Goal: Task Accomplishment & Management: Use online tool/utility

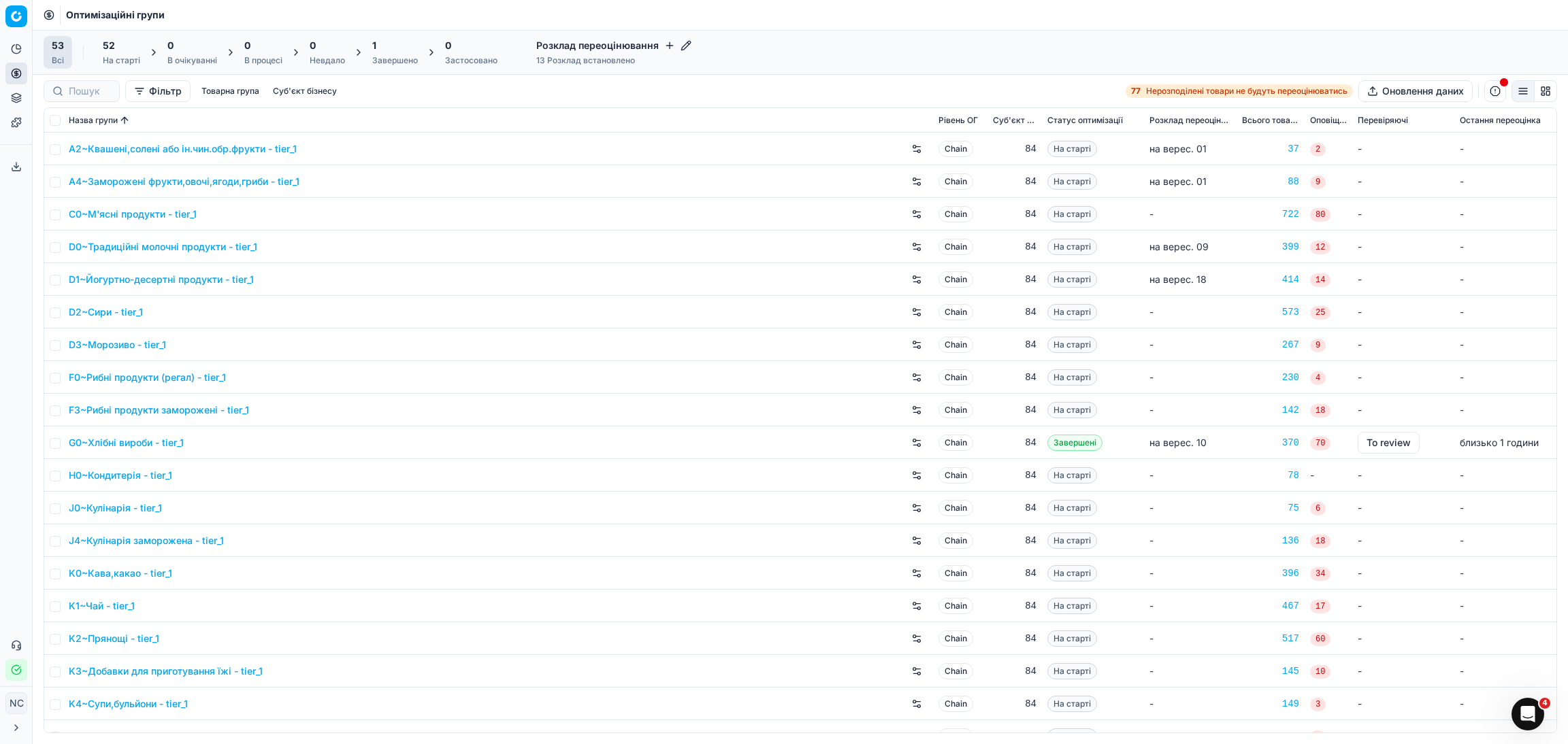
click at [399, 61] on div "Завершено" at bounding box center [395, 60] width 46 height 11
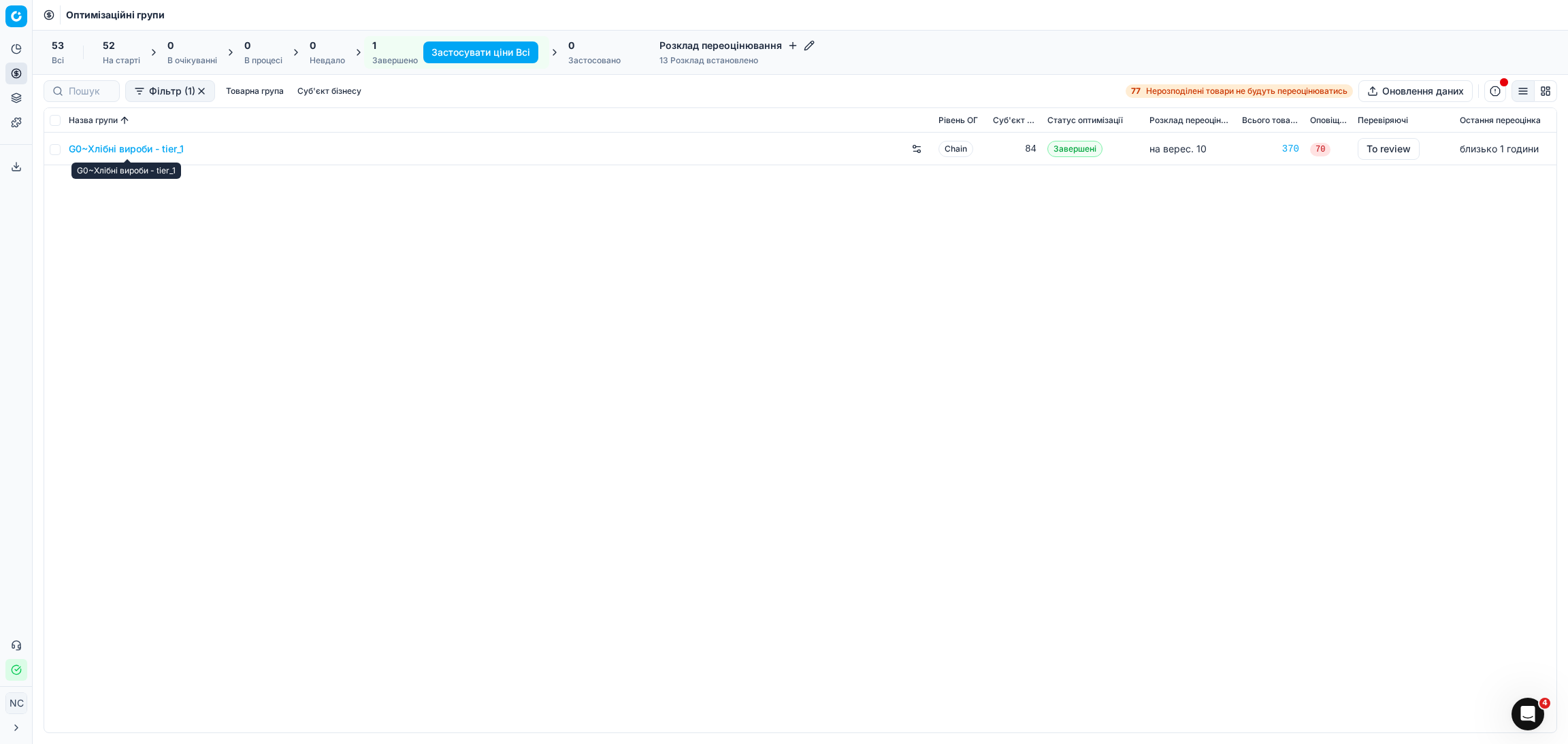
click at [118, 151] on link "G0~Хлібні вироби - tier_1" at bounding box center [126, 149] width 115 height 14
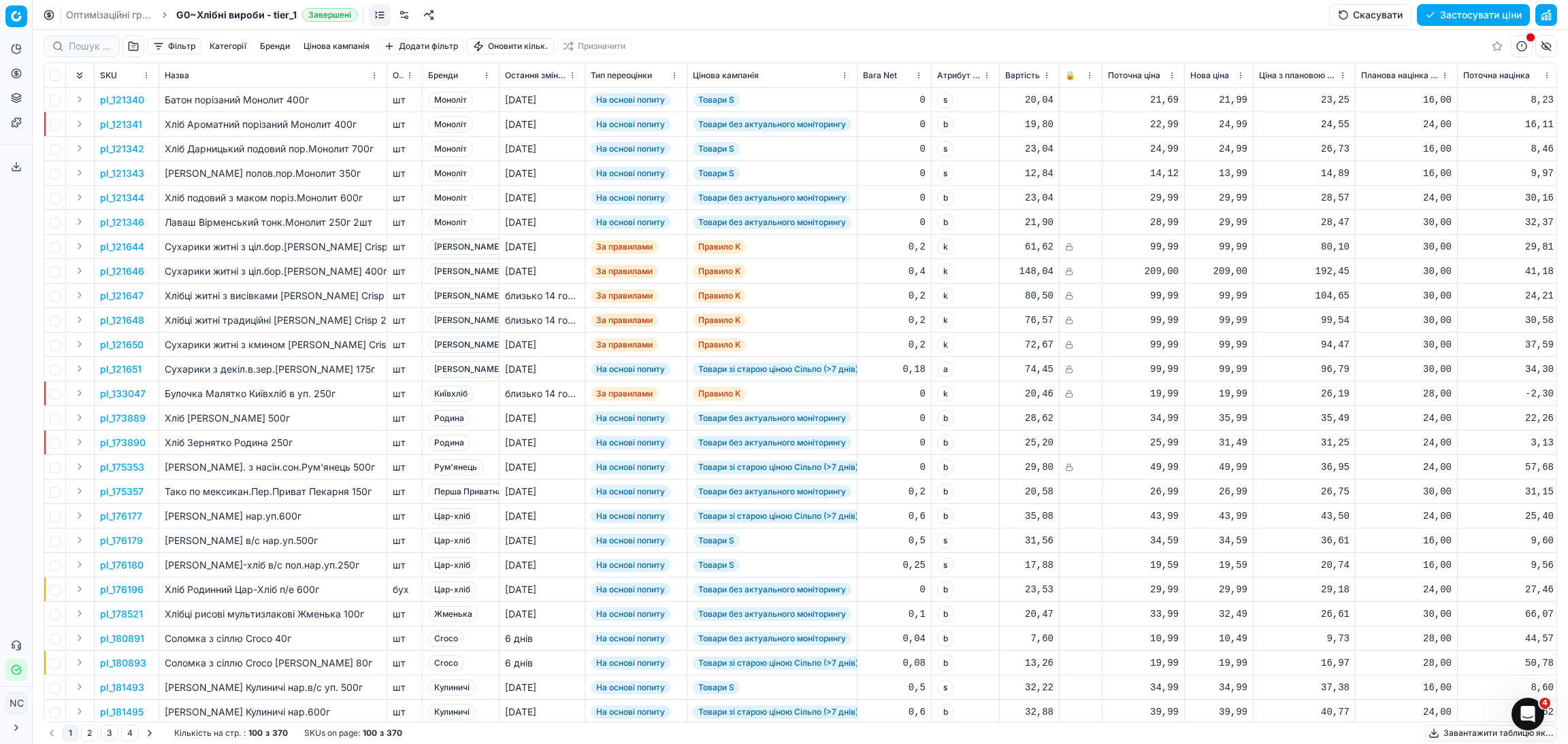
click at [132, 41] on button "button" at bounding box center [133, 46] width 22 height 22
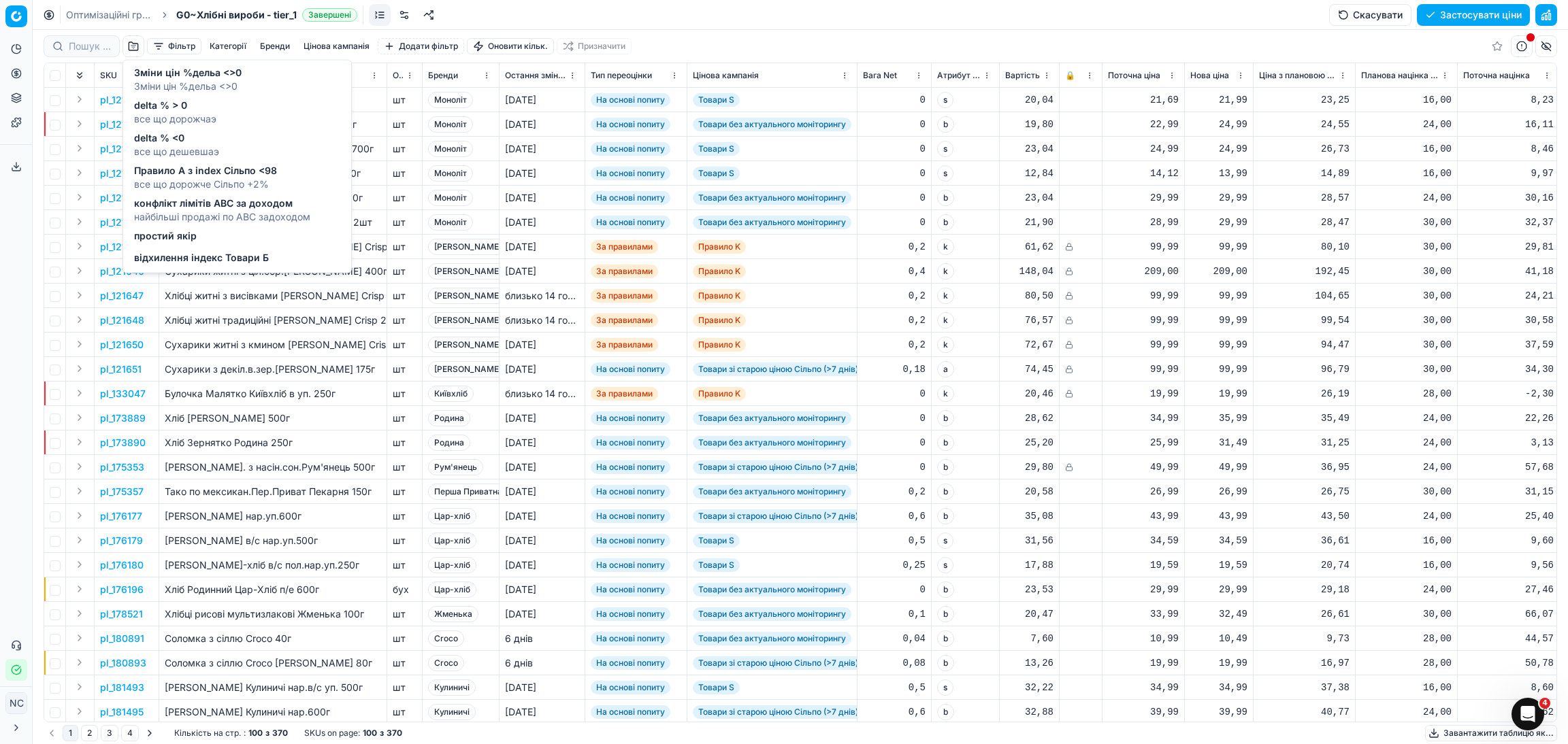
click at [186, 112] on span "все що дорожчаэ" at bounding box center [175, 118] width 82 height 14
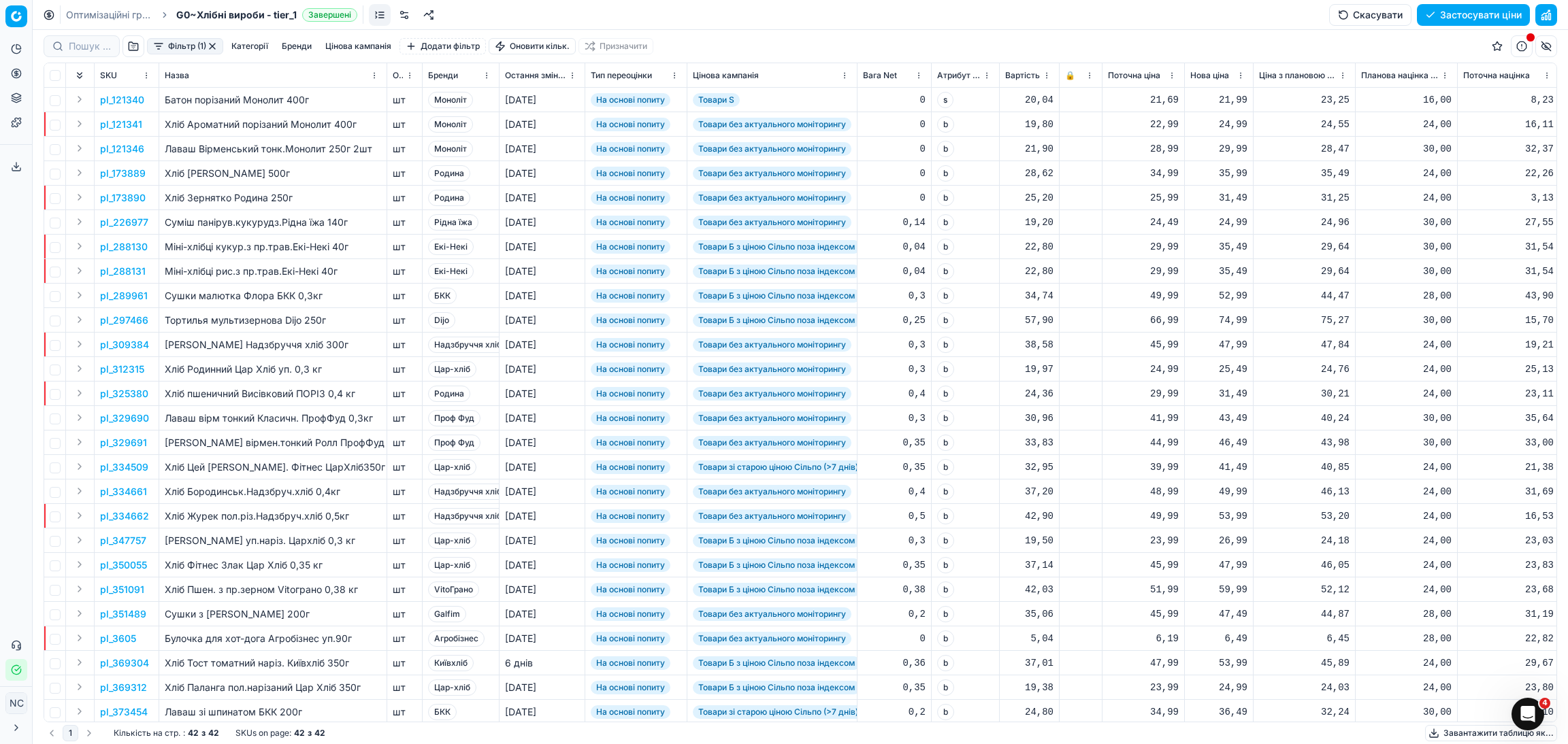
click at [366, 43] on button "Цінова кампанія" at bounding box center [358, 46] width 77 height 16
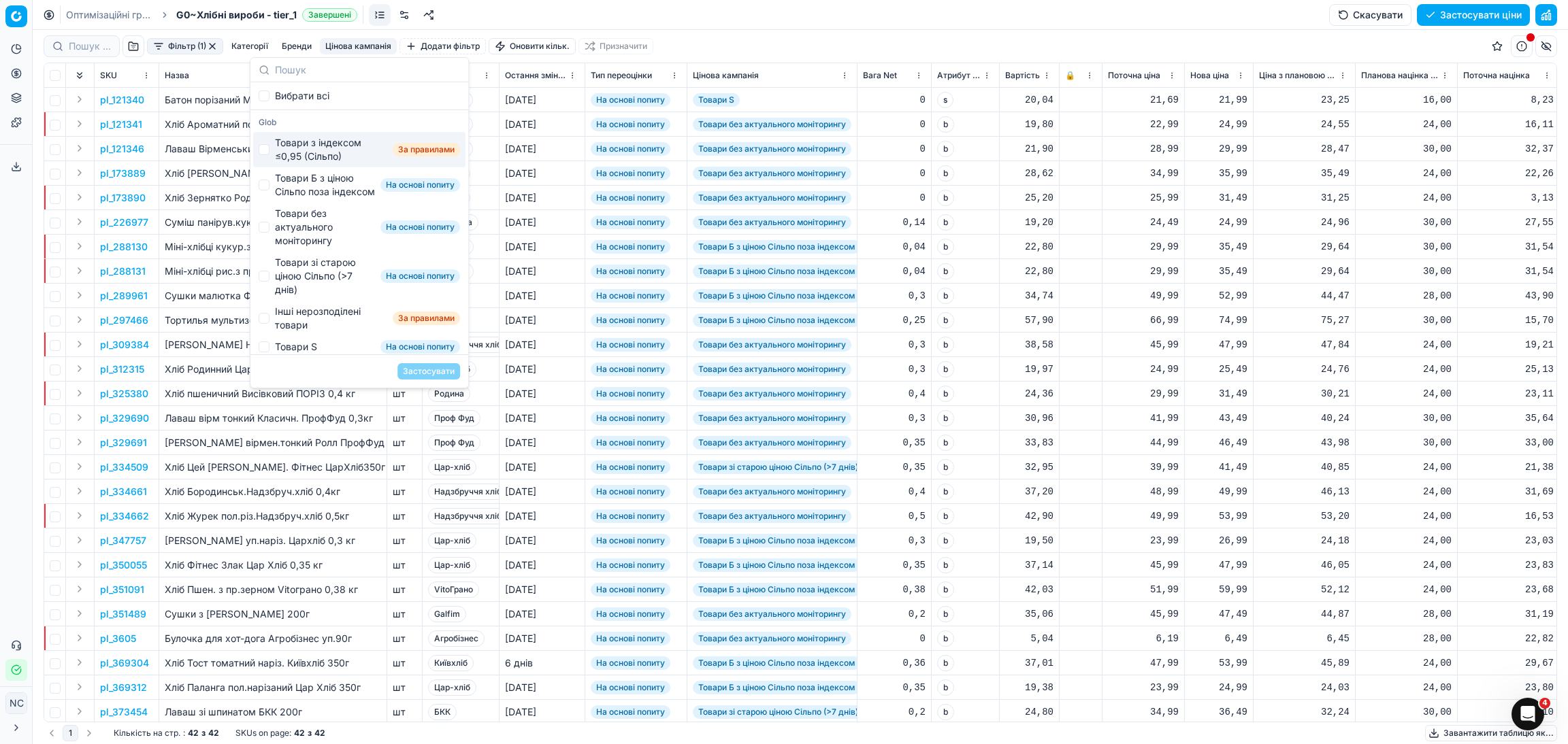
click at [319, 145] on div "Товари з індексом ≤0,95 (Сільпо)" at bounding box center [330, 150] width 112 height 27
checkbox input "true"
click at [432, 372] on button "Застосувати" at bounding box center [428, 371] width 63 height 16
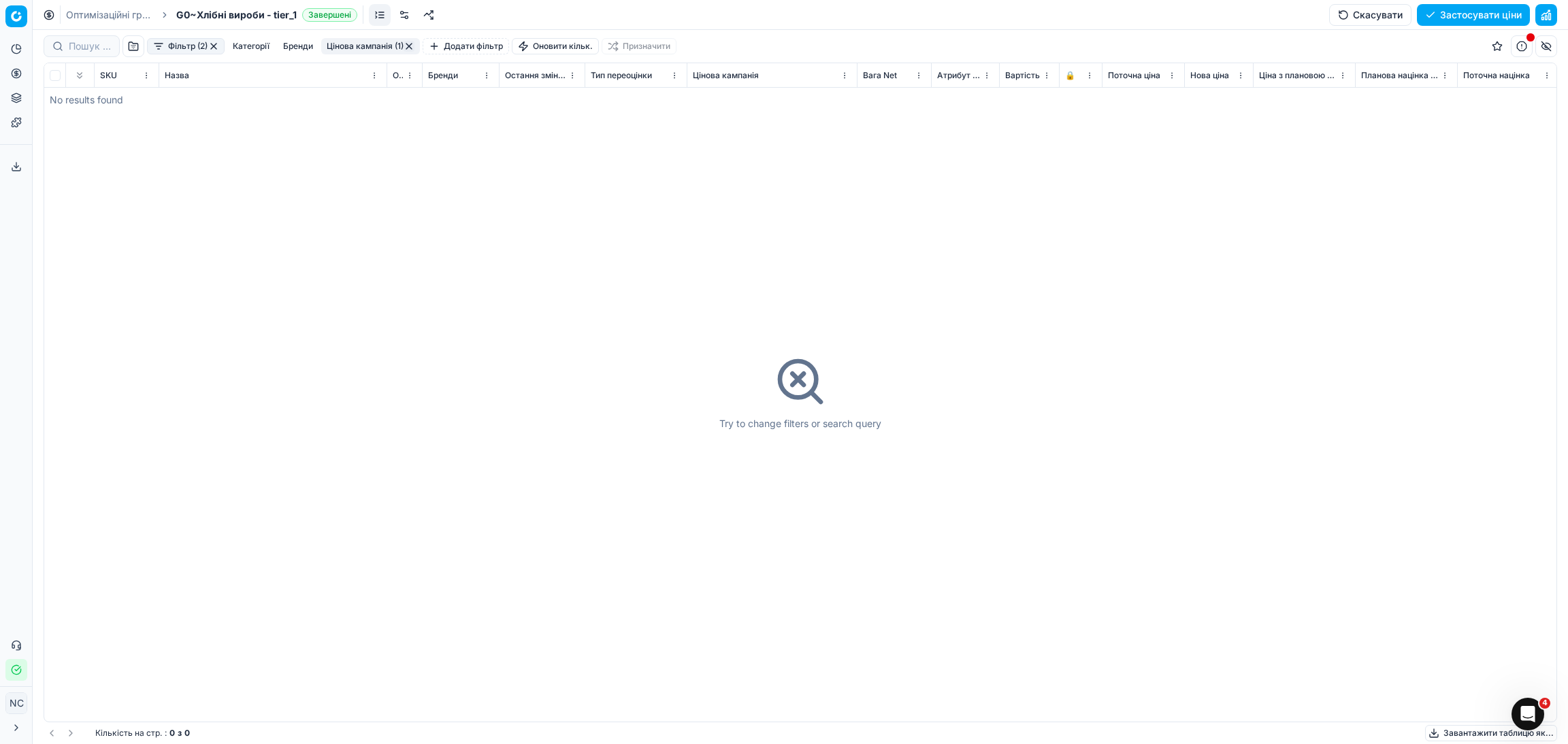
click at [346, 45] on button "Цінова кампанія (1)" at bounding box center [370, 46] width 99 height 16
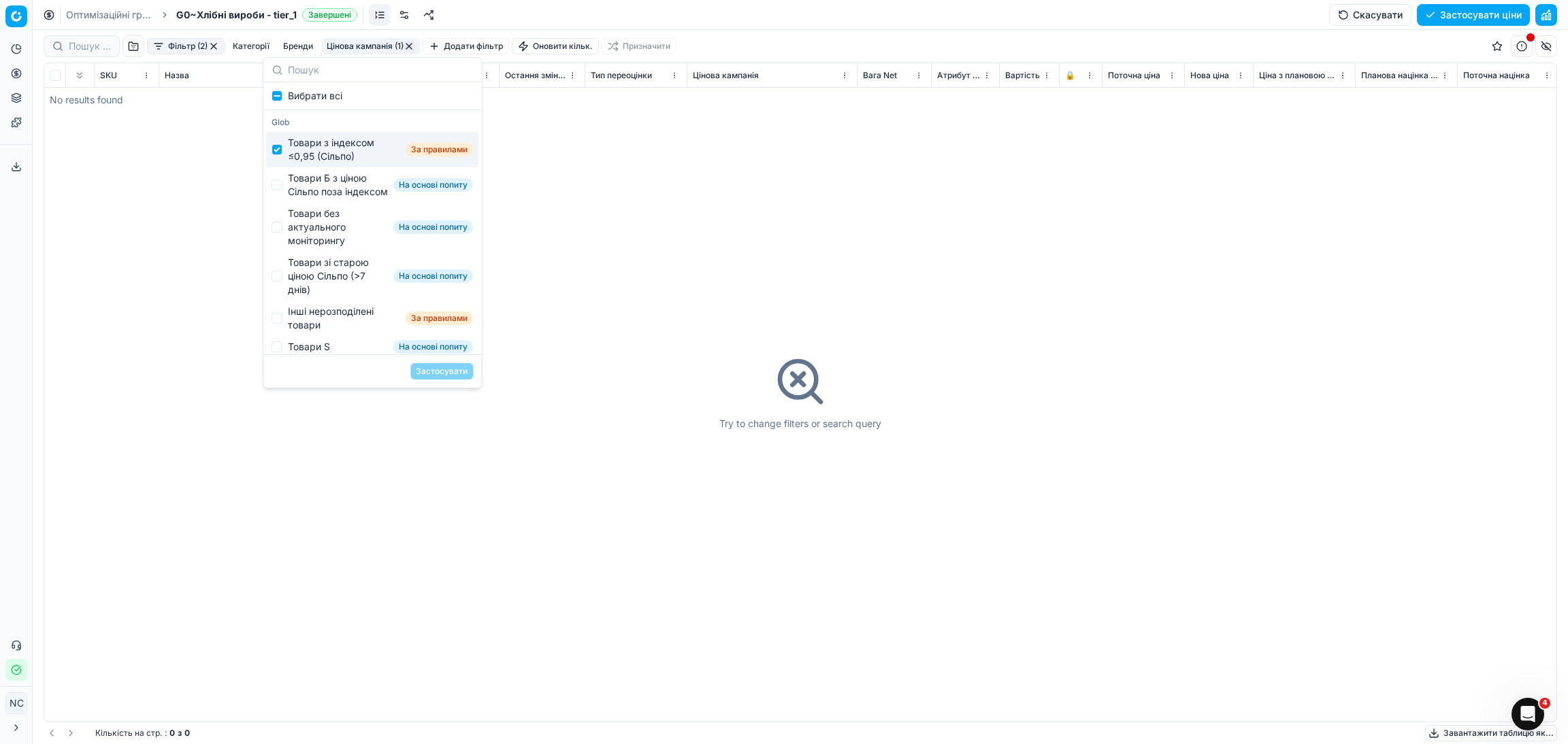
click at [329, 147] on div "Товари з індексом ≤0,95 (Сільпо)" at bounding box center [343, 150] width 112 height 27
checkbox input "false"
click at [311, 189] on div "Товари Б з ціною Сільпо поза індексом" at bounding box center [337, 185] width 100 height 27
checkbox input "true"
click at [435, 374] on button "Застосувати" at bounding box center [441, 371] width 63 height 16
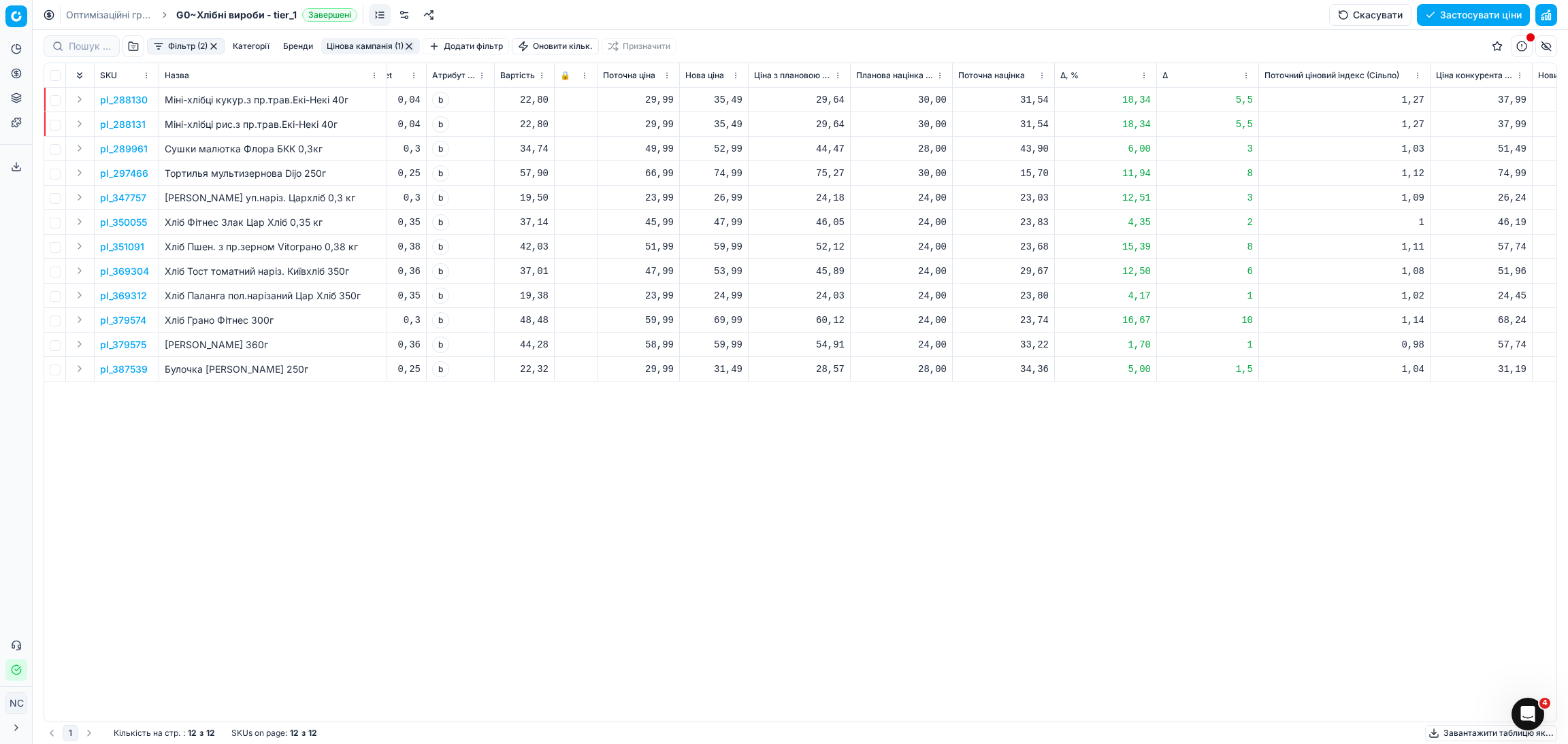
scroll to position [0, 515]
click at [136, 102] on p "pl_288130" at bounding box center [123, 100] width 48 height 14
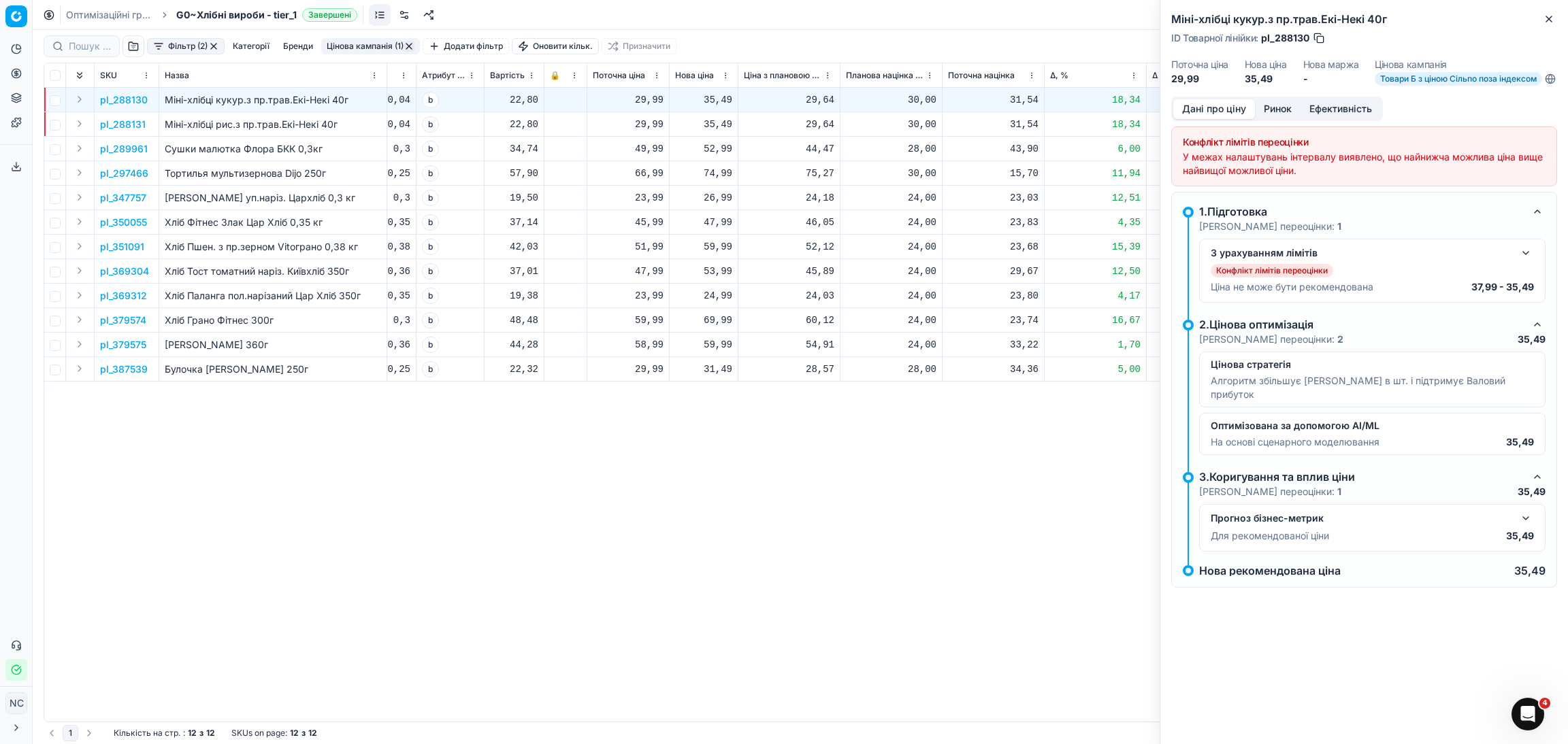
click at [1289, 114] on button "Ринок" at bounding box center [1277, 109] width 46 height 20
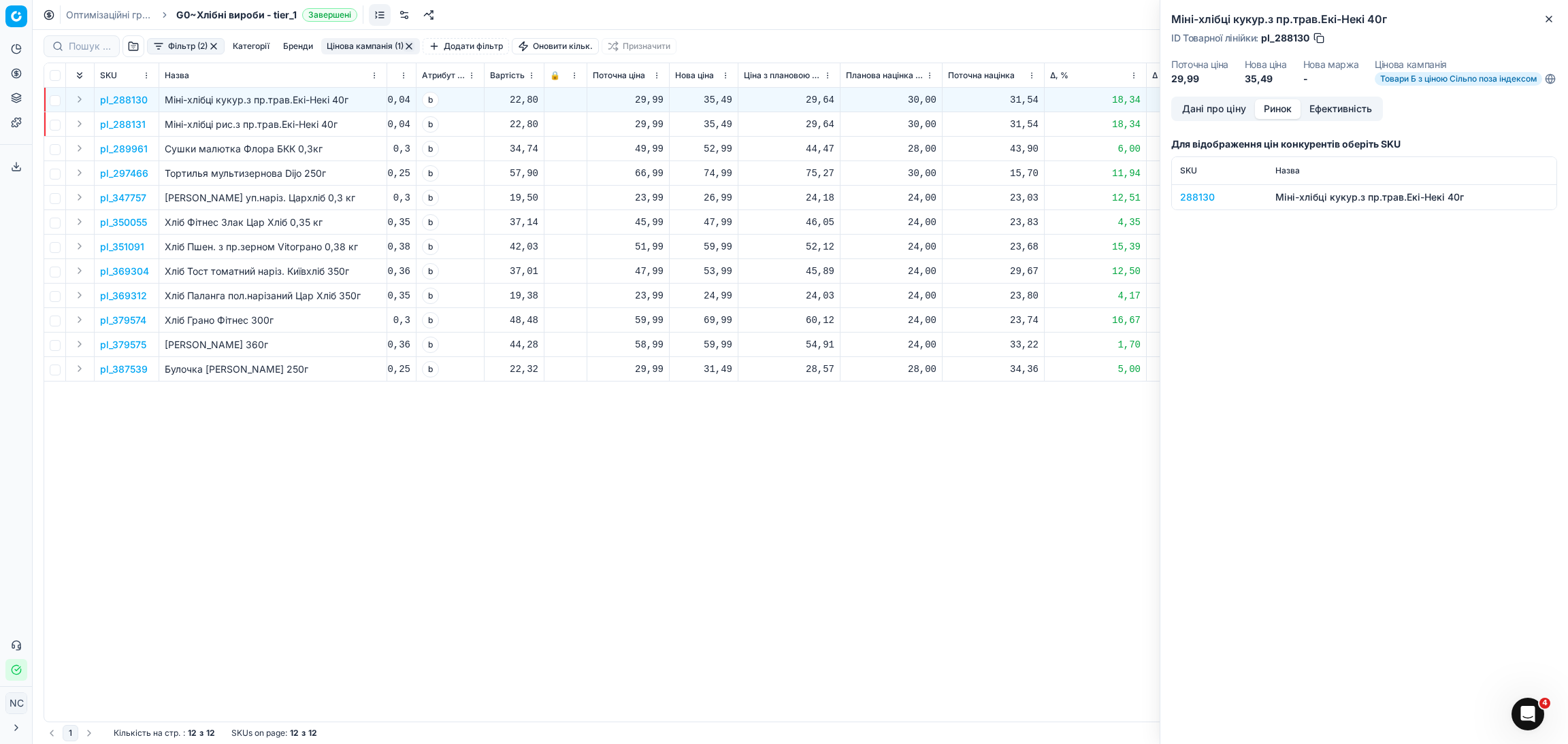
click at [1205, 204] on div "288130" at bounding box center [1219, 197] width 79 height 14
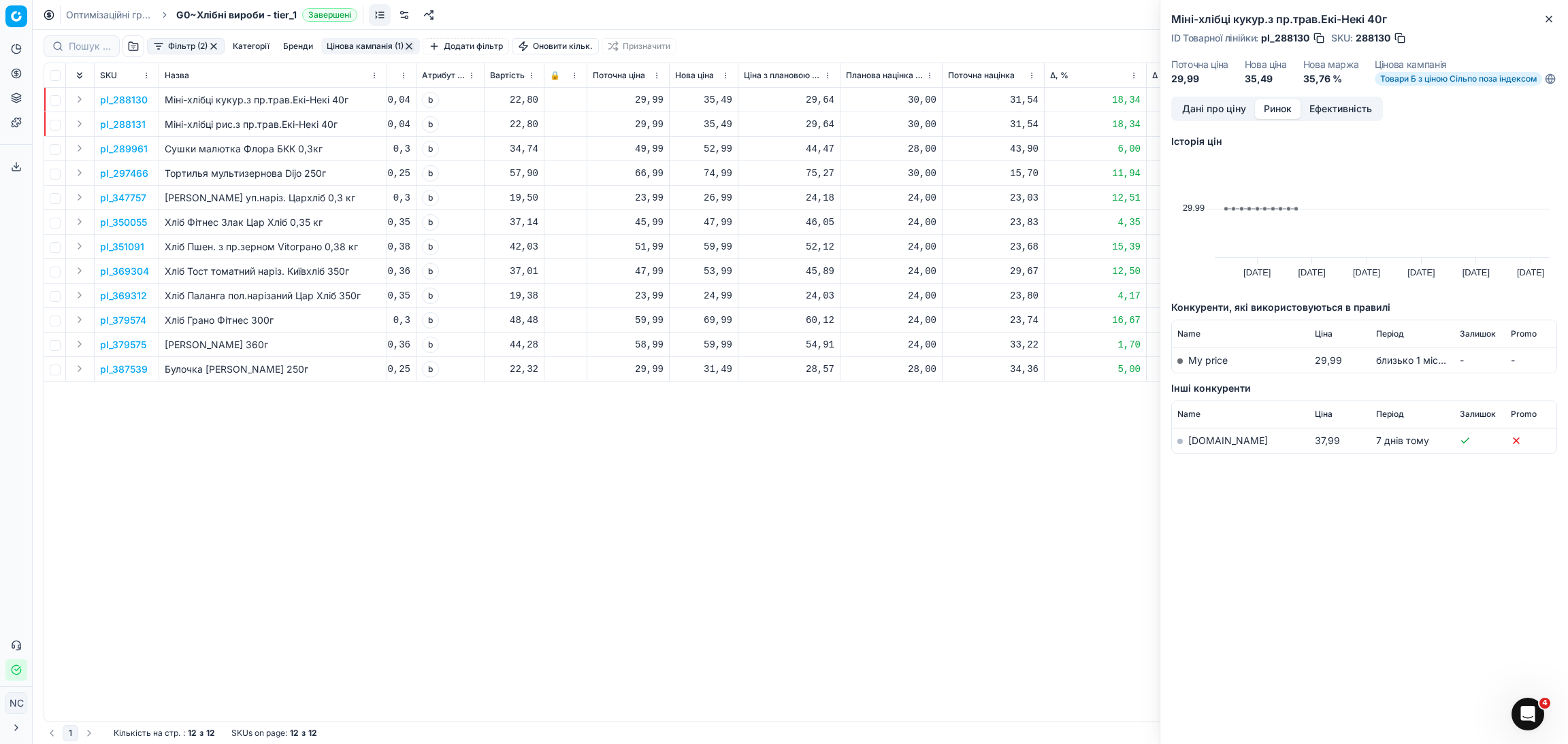
click at [1210, 446] on link "[DOMAIN_NAME]" at bounding box center [1227, 440] width 80 height 11
click at [1398, 38] on button "button" at bounding box center [1400, 38] width 14 height 14
click at [1553, 20] on icon "button" at bounding box center [1549, 19] width 11 height 11
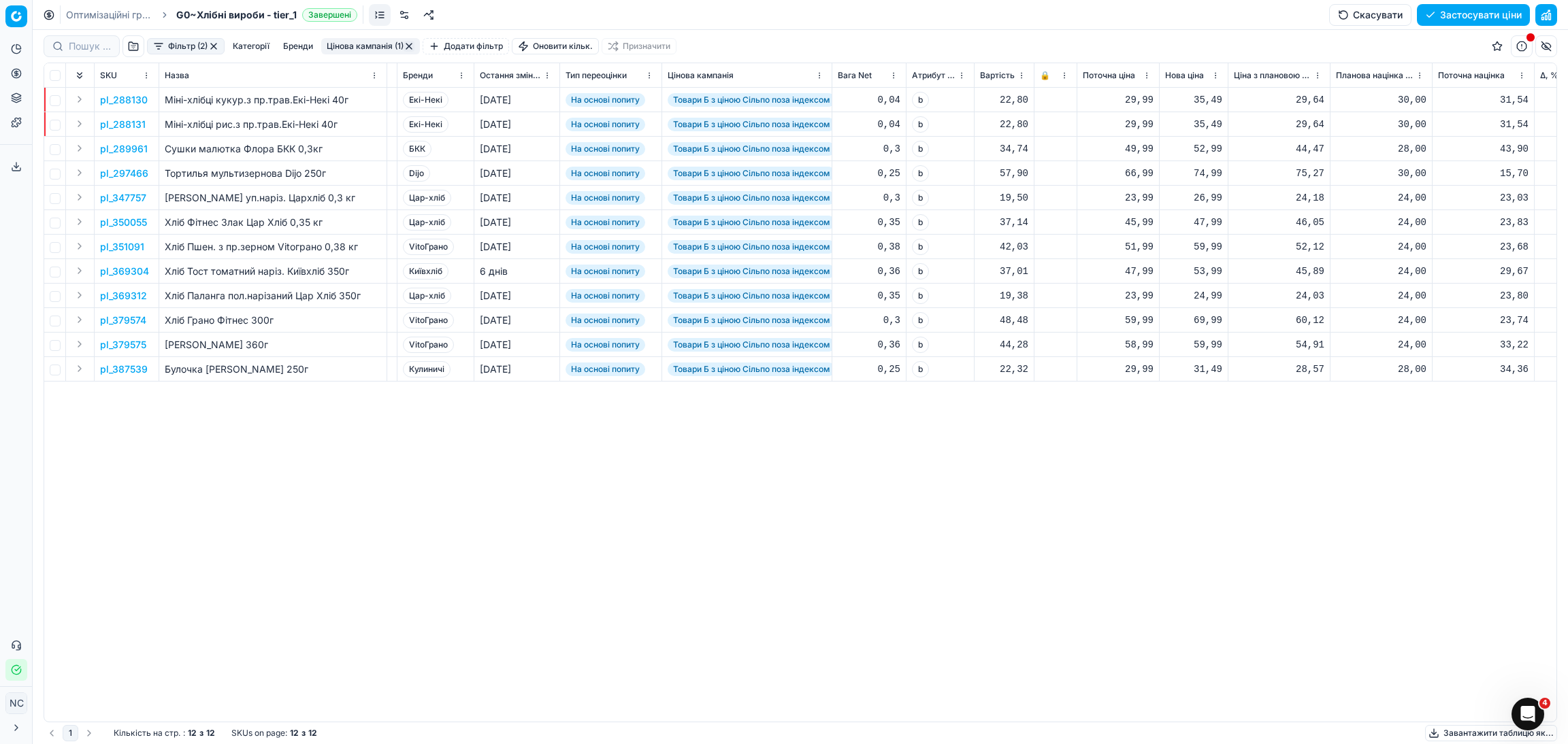
scroll to position [0, 27]
click at [136, 151] on p "pl_289961" at bounding box center [123, 149] width 48 height 14
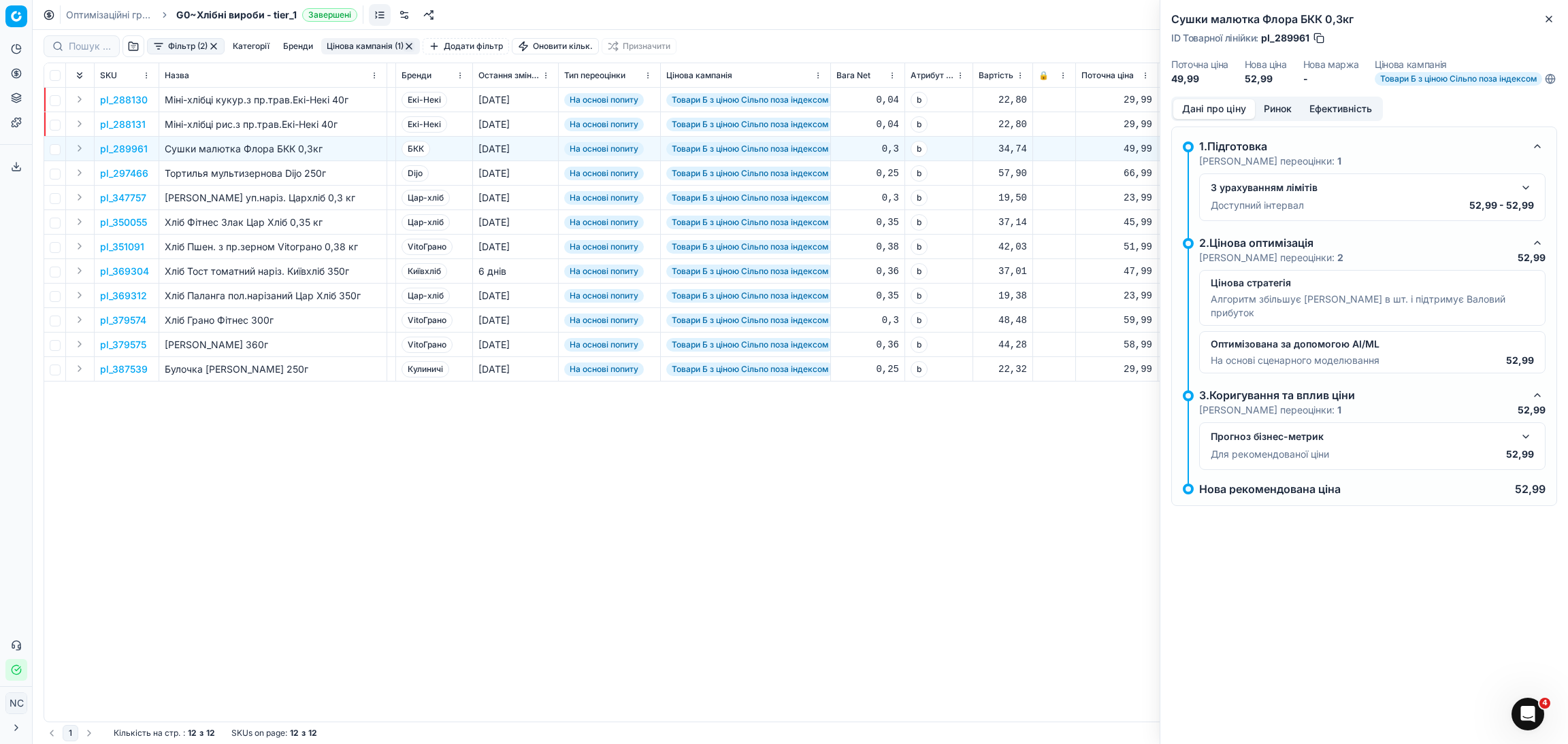
click at [1280, 118] on button "Ринок" at bounding box center [1277, 109] width 46 height 20
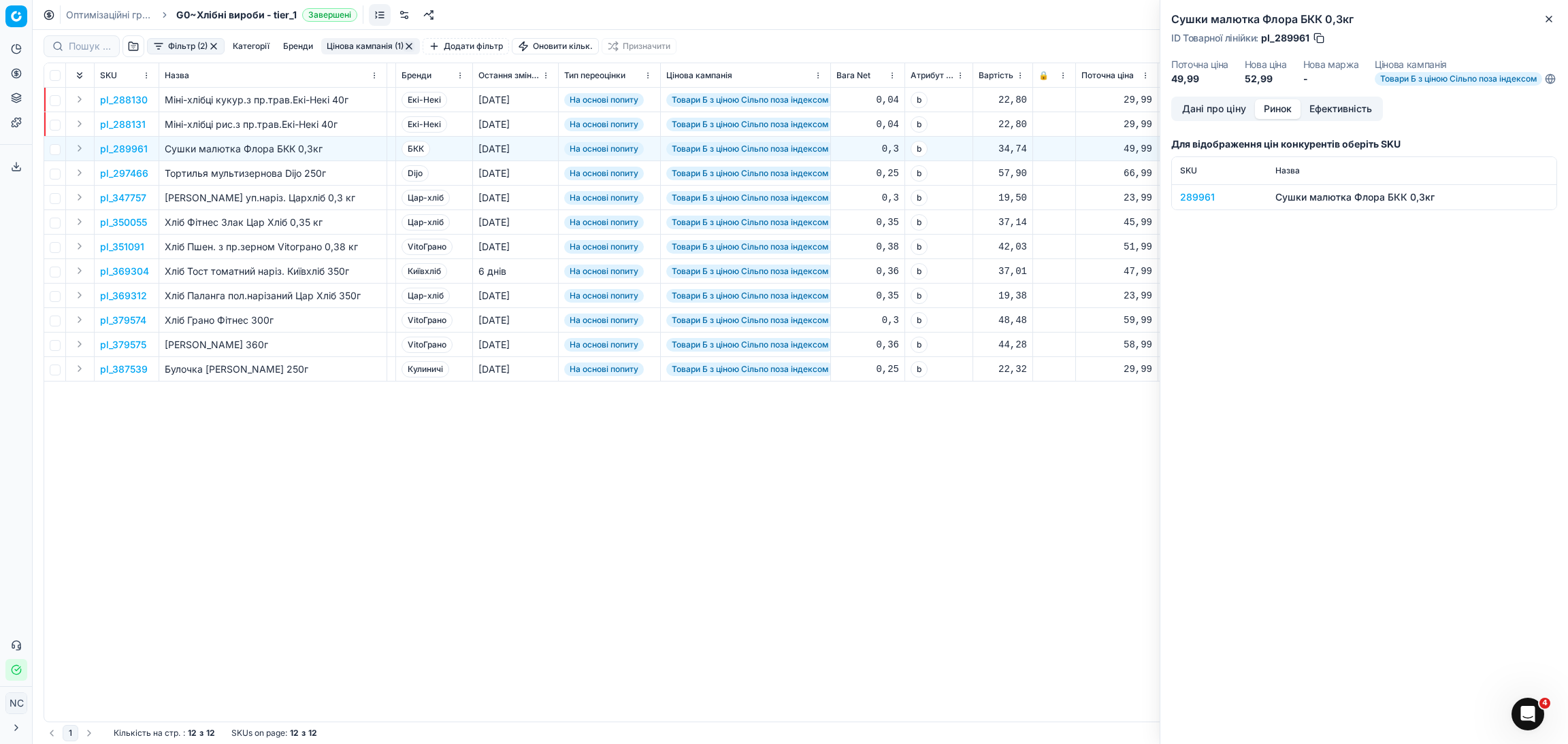
click at [1198, 204] on div "289961" at bounding box center [1219, 197] width 79 height 14
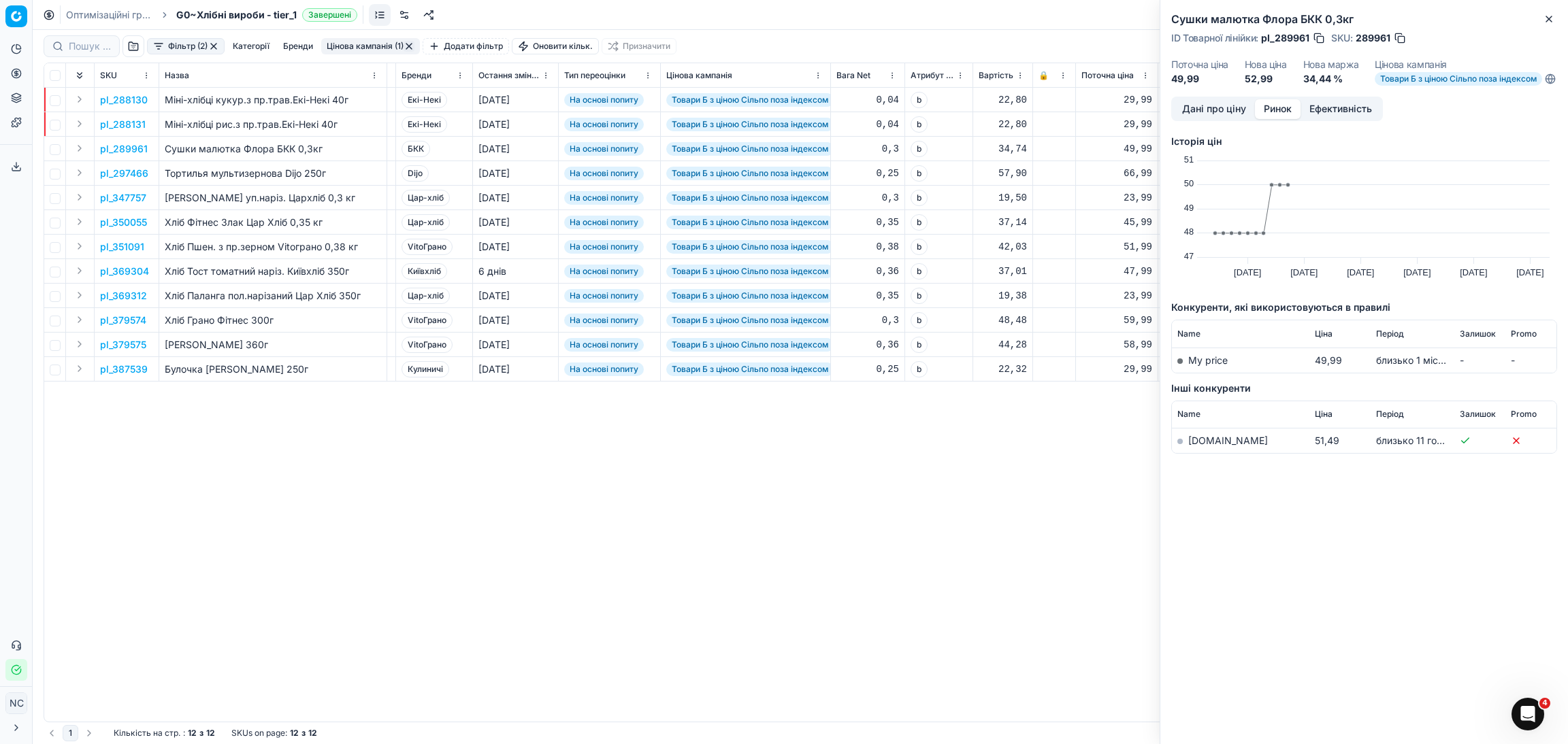
click at [1207, 446] on link "[DOMAIN_NAME]" at bounding box center [1227, 440] width 80 height 11
click at [1549, 9] on div "Сушки малютка Флора БКК 0,3кг ID Товарної лінійки : pl_289961 SKU : 289961 Пото…" at bounding box center [1364, 48] width 408 height 97
click at [1555, 19] on button "Close" at bounding box center [1549, 19] width 16 height 16
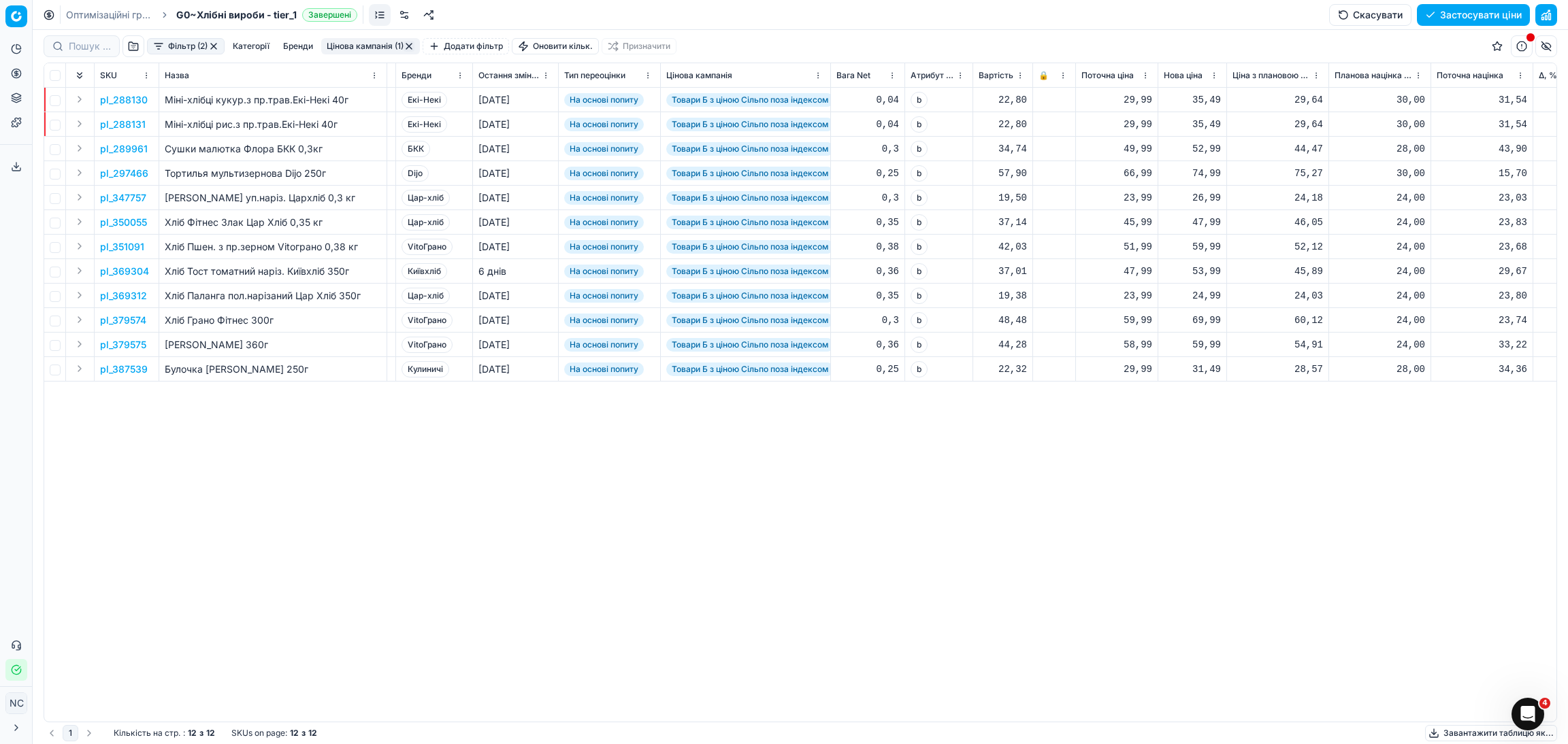
click at [133, 175] on p "pl_297466" at bounding box center [124, 173] width 48 height 14
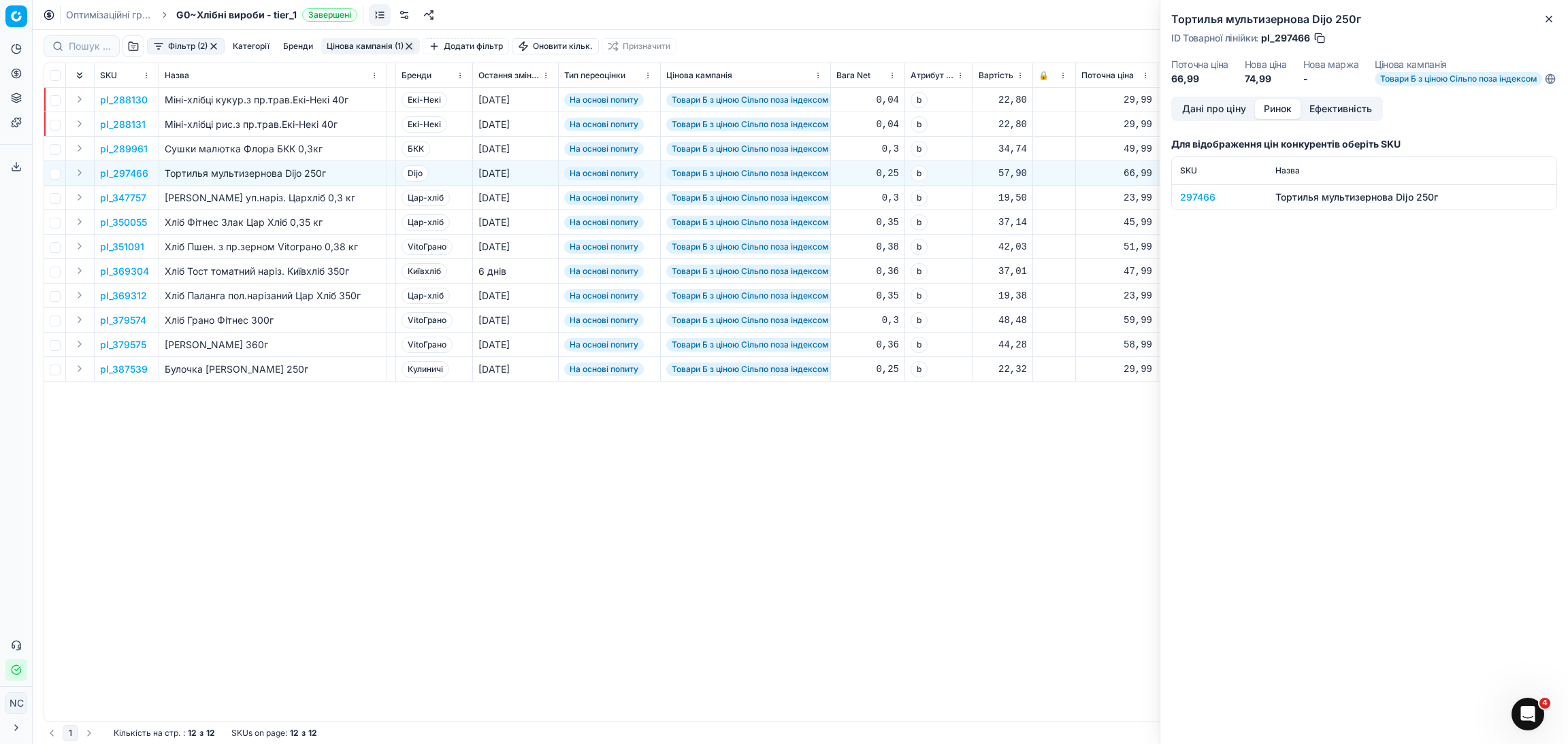
click at [1280, 116] on button "Ринок" at bounding box center [1277, 109] width 46 height 20
click at [1196, 204] on div "297466" at bounding box center [1219, 197] width 79 height 14
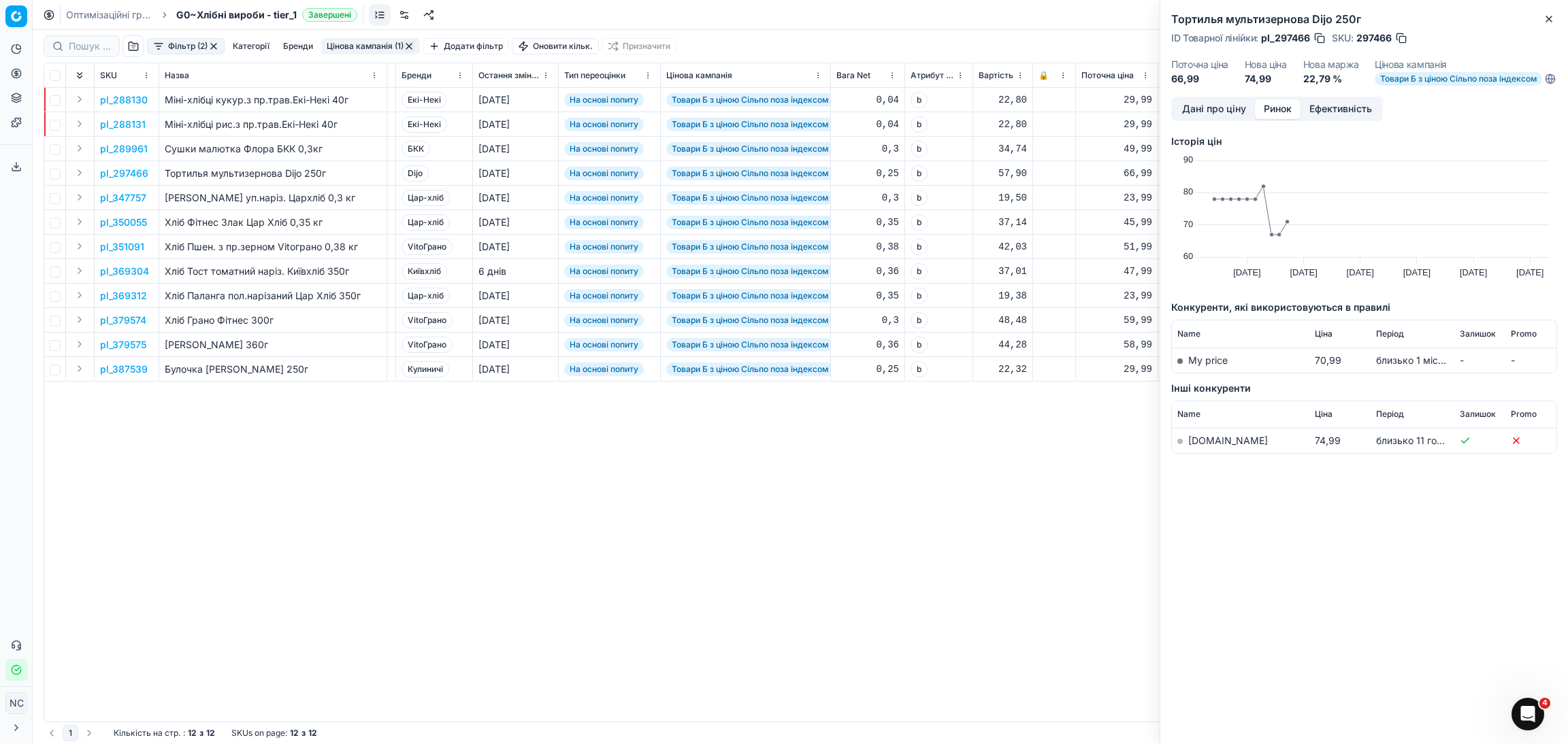
click at [1219, 446] on link "[DOMAIN_NAME]" at bounding box center [1227, 440] width 80 height 11
click at [1547, 21] on icon "button" at bounding box center [1549, 19] width 11 height 11
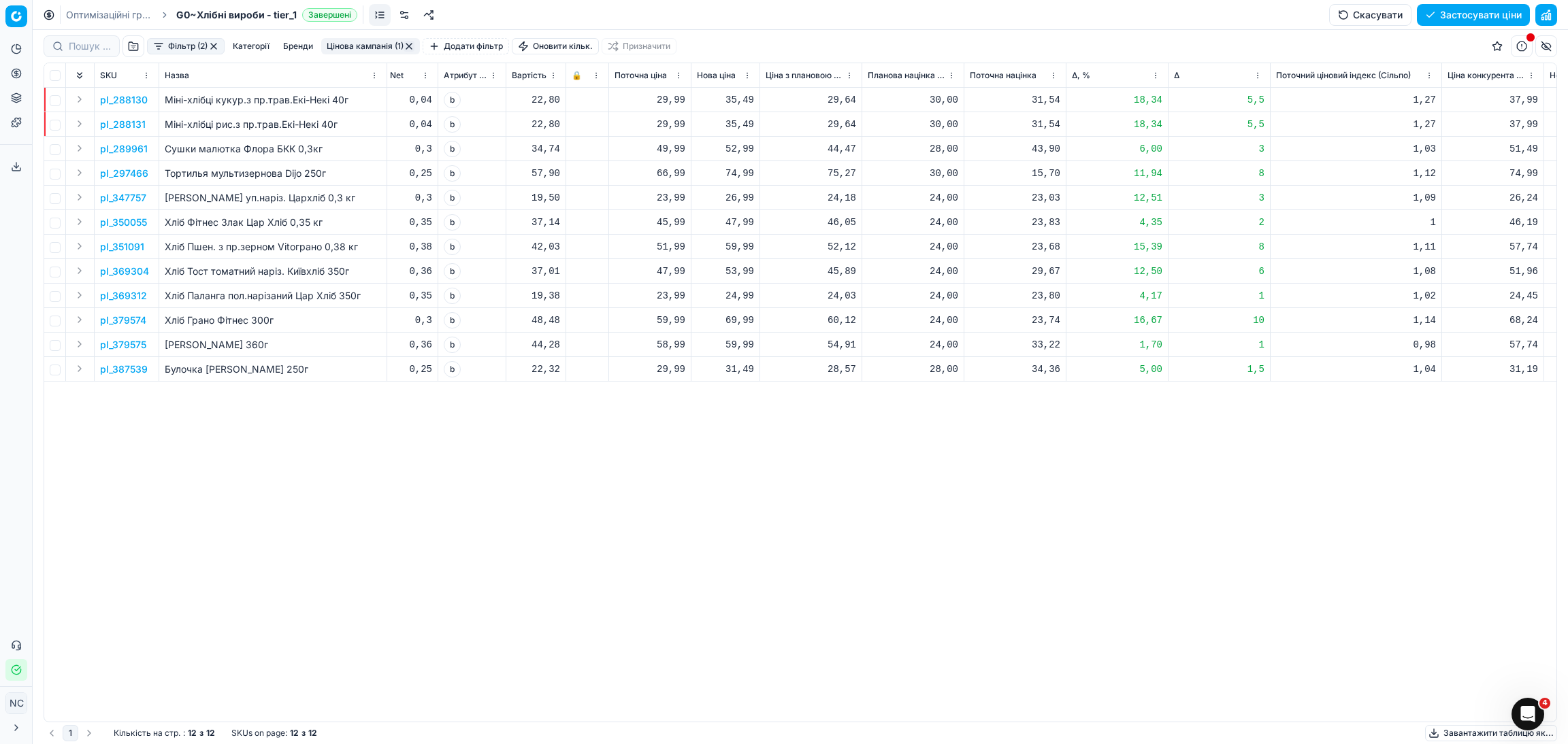
scroll to position [0, 492]
click at [745, 195] on div "26,99" at bounding box center [726, 197] width 57 height 14
click at [124, 196] on p "pl_347757" at bounding box center [122, 197] width 46 height 14
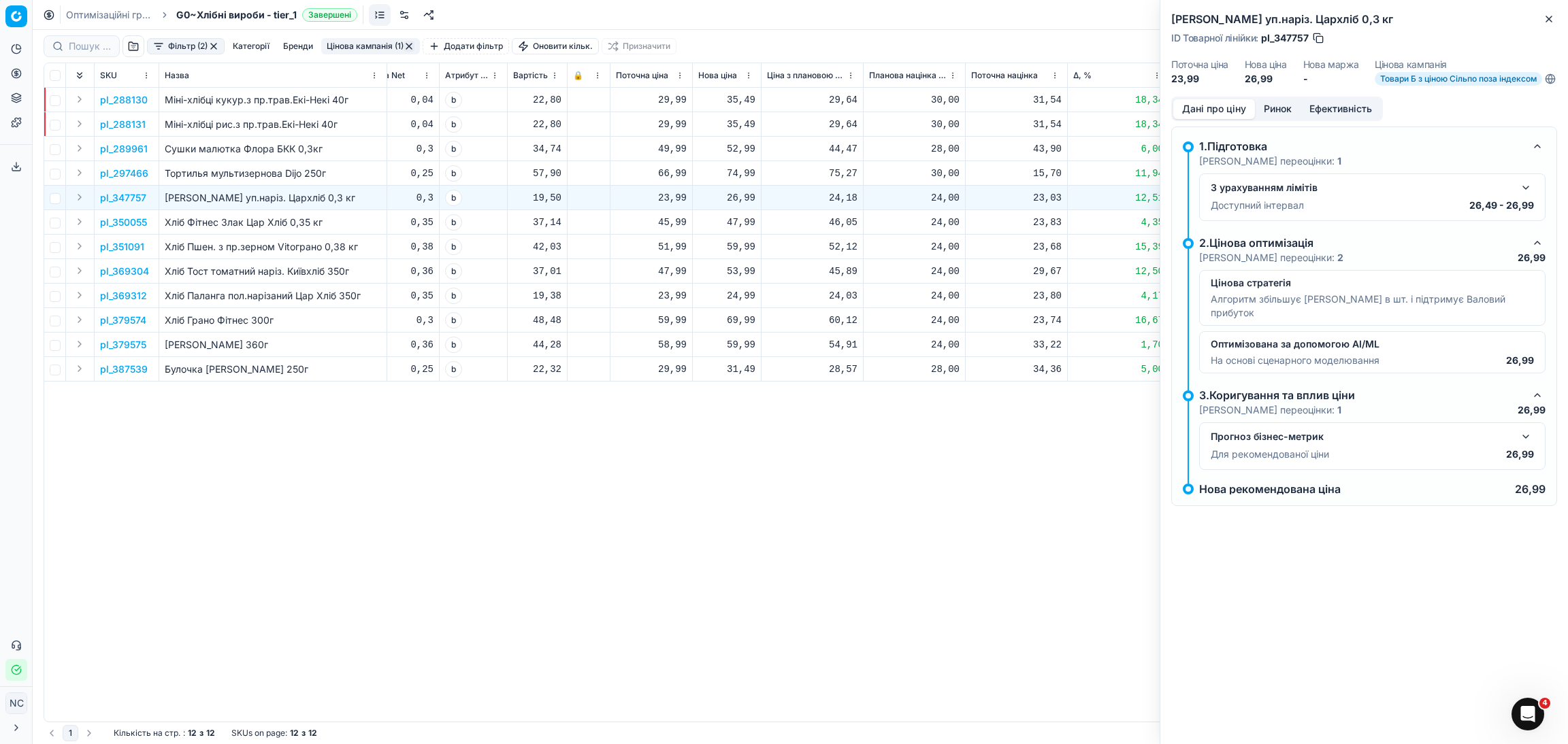
click at [1284, 118] on button "Ринок" at bounding box center [1277, 109] width 46 height 20
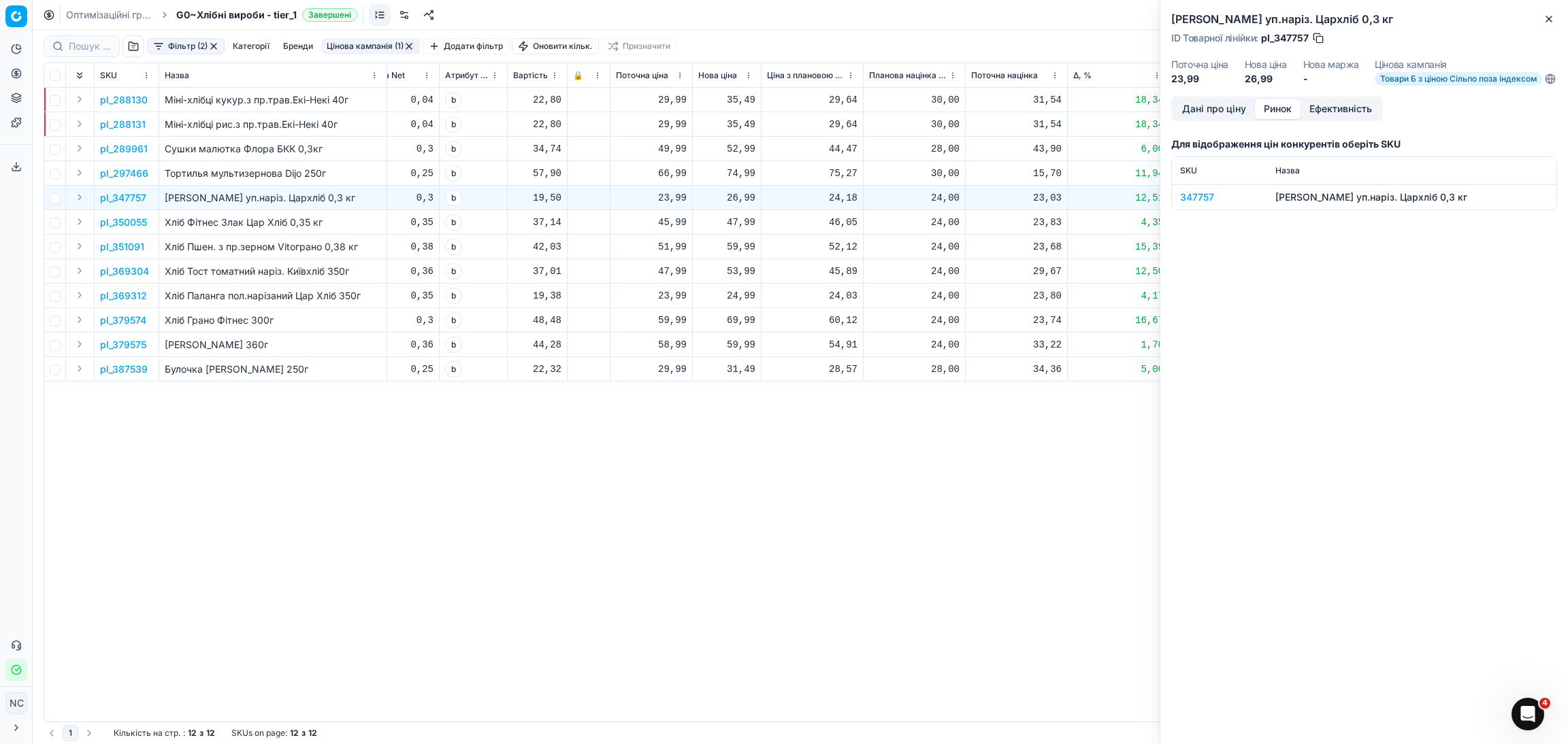
click at [1211, 204] on div "347757" at bounding box center [1219, 197] width 79 height 14
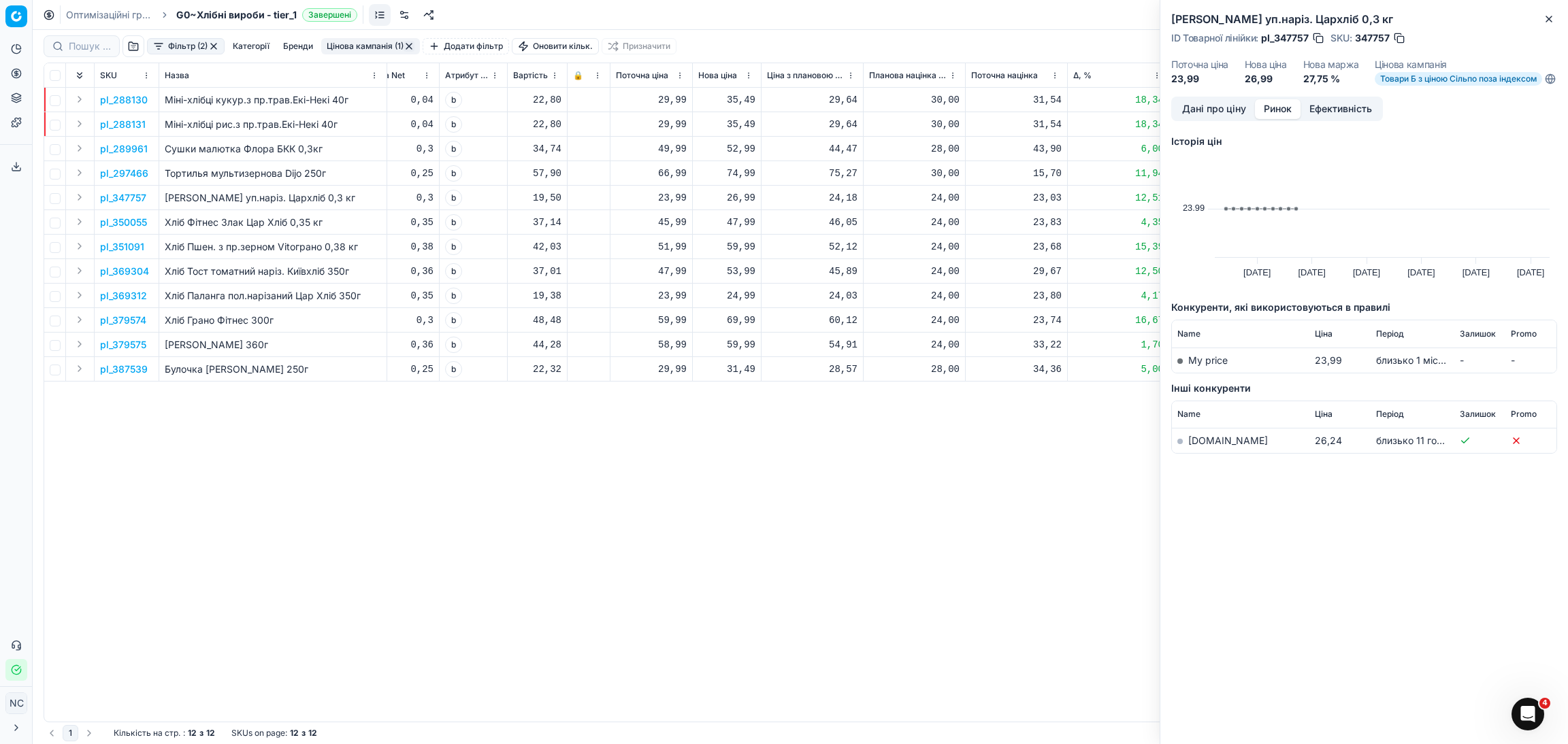
click at [1212, 446] on link "[DOMAIN_NAME]" at bounding box center [1227, 440] width 80 height 11
click at [1552, 25] on button "Close" at bounding box center [1549, 19] width 16 height 16
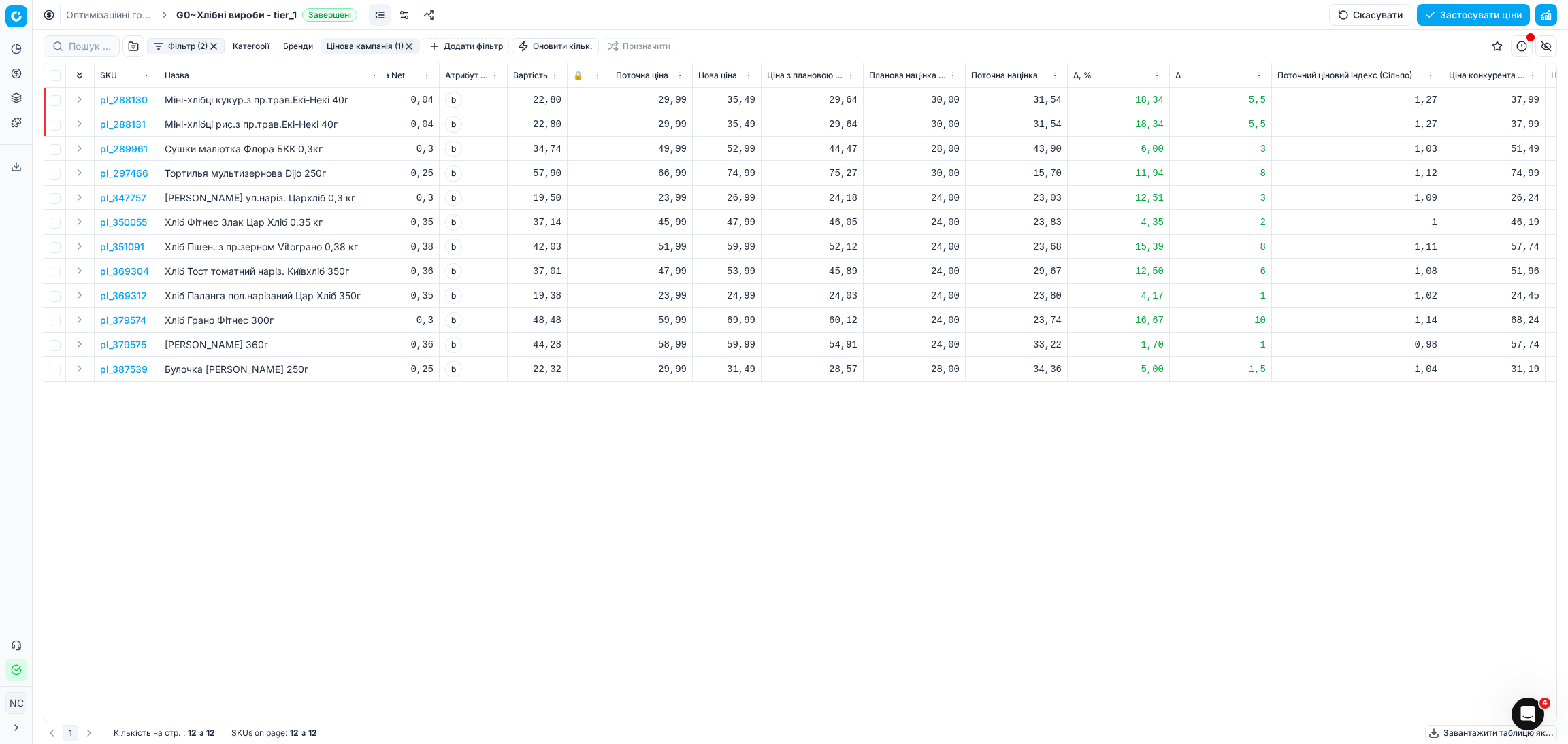
click at [136, 226] on p "pl_350055" at bounding box center [123, 222] width 47 height 14
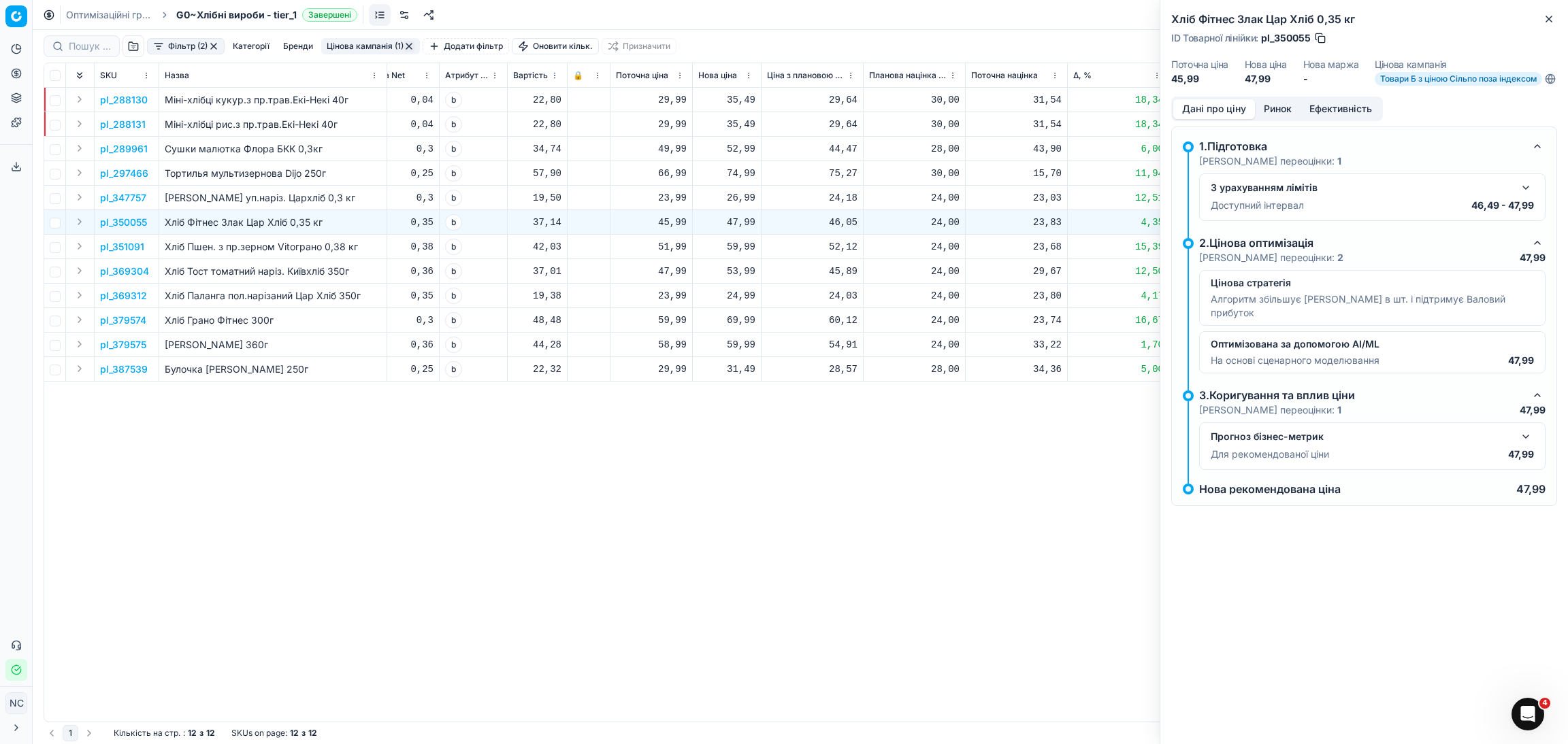
click at [1292, 118] on button "Ринок" at bounding box center [1277, 109] width 46 height 20
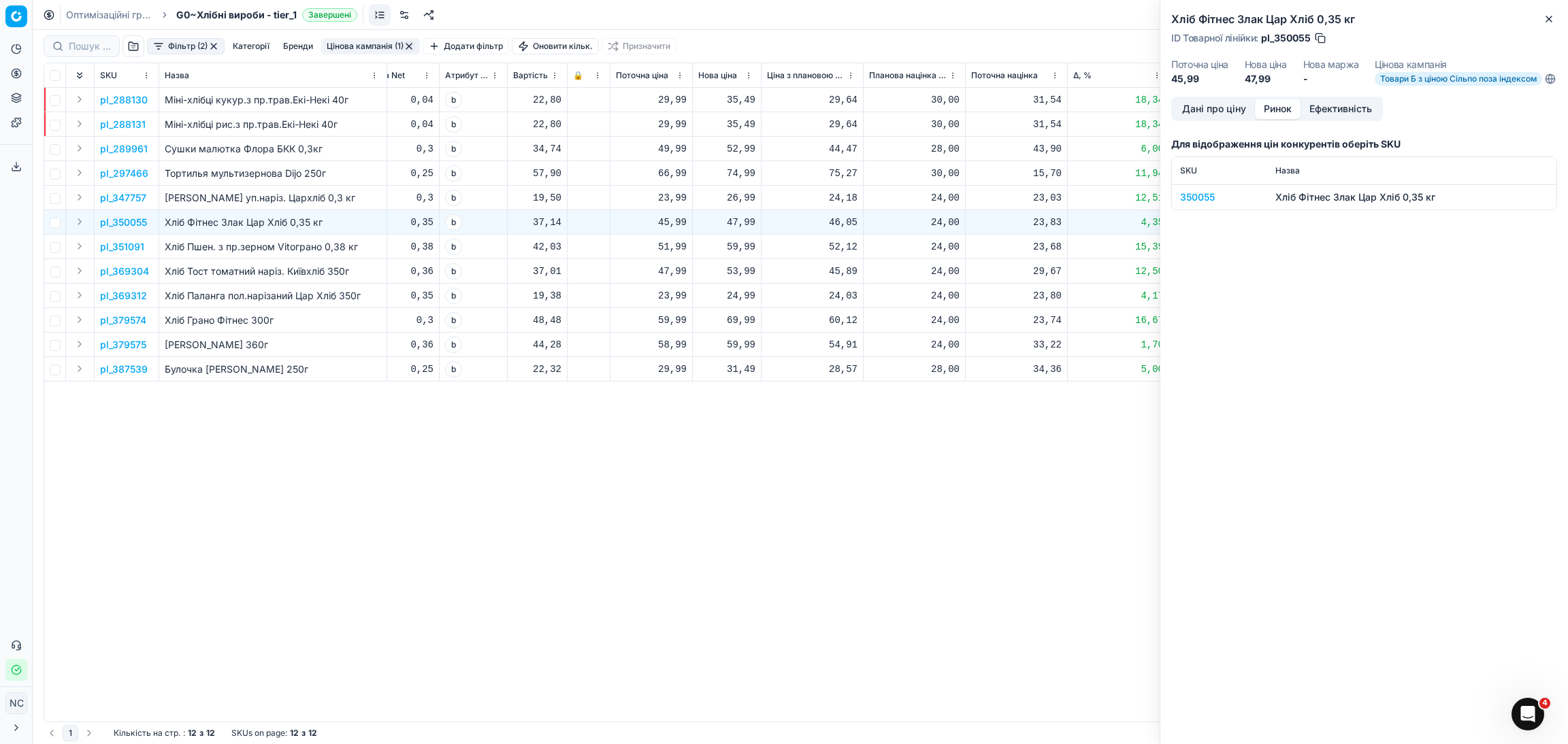
click at [1030, 511] on div "pl_288130 Міні-хлібці кукур.з пр.трав.Екі-Некі 40г Екі-Некі [DATE] На основі по…" at bounding box center [308, 404] width 1512 height 634
click at [1550, 23] on icon "button" at bounding box center [1549, 19] width 11 height 11
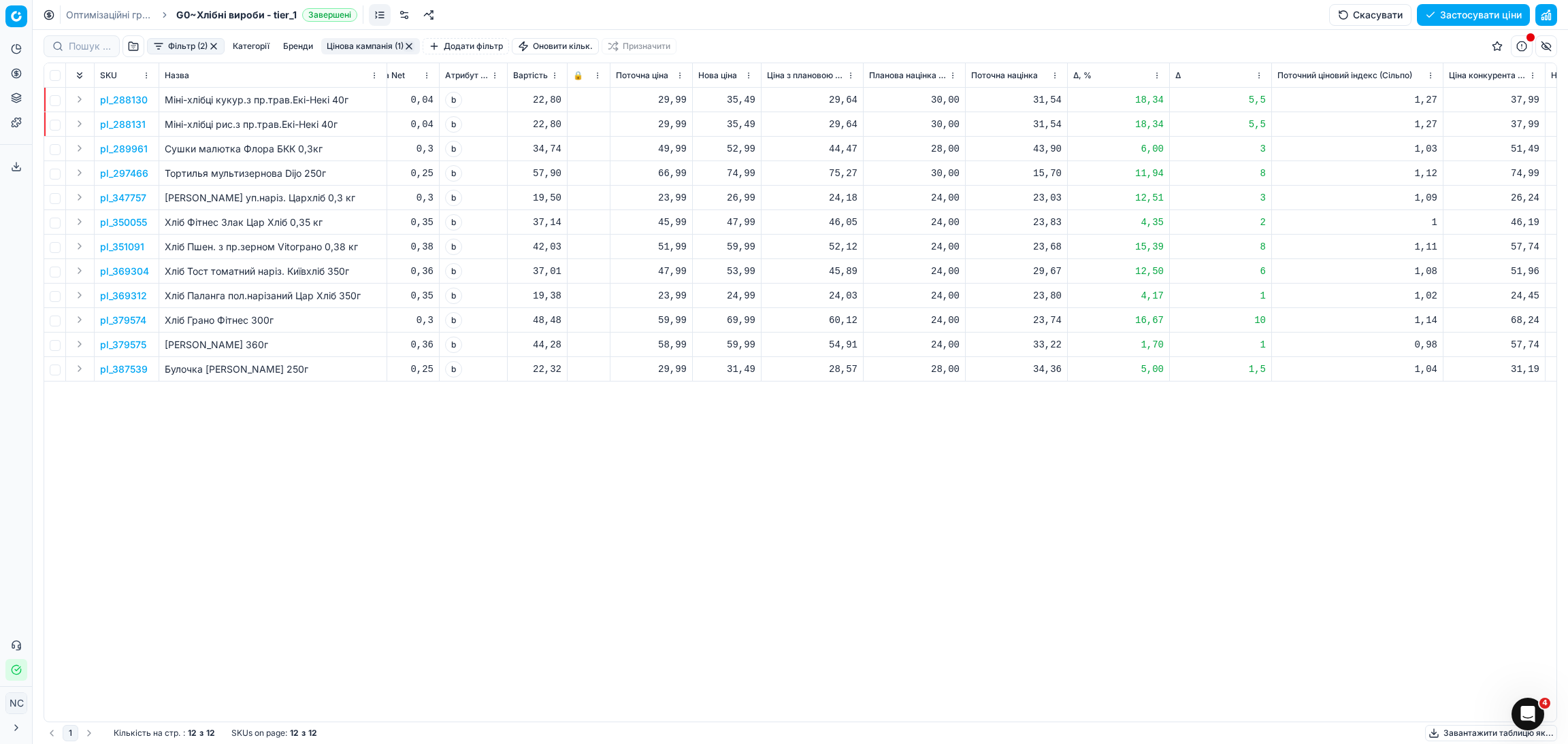
click at [131, 245] on p "pl_351091" at bounding box center [122, 246] width 44 height 14
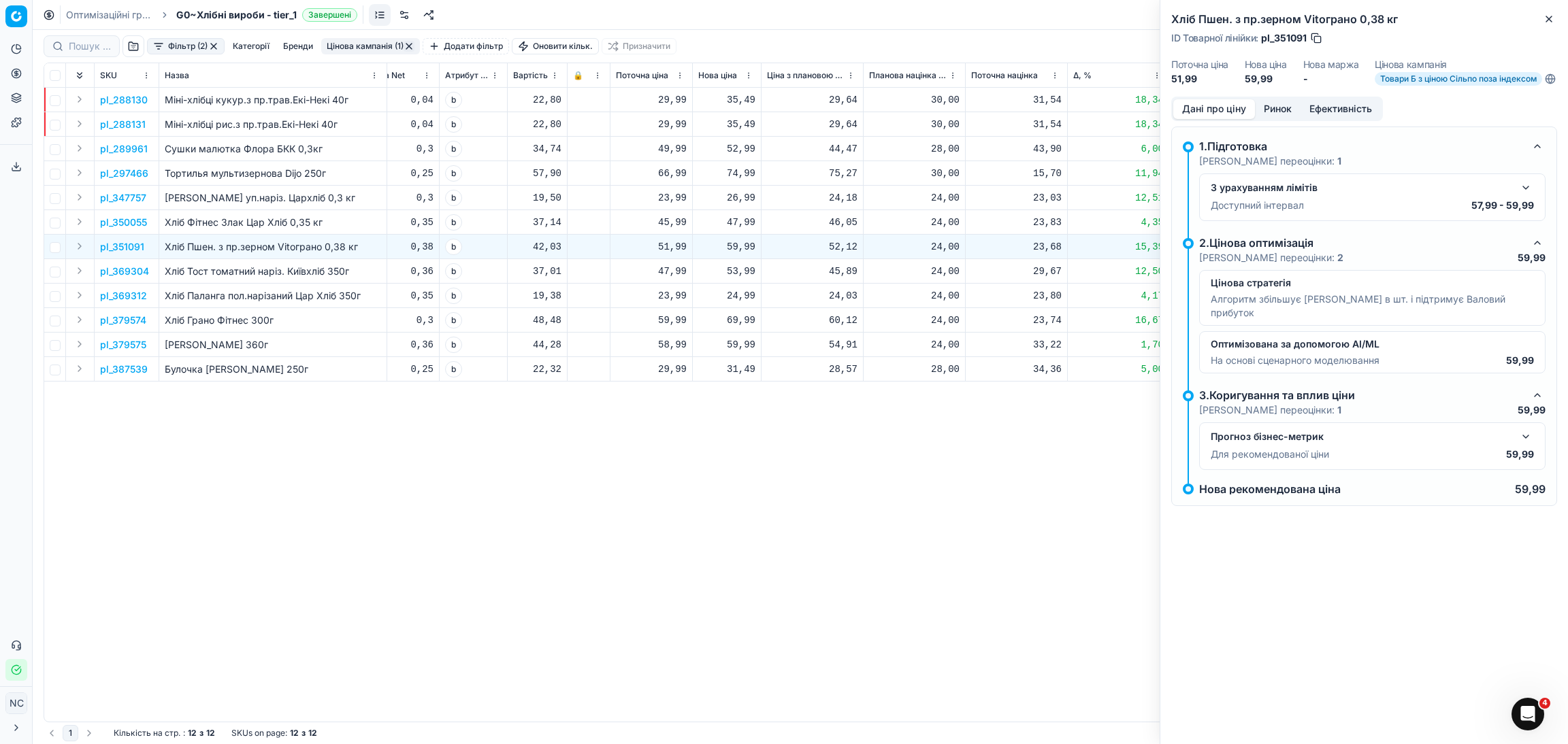
click at [909, 516] on div "pl_288130 Міні-хлібці кукур.з пр.трав.Екі-Некі 40г Екі-Некі [DATE] На основі по…" at bounding box center [308, 404] width 1512 height 634
click at [1542, 24] on button "Close" at bounding box center [1549, 19] width 16 height 16
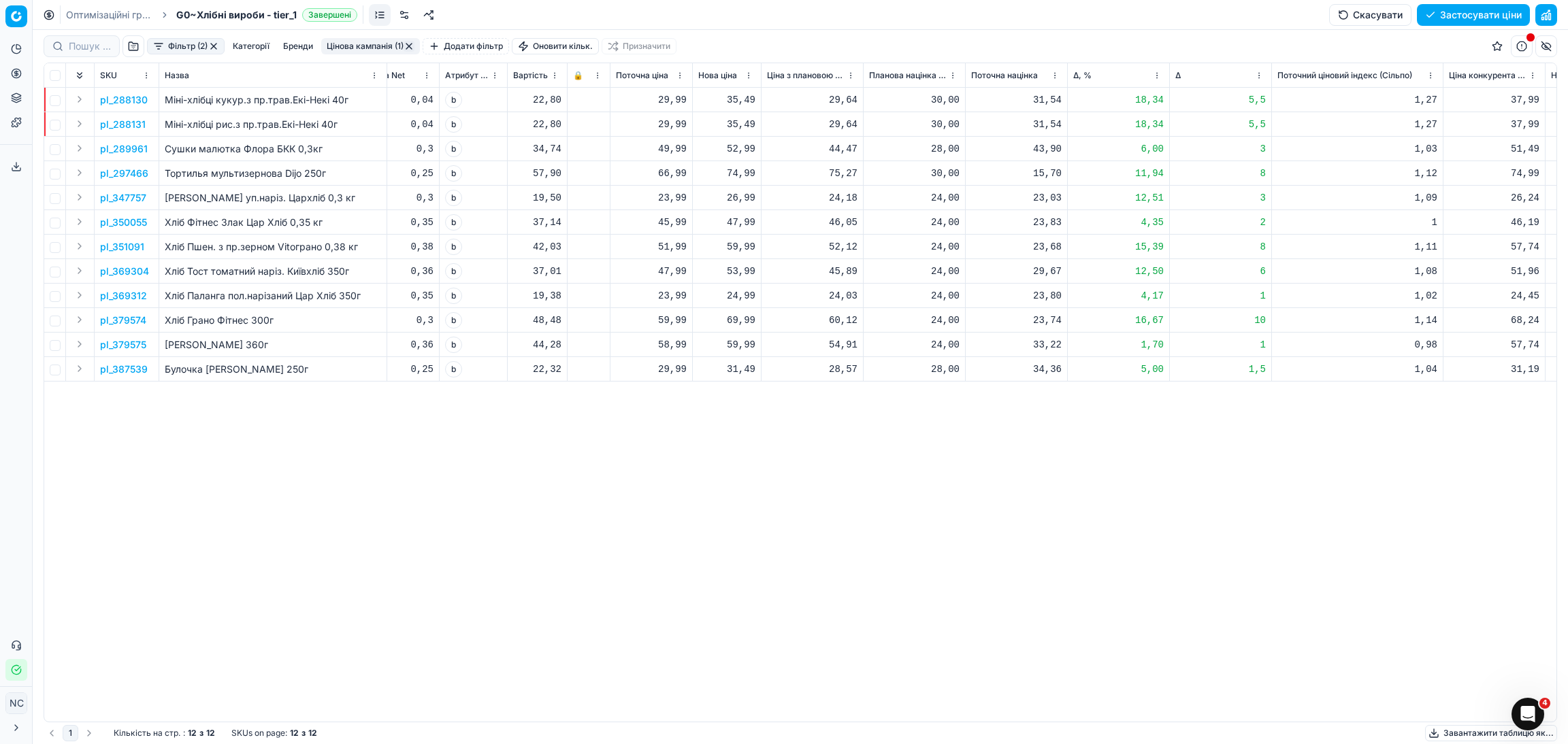
click at [145, 375] on p "pl_387539" at bounding box center [123, 369] width 48 height 14
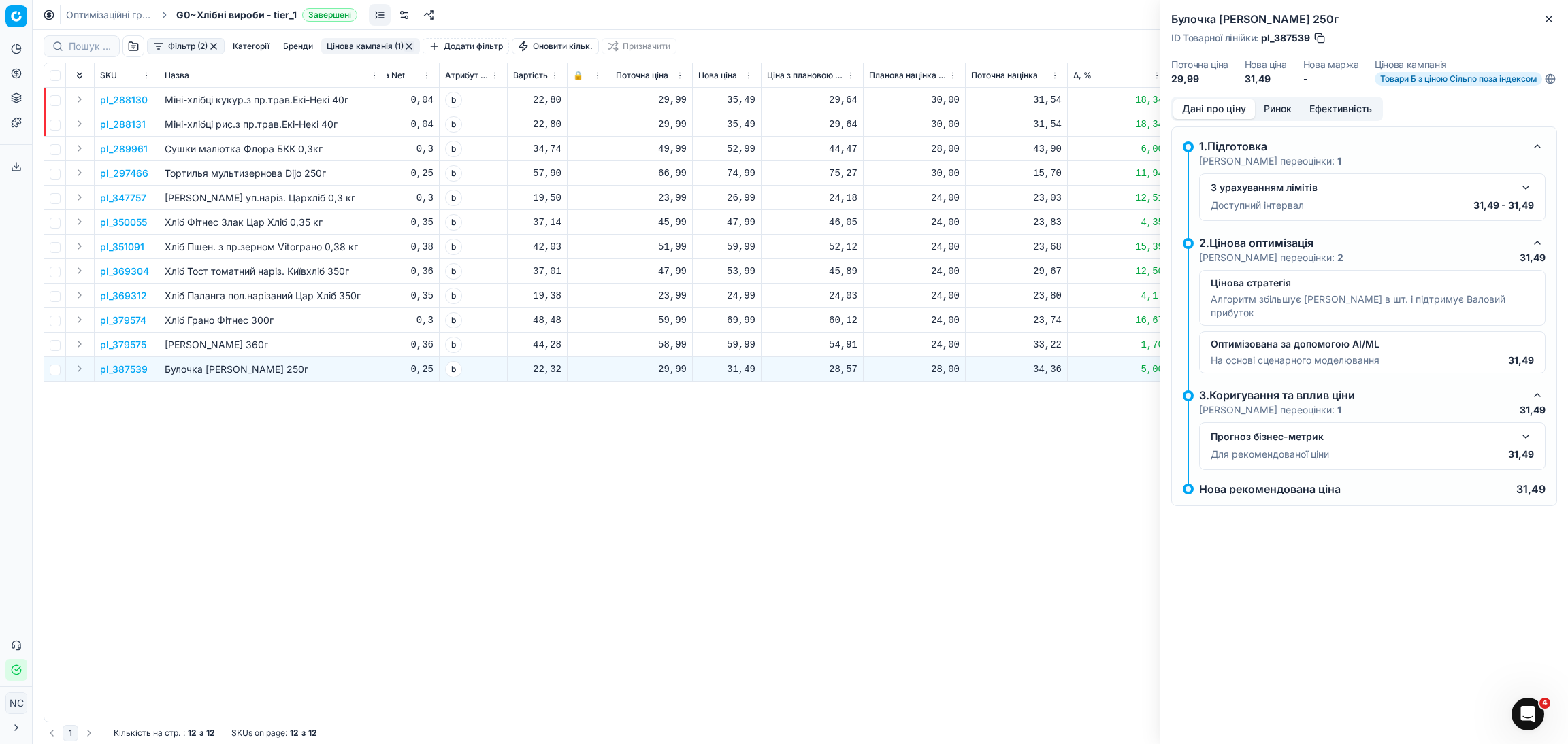
click at [1285, 119] on button "Ринок" at bounding box center [1277, 109] width 46 height 20
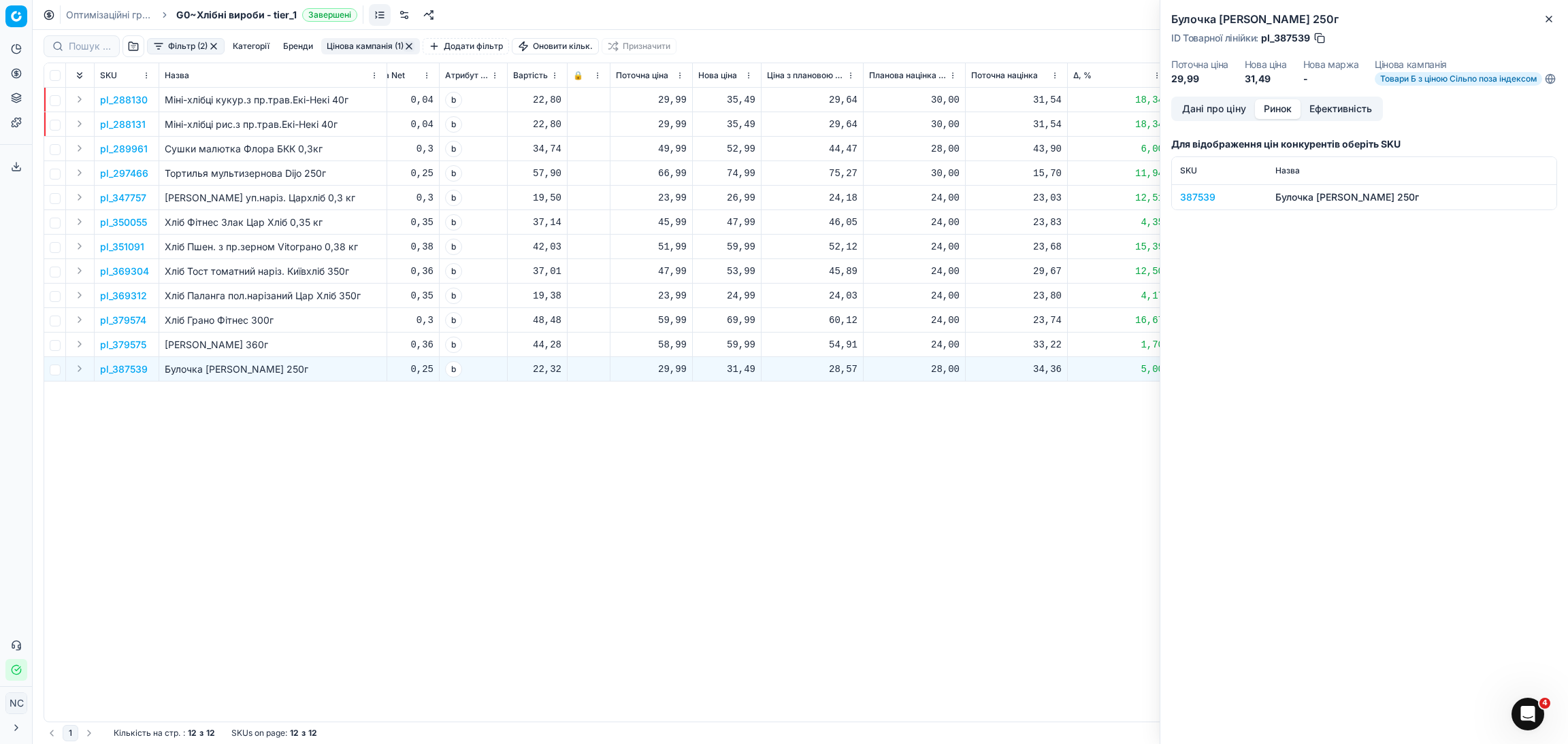
click at [1193, 204] on div "387539" at bounding box center [1219, 197] width 79 height 14
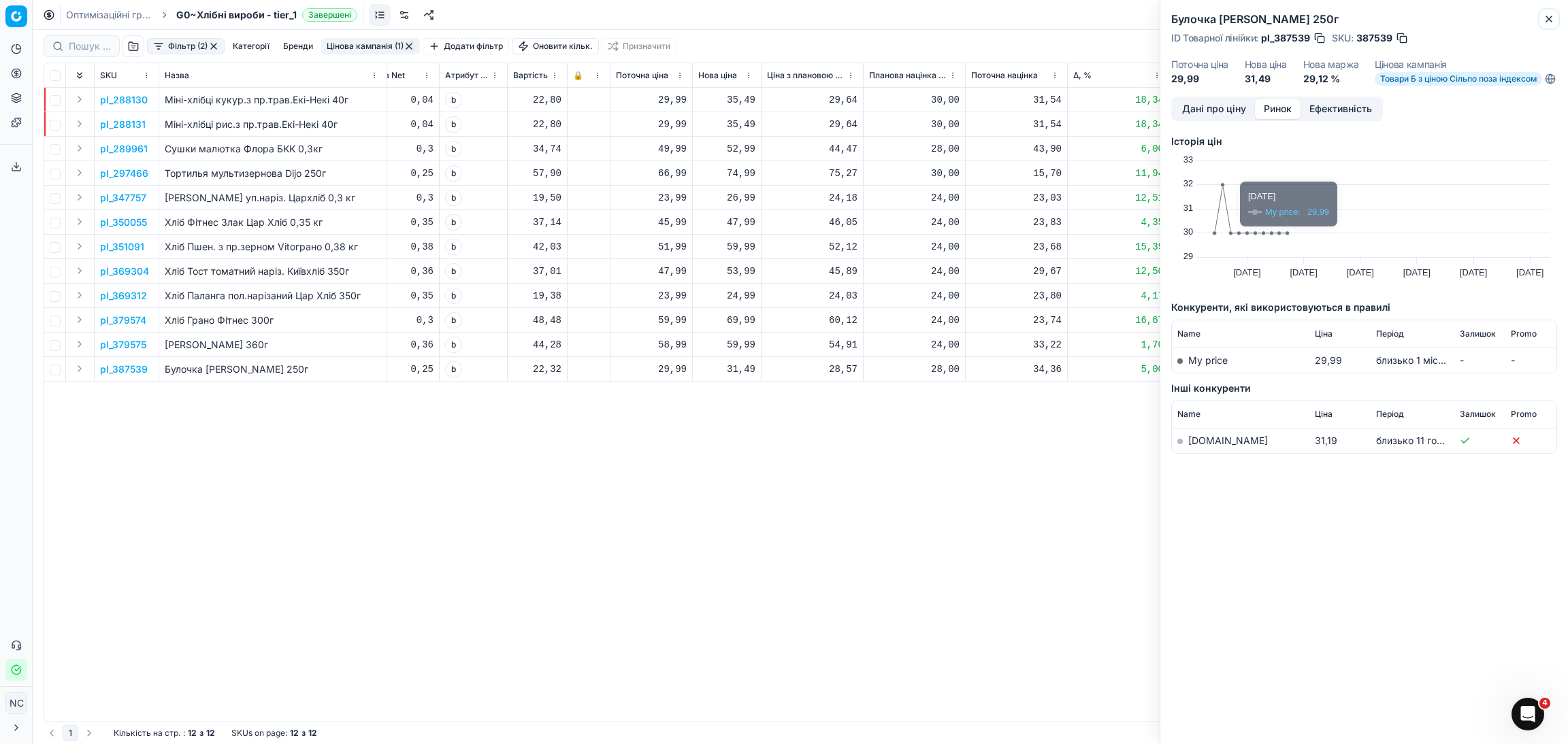
click at [1553, 18] on icon "button" at bounding box center [1549, 19] width 11 height 11
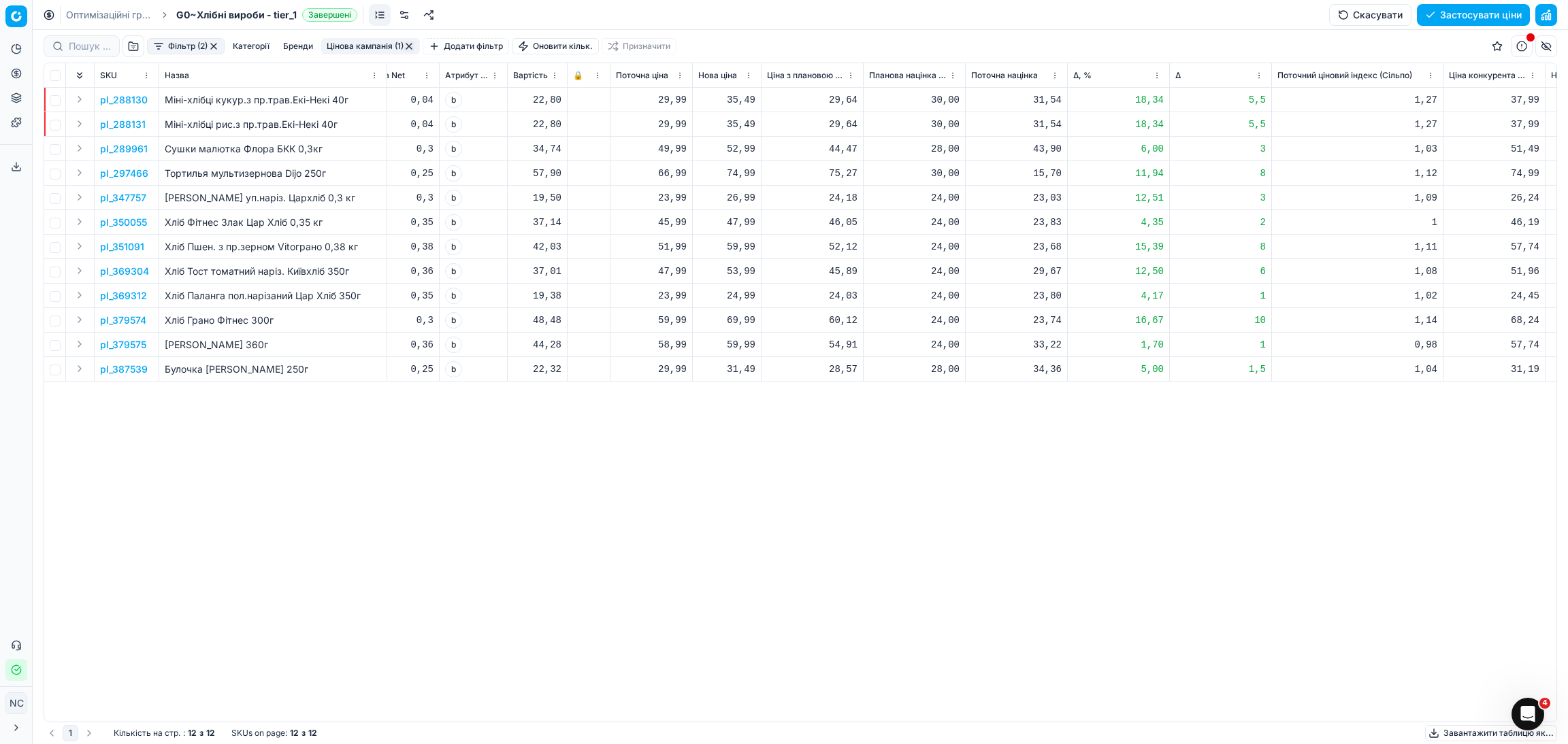
click at [346, 48] on button "Цінова кампанія (1)" at bounding box center [370, 46] width 99 height 16
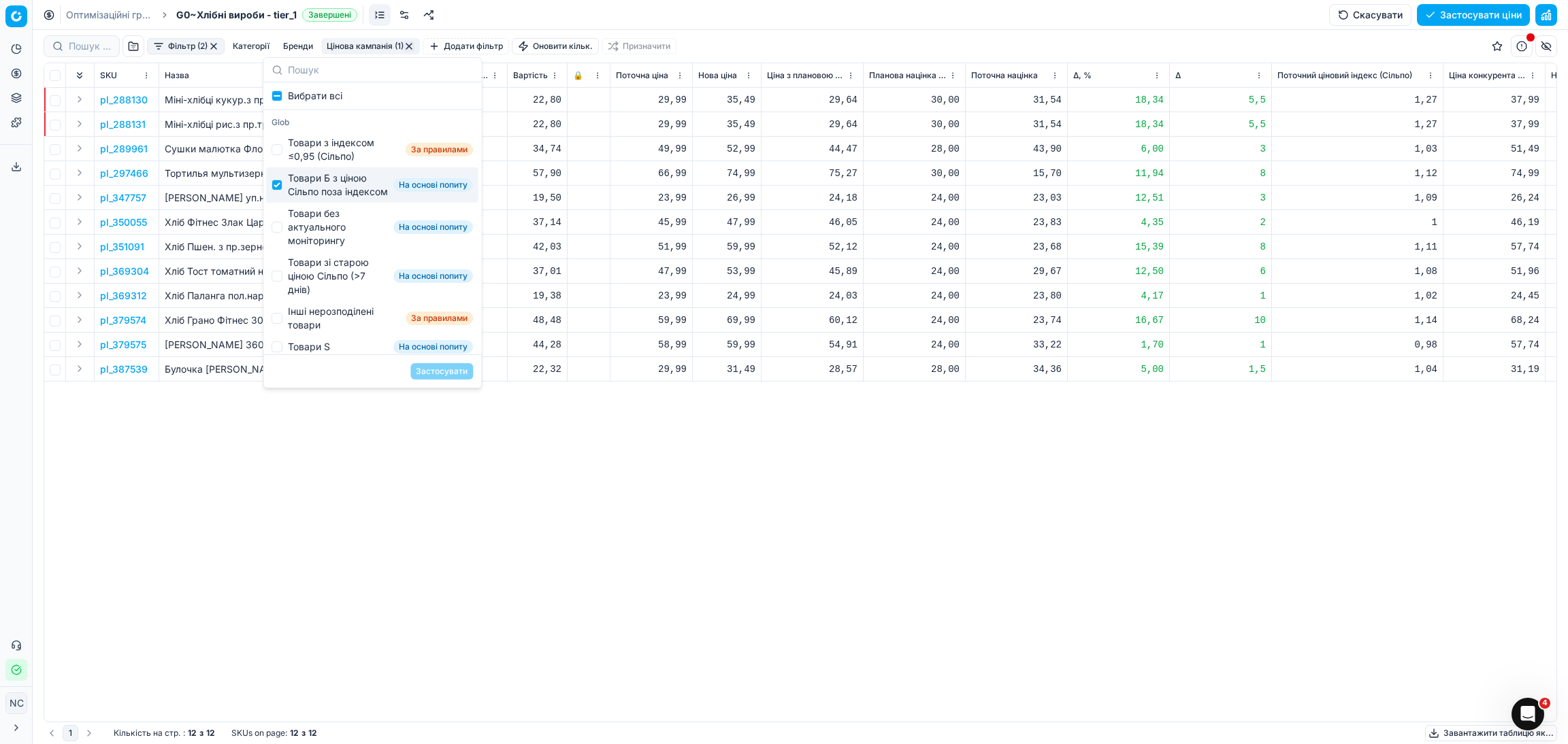
click at [311, 188] on div "Товари Б з ціною Сільпо поза індексом" at bounding box center [337, 185] width 100 height 27
checkbox input "false"
click at [324, 236] on div "Товари без актуального моніторингу" at bounding box center [337, 227] width 100 height 41
checkbox input "true"
click at [430, 366] on button "Застосувати" at bounding box center [441, 371] width 63 height 16
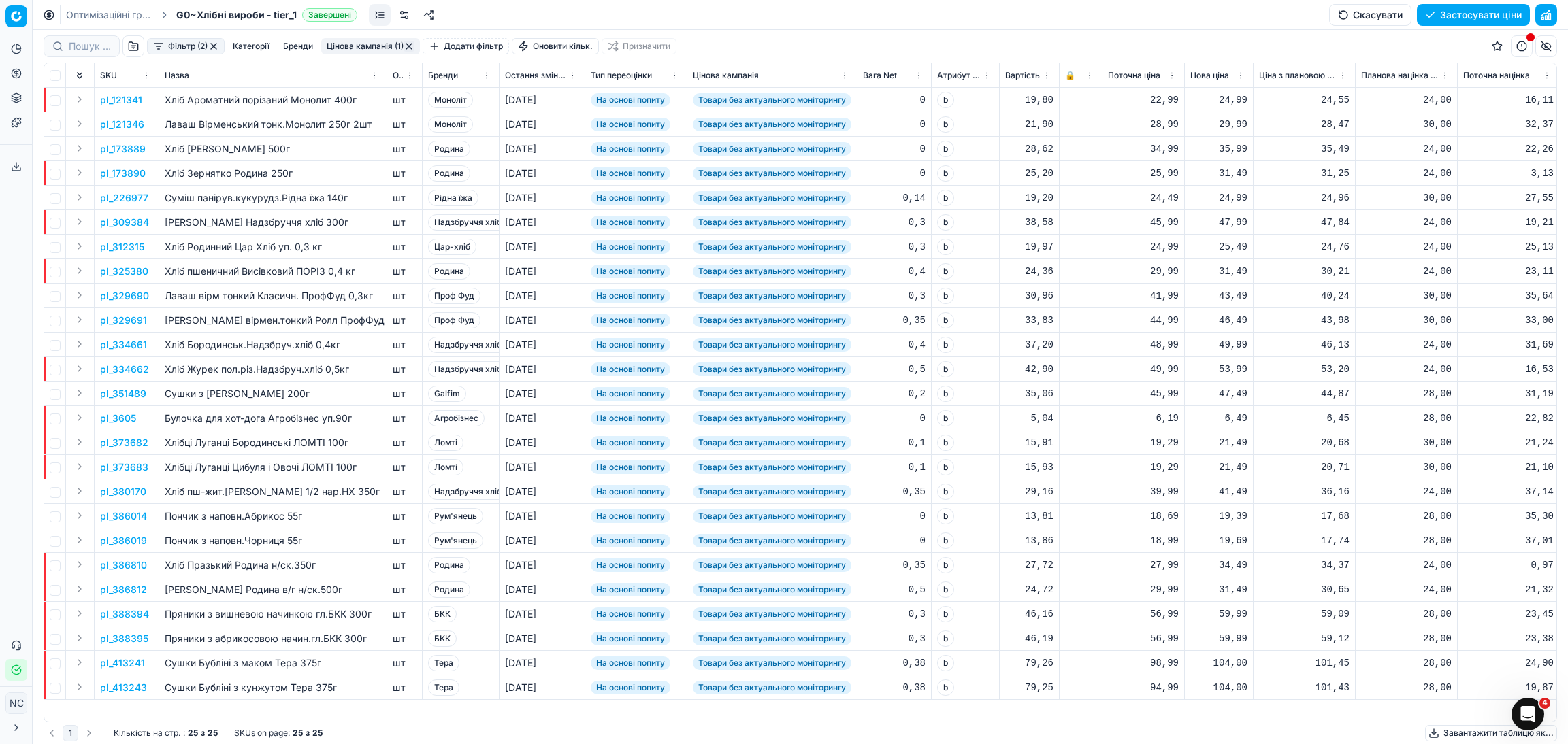
click at [341, 42] on button "Цінова кампанія (1)" at bounding box center [370, 46] width 99 height 16
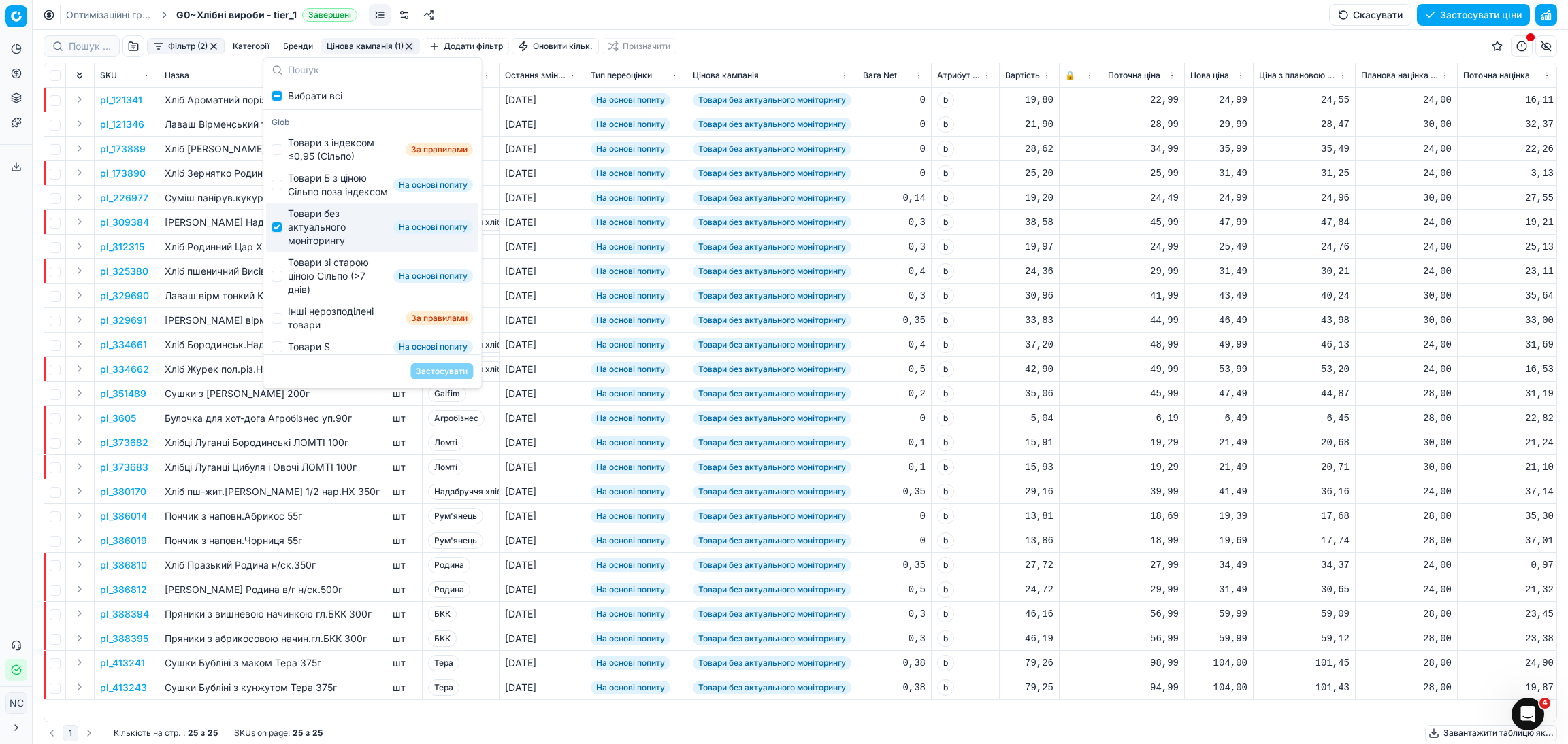
click at [311, 237] on div "Товари без актуального моніторингу" at bounding box center [337, 227] width 100 height 41
checkbox input "false"
click at [337, 291] on div "Товари зі старою ціною Сільпо (>7 днів)" at bounding box center [337, 276] width 100 height 41
checkbox input "true"
click at [433, 375] on button "Застосувати" at bounding box center [441, 371] width 63 height 16
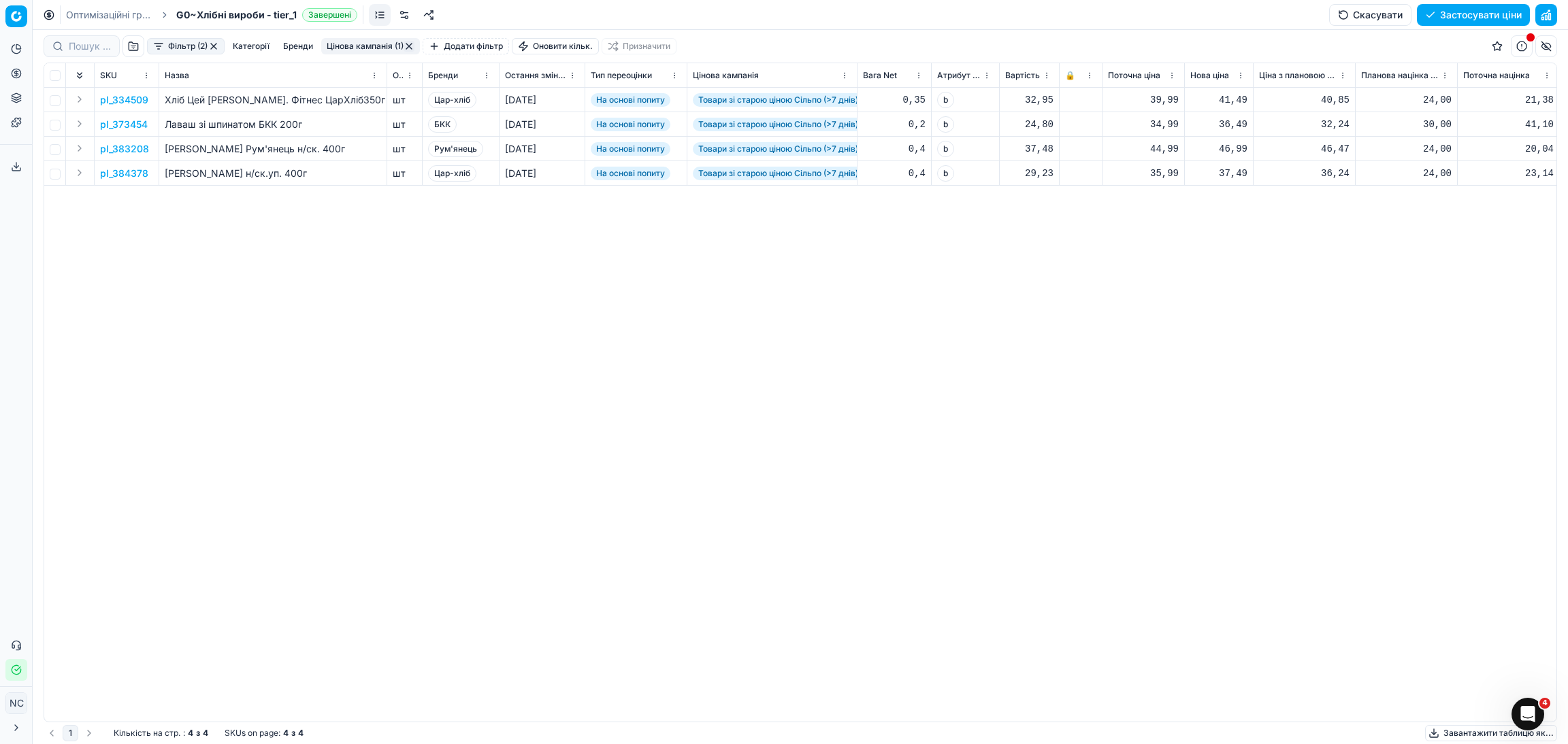
drag, startPoint x: 790, startPoint y: 506, endPoint x: 1372, endPoint y: 440, distance: 585.7
click at [1371, 437] on div "pl_334509 Хліб Цей [PERSON_NAME]. Фітнес ЦарХліб350г шт Цар-хліб [DATE] На осно…" at bounding box center [800, 404] width 1512 height 634
click at [139, 125] on p "pl_373454" at bounding box center [123, 124] width 48 height 14
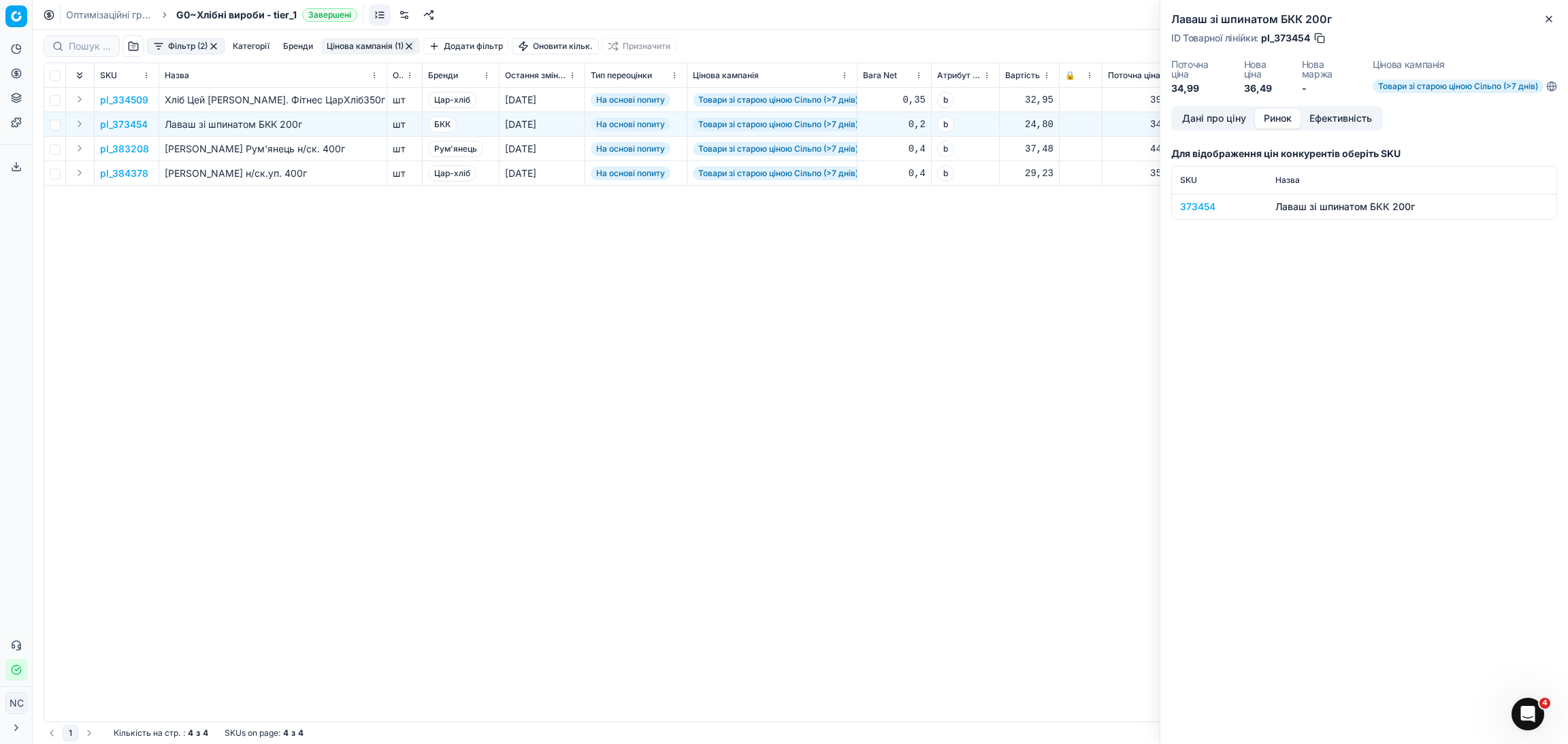
click at [1285, 116] on button "Ринок" at bounding box center [1277, 118] width 46 height 20
click at [1189, 213] on div "373454" at bounding box center [1219, 206] width 79 height 14
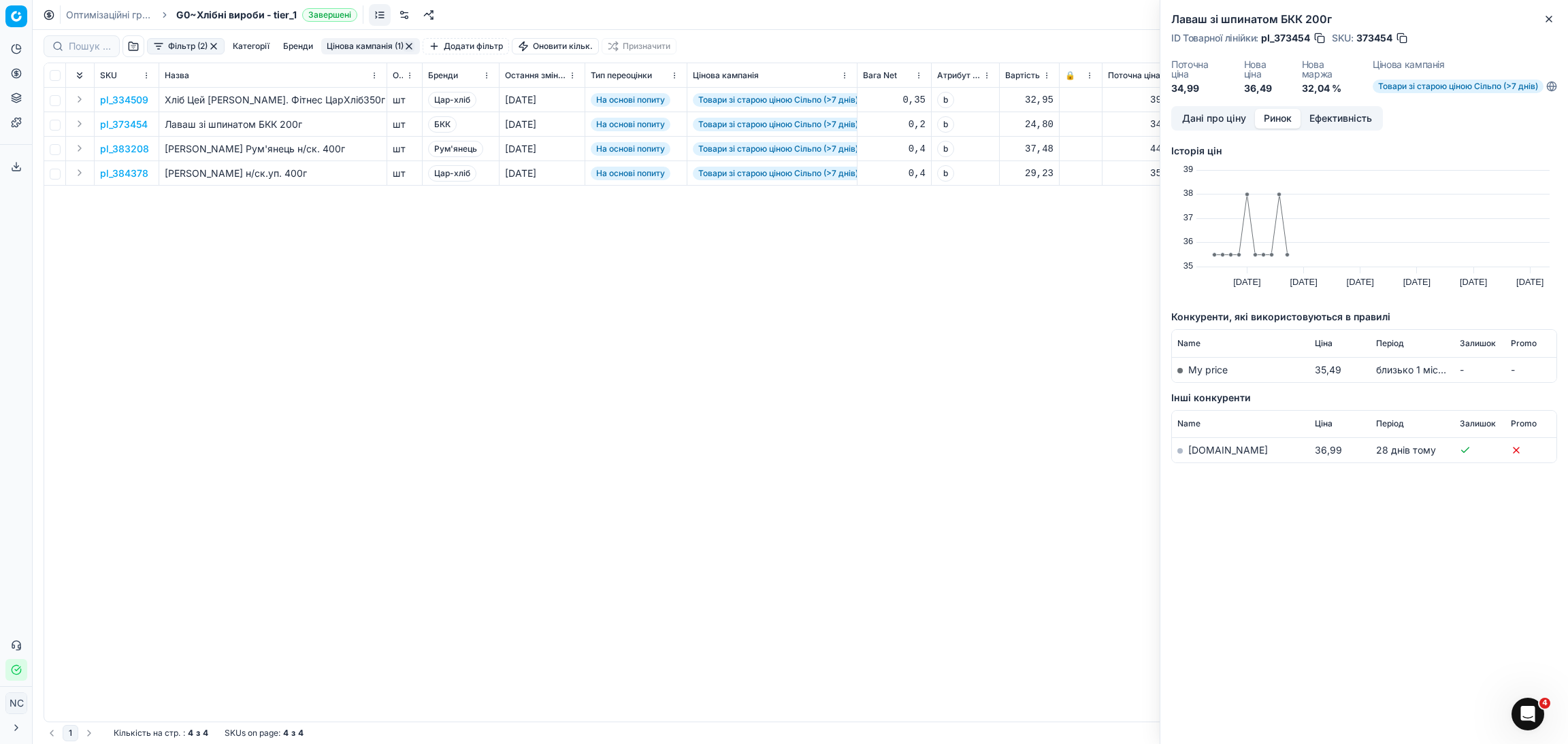
click at [1204, 453] on link "[DOMAIN_NAME]" at bounding box center [1227, 450] width 80 height 11
click at [1558, 23] on div "Лаваш зі шпинатом БКК 200г ID Товарної лінійки : pl_373454 SKU : 373454 Поточна…" at bounding box center [1364, 53] width 408 height 106
click at [1546, 16] on icon "button" at bounding box center [1549, 19] width 6 height 6
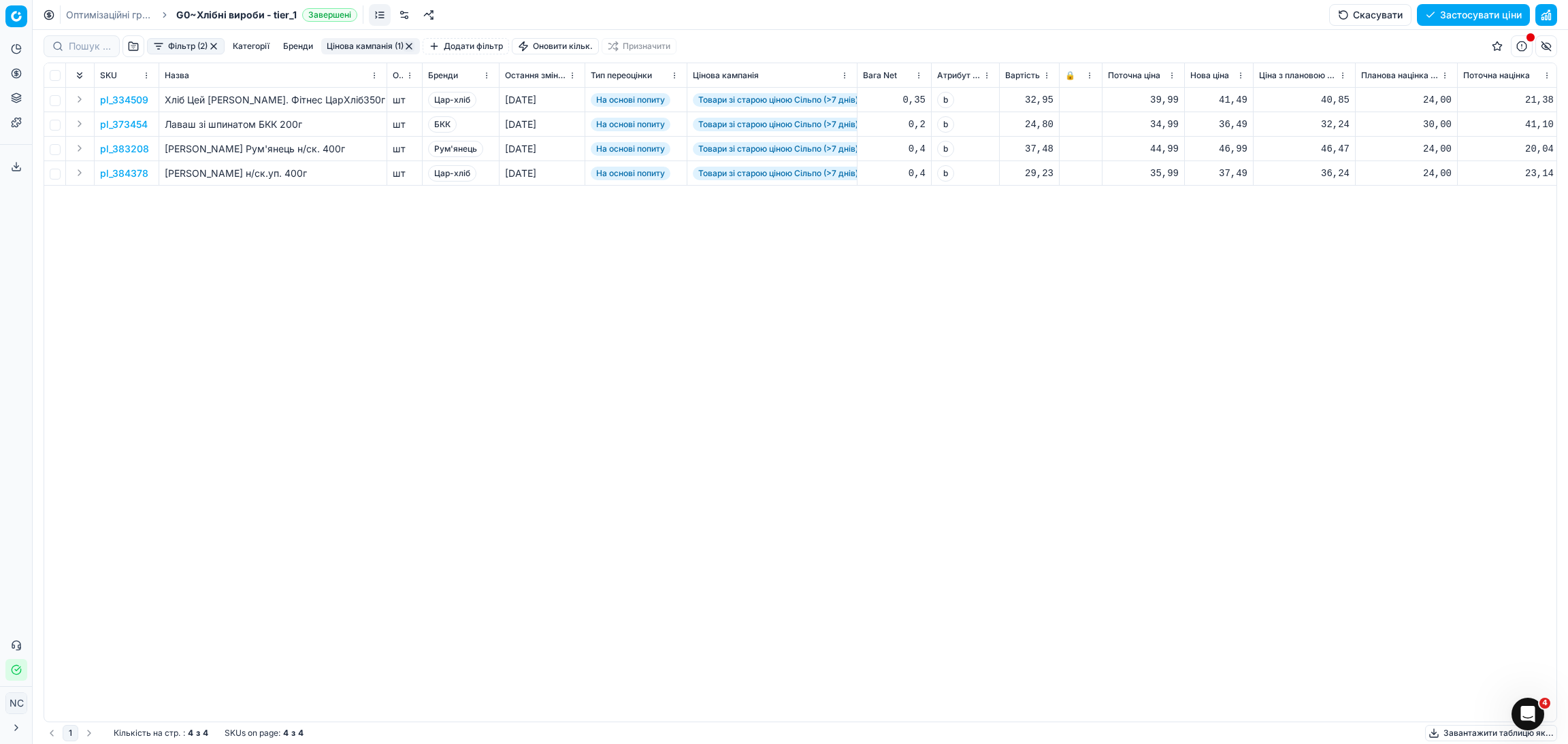
click at [370, 51] on button "Цінова кампанія (1)" at bounding box center [370, 46] width 99 height 16
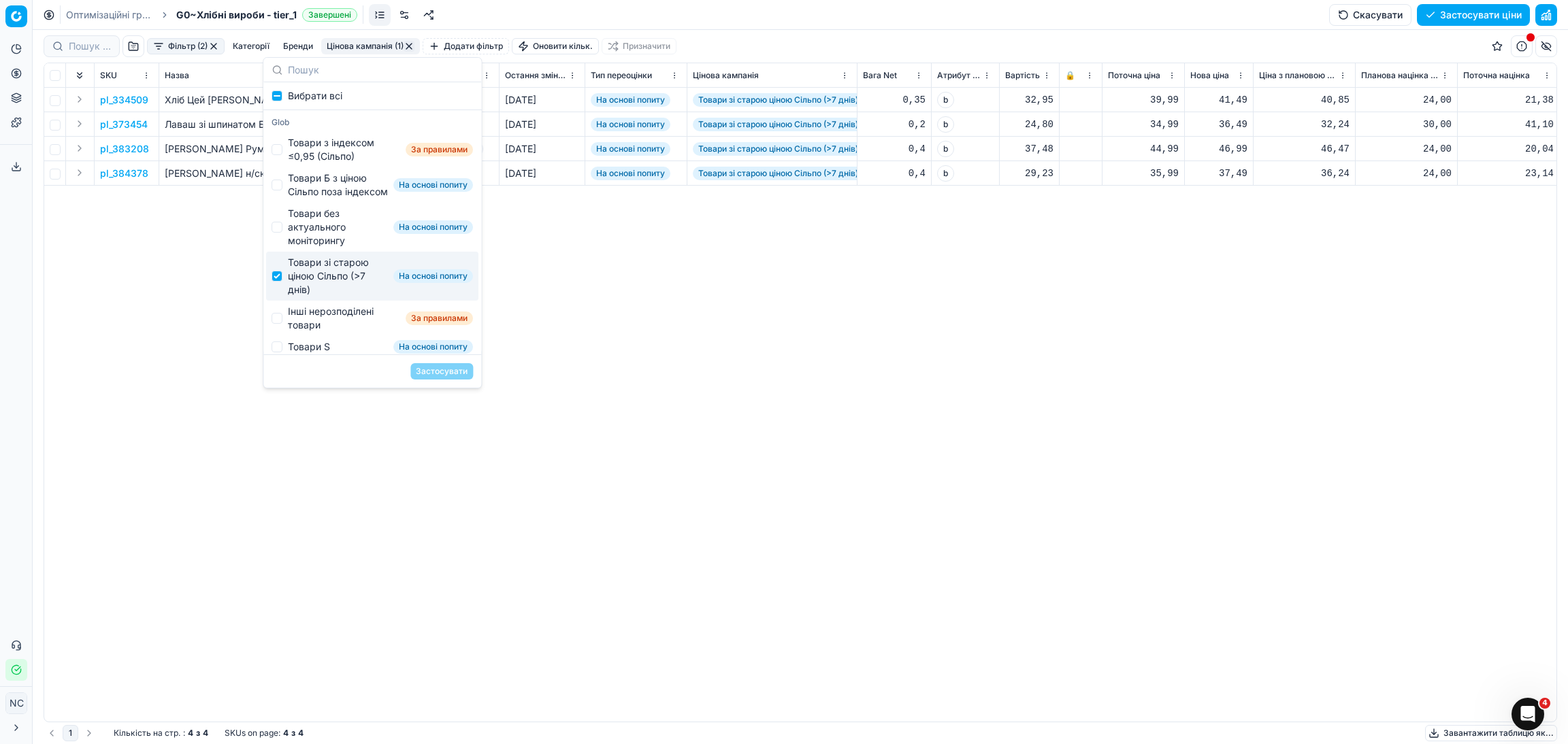
click at [329, 282] on div "Товари зі старою ціною Сільпо (>7 днів)" at bounding box center [337, 276] width 100 height 41
checkbox input "false"
click at [300, 330] on div "Інші нерозподілені товари" at bounding box center [343, 319] width 112 height 27
checkbox input "true"
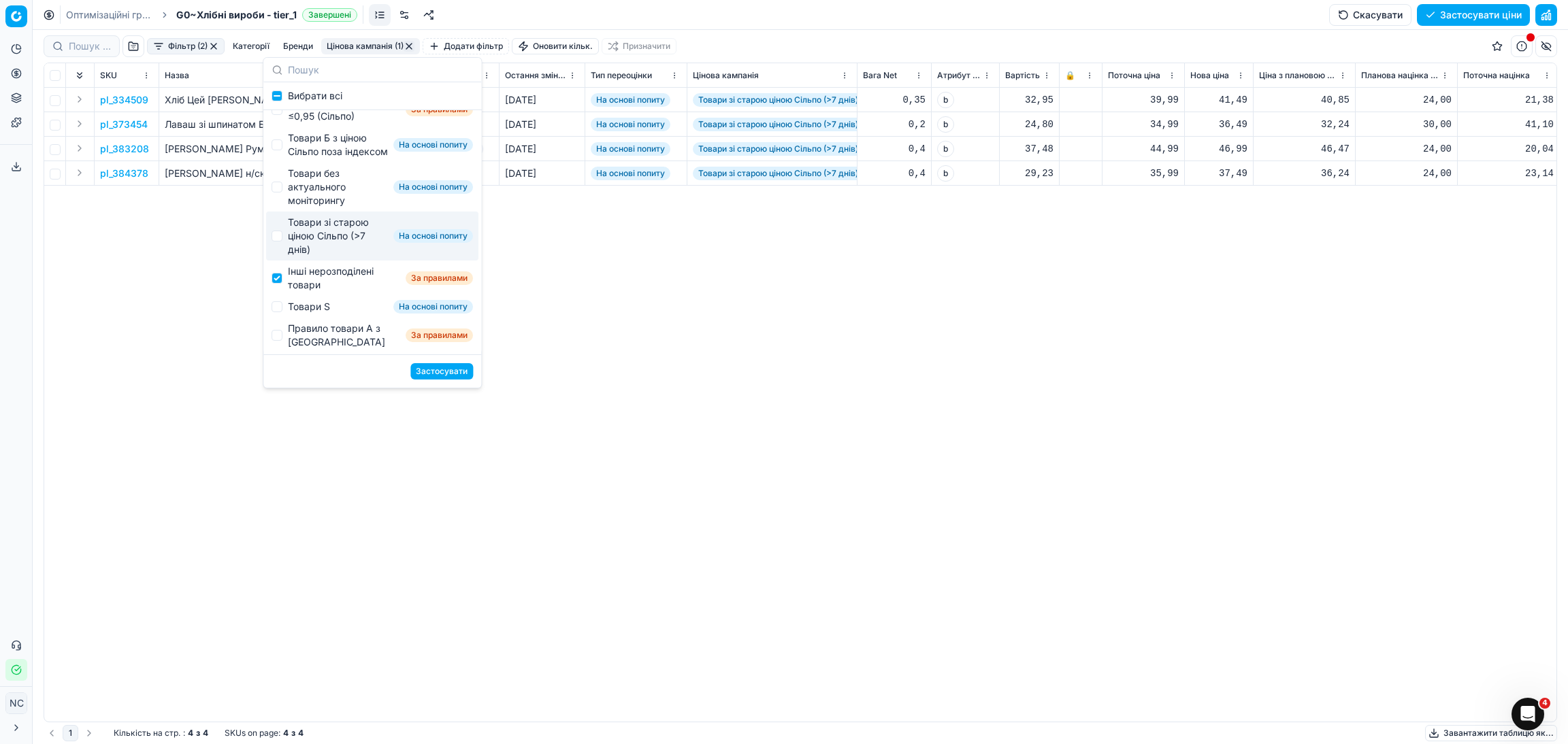
scroll to position [81, 0]
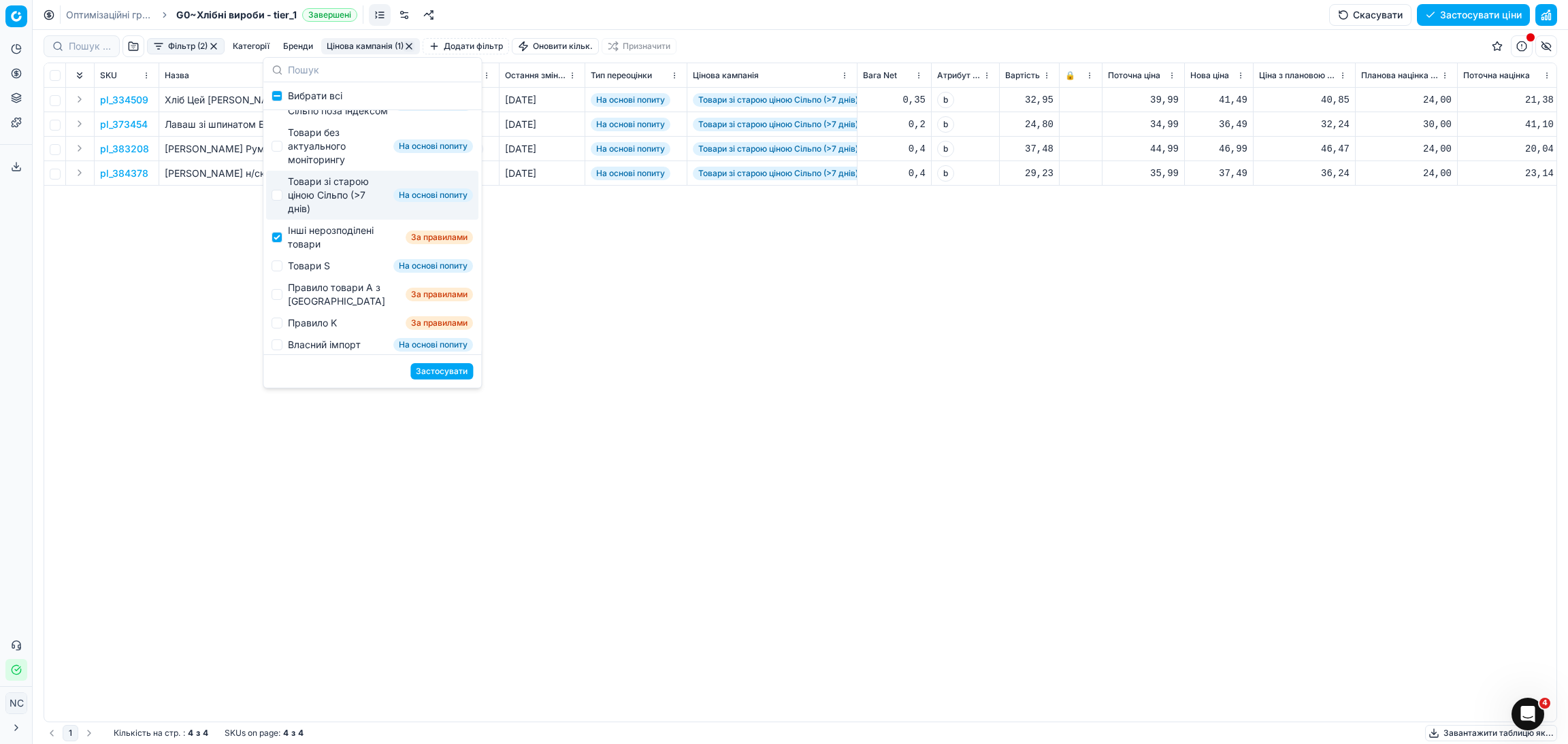
click at [457, 370] on button "Застосувати" at bounding box center [441, 371] width 63 height 16
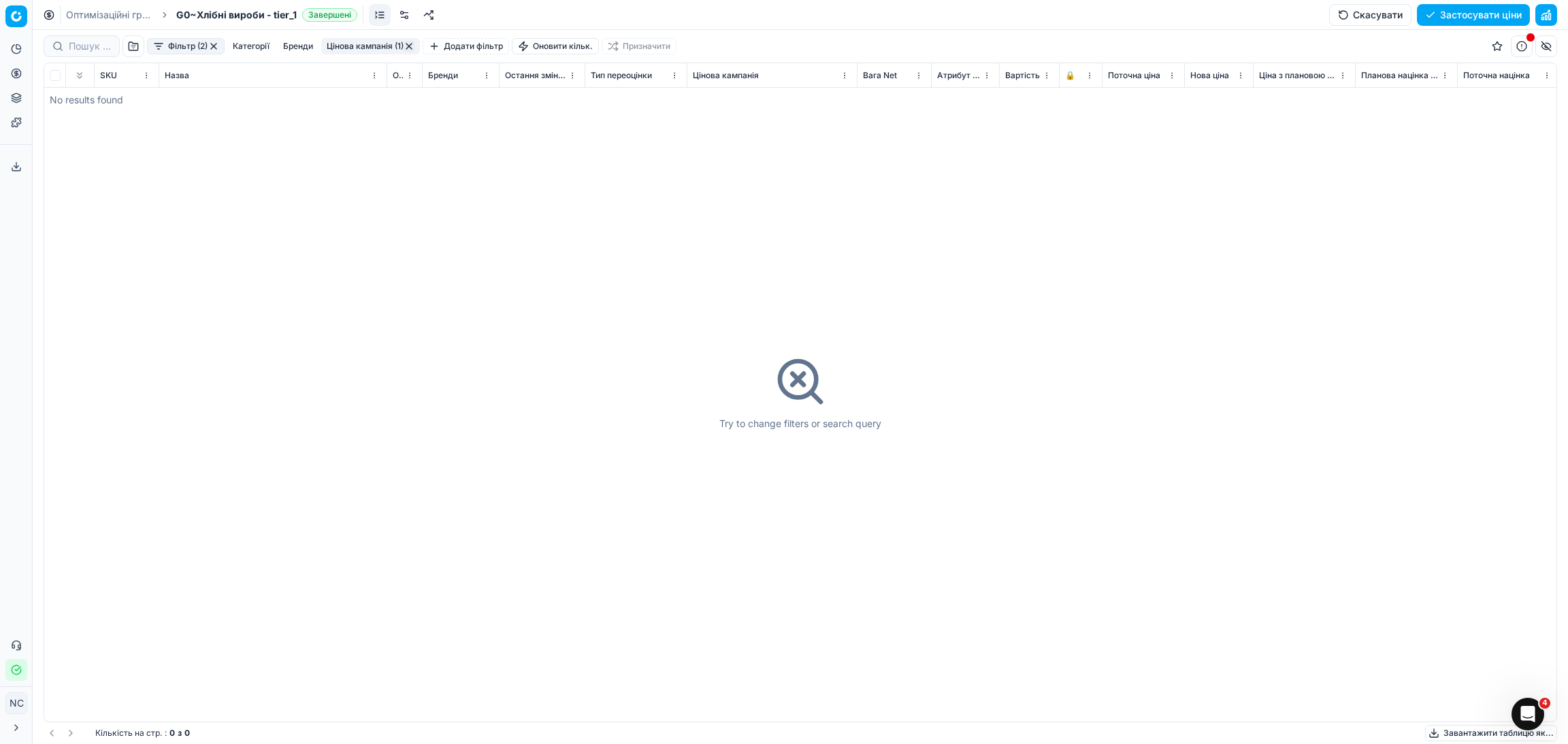
click at [413, 47] on button "button" at bounding box center [409, 47] width 11 height 11
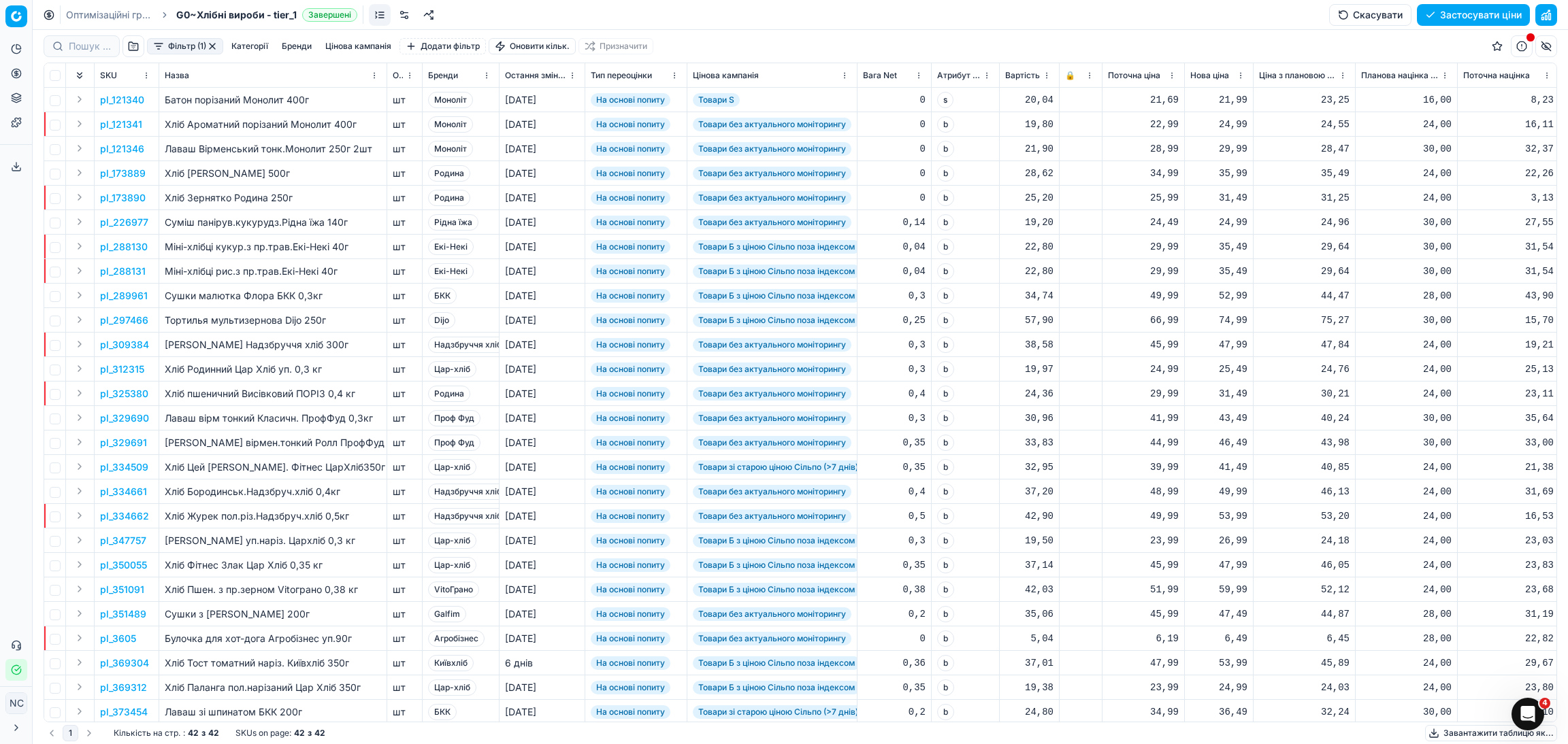
click at [212, 46] on button "button" at bounding box center [213, 47] width 11 height 11
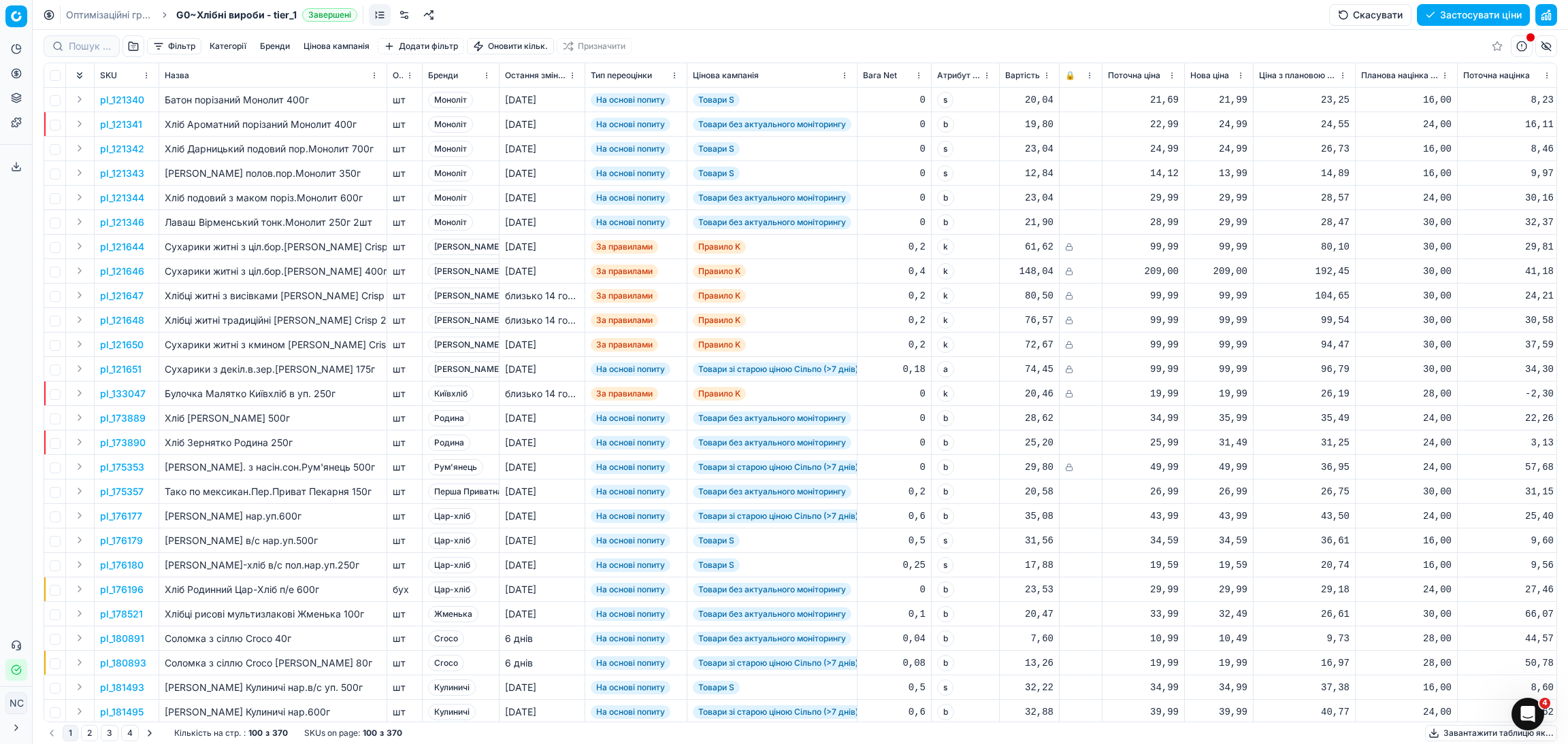
click at [132, 46] on button "button" at bounding box center [133, 46] width 22 height 22
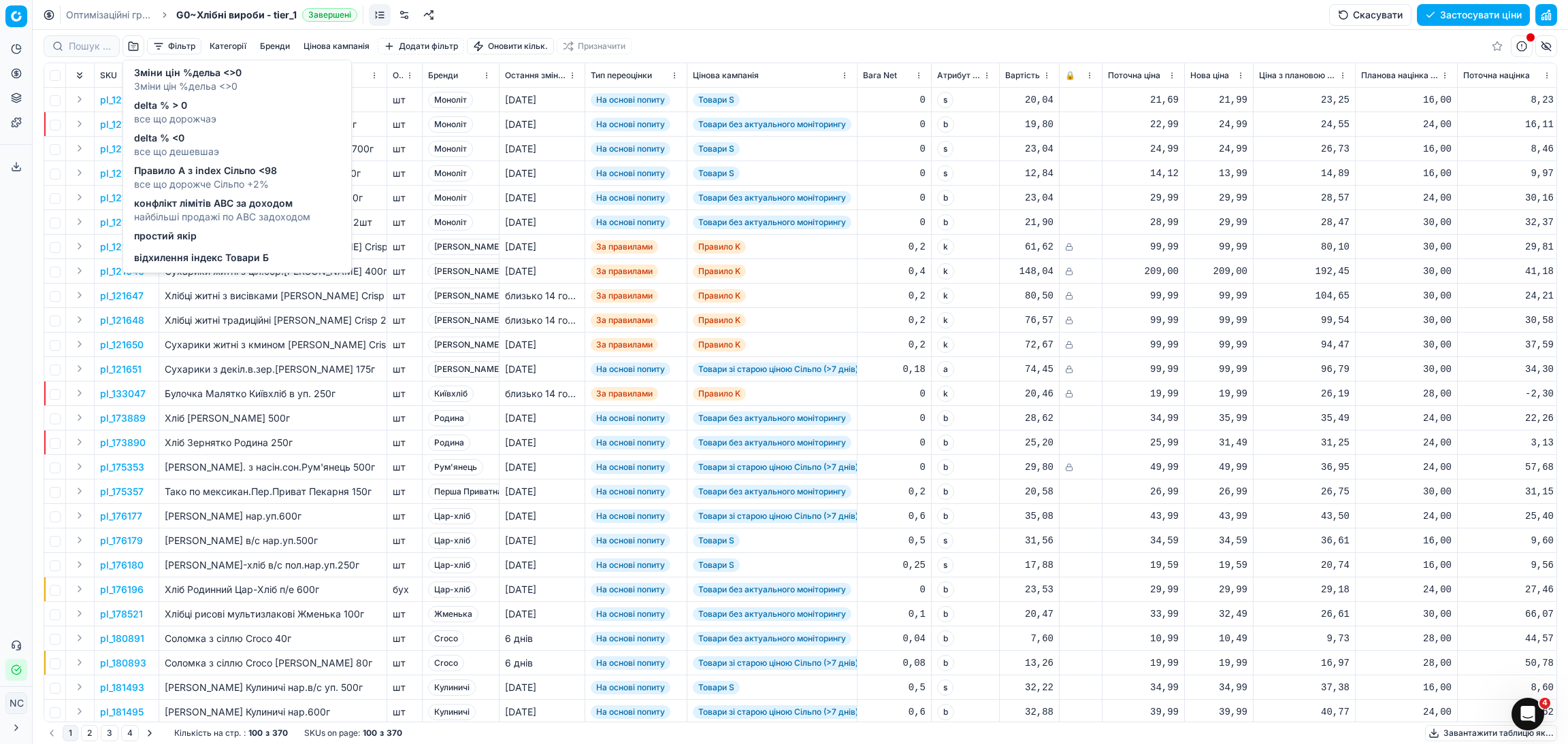
click at [168, 110] on span "delta % > 0" at bounding box center [175, 105] width 82 height 14
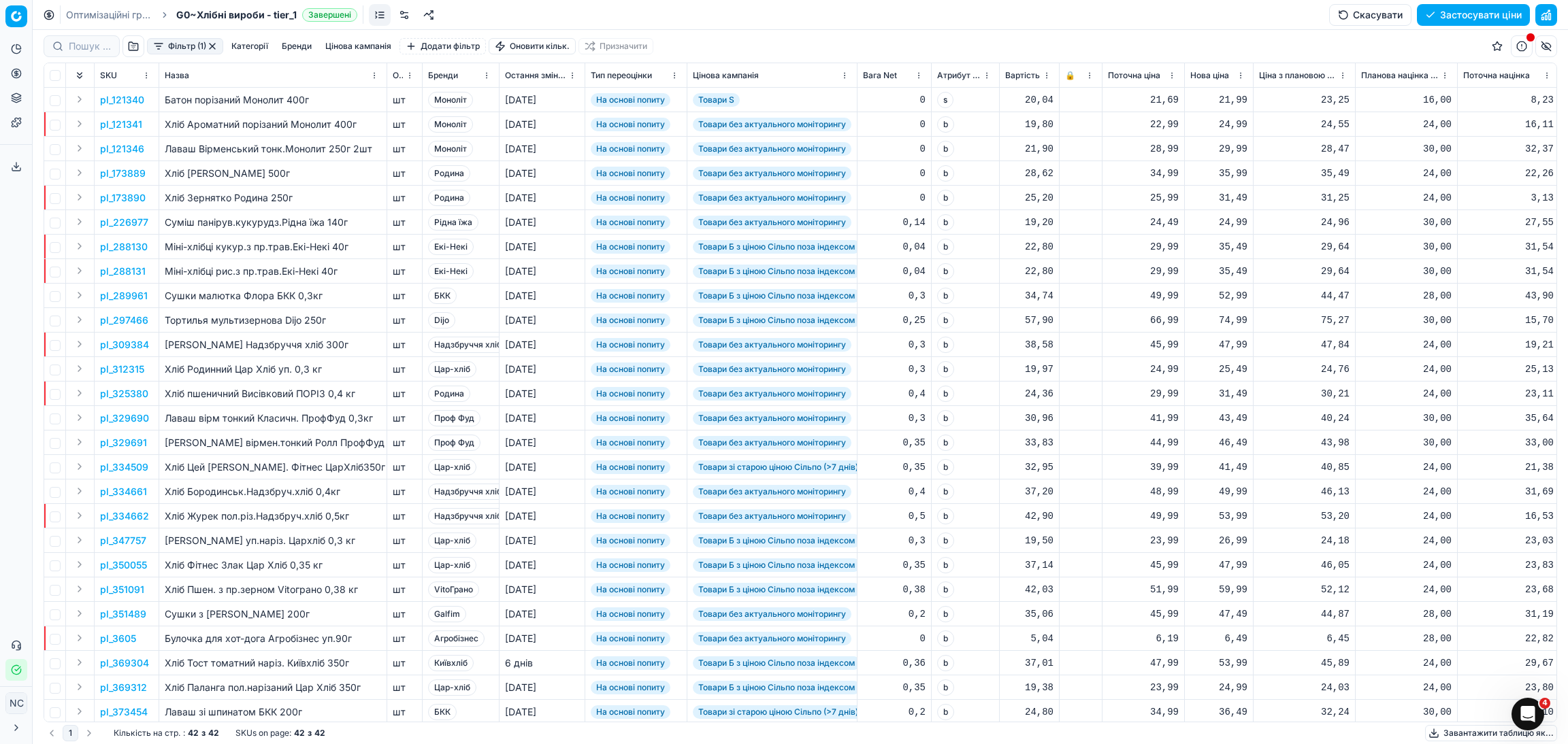
click at [212, 48] on button "button" at bounding box center [213, 47] width 11 height 11
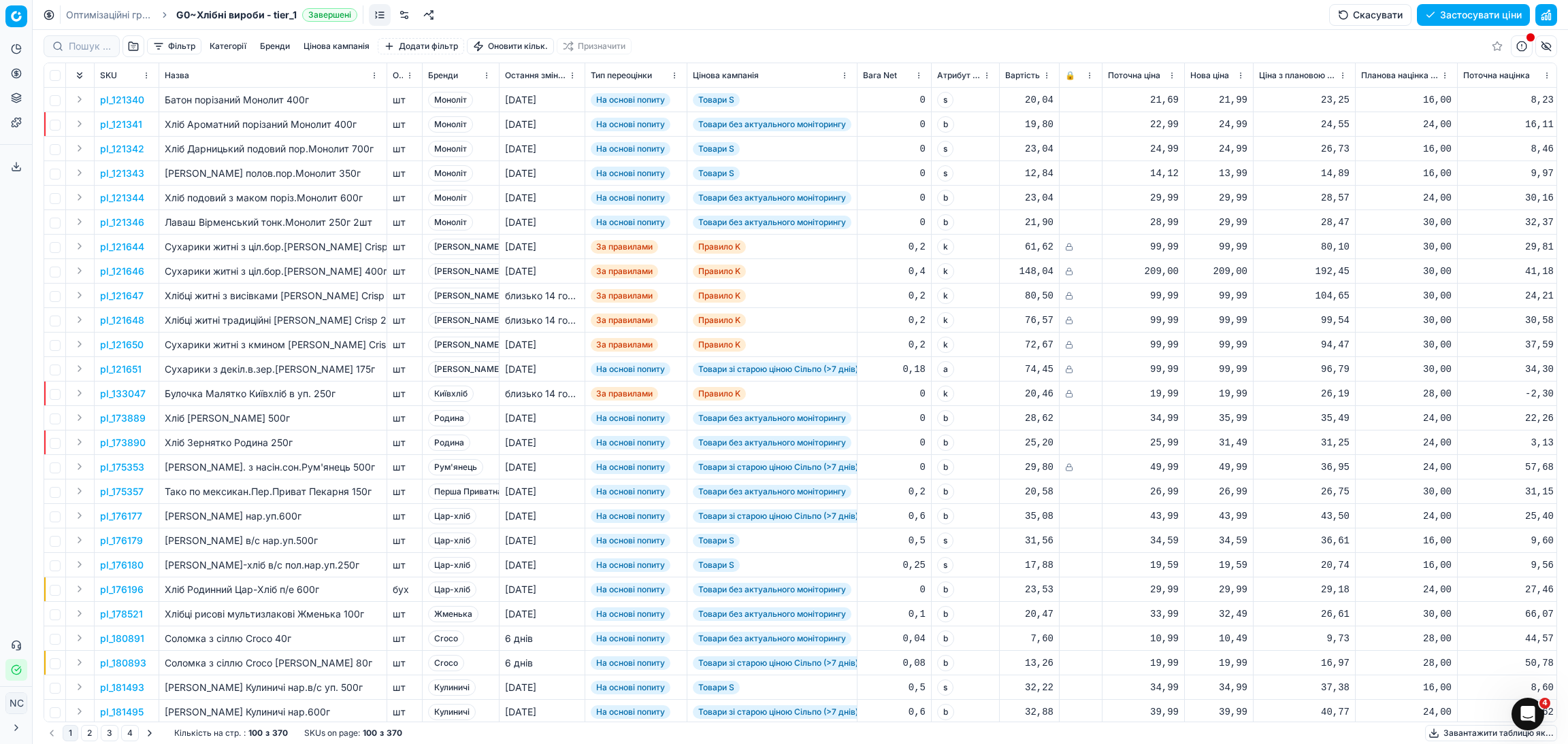
click at [127, 49] on button "button" at bounding box center [133, 46] width 22 height 22
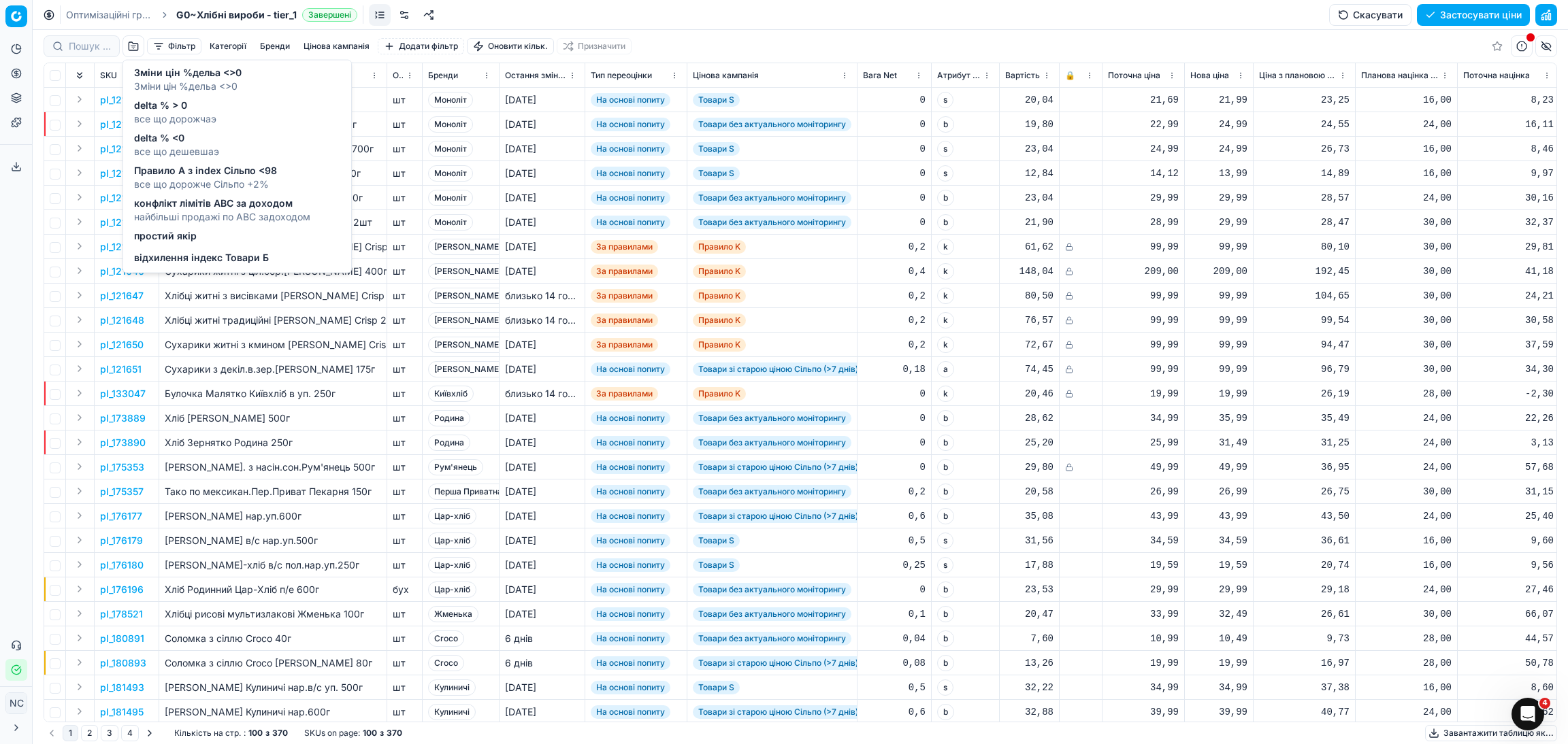
click at [178, 143] on span "delta % <0" at bounding box center [176, 138] width 85 height 14
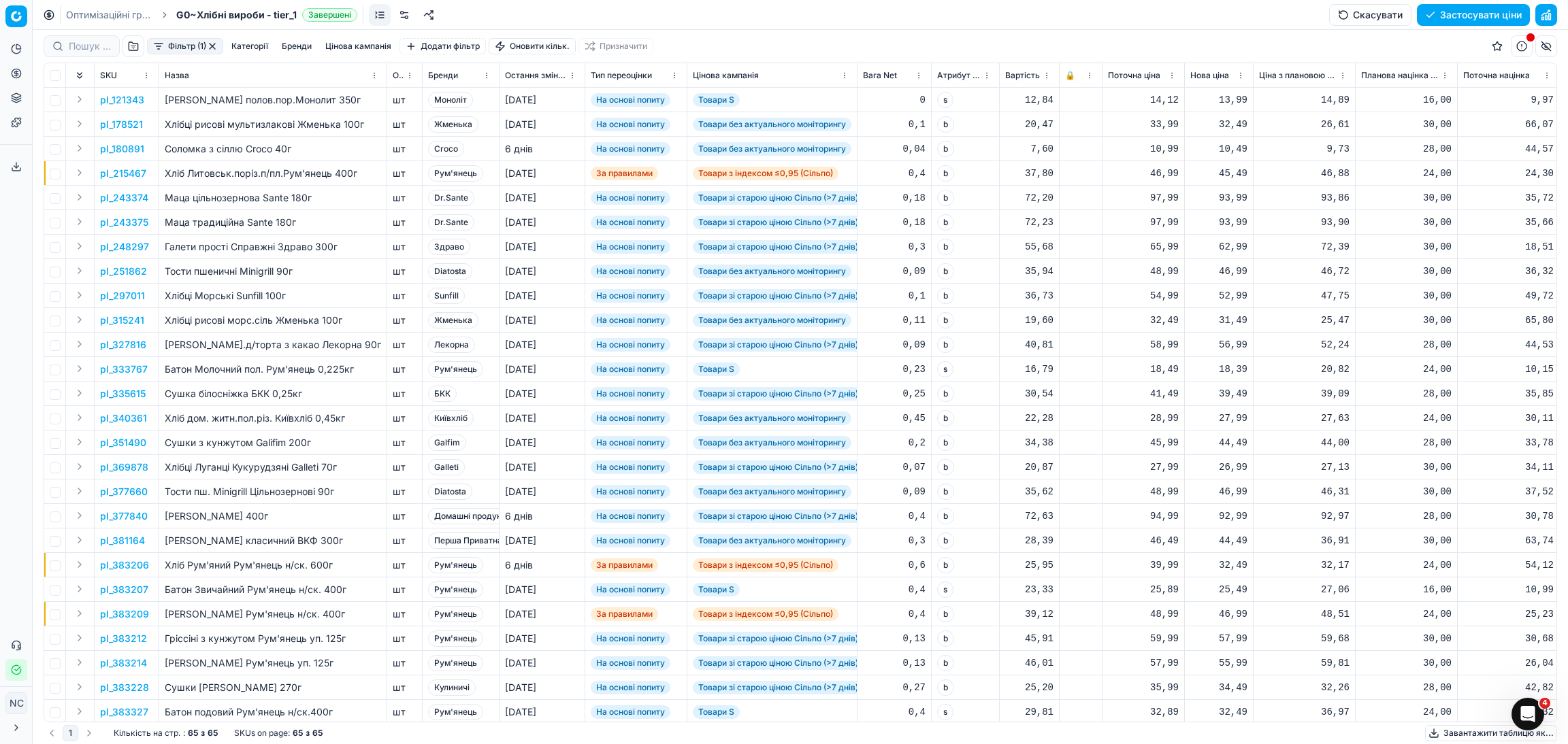
click at [345, 46] on button "Цінова кампанія" at bounding box center [358, 46] width 77 height 16
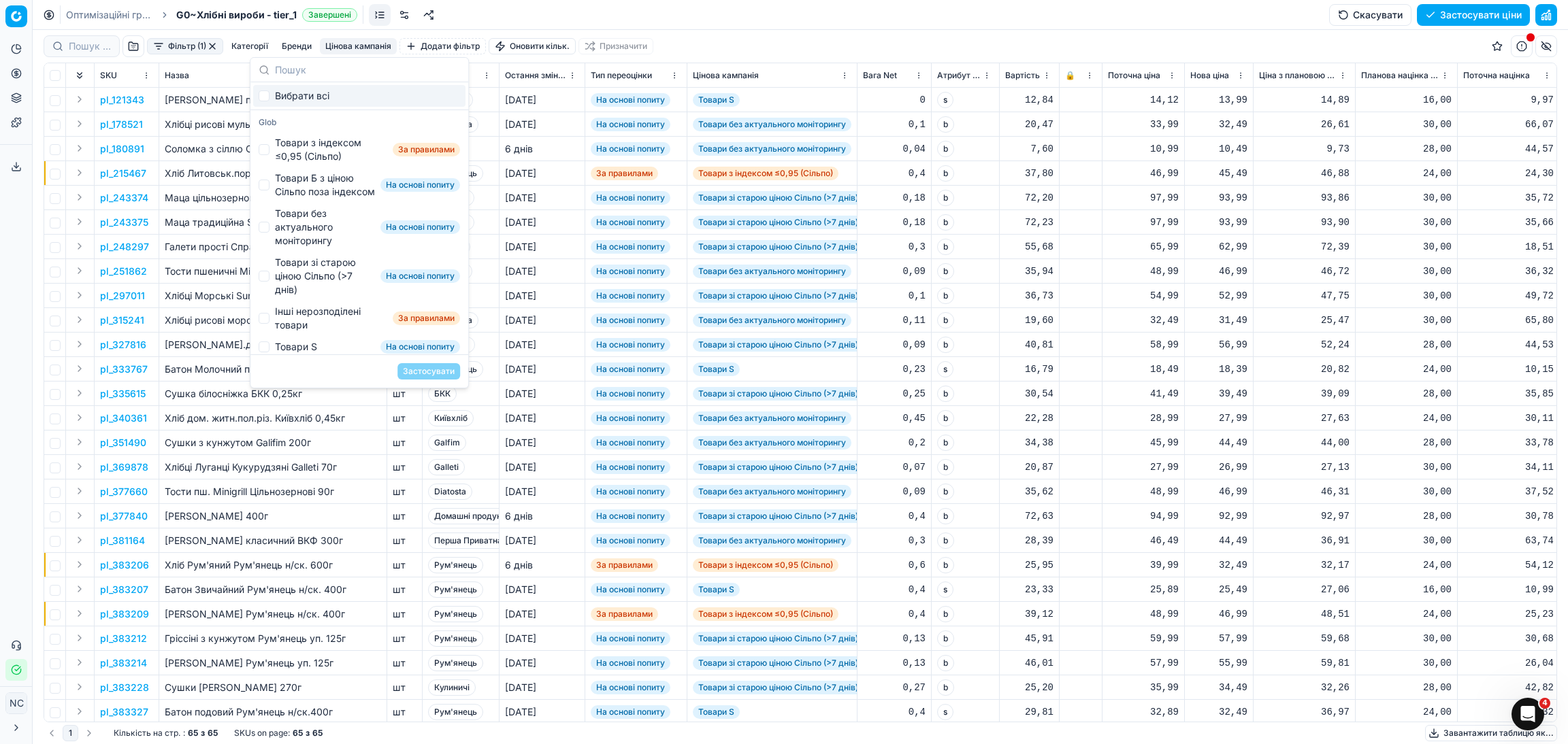
click at [848, 40] on div "Фільтр (1) Категорії [PERSON_NAME] кампанія Додати фільтр Оновити кільк. Призна…" at bounding box center [800, 46] width 1513 height 33
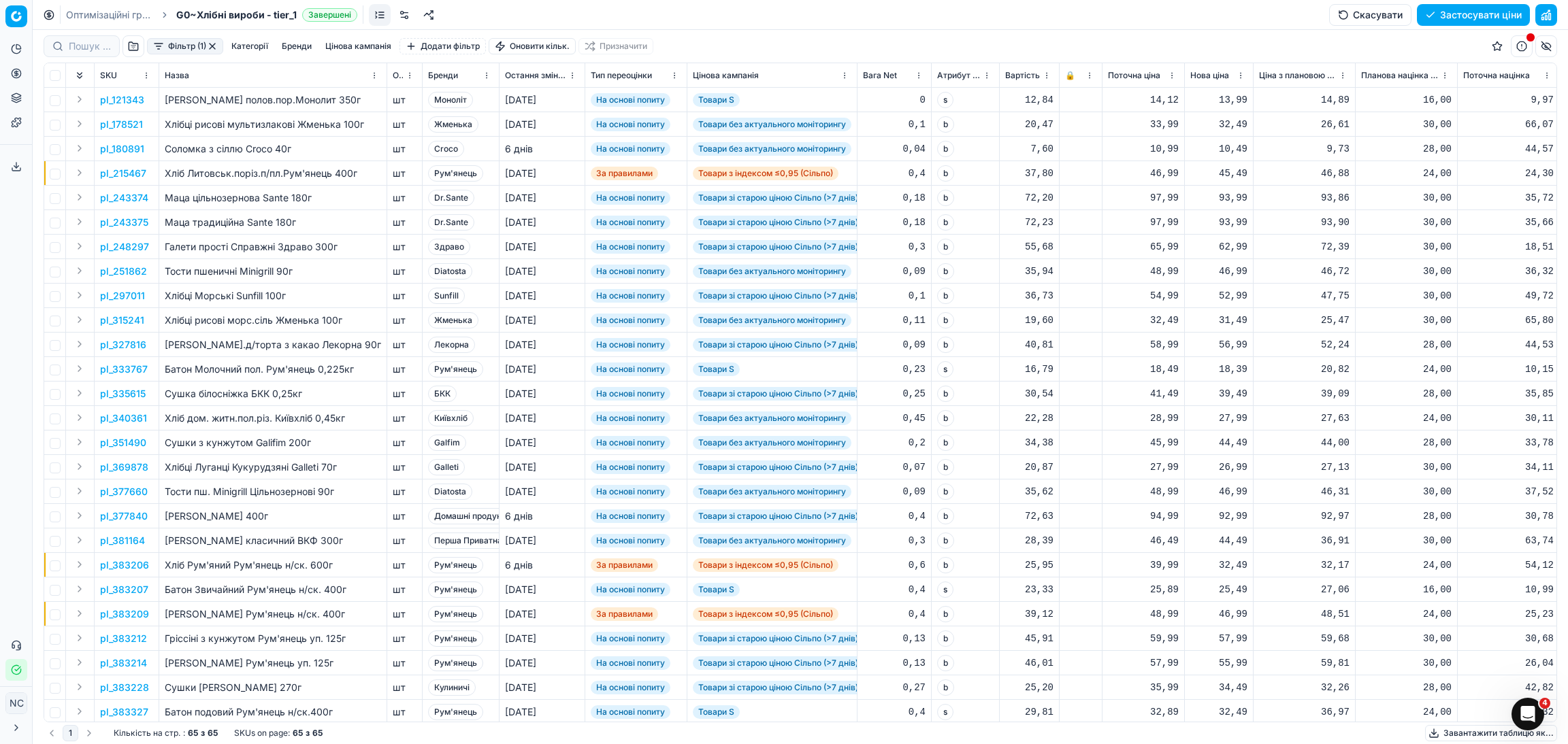
click at [151, 46] on button "Фільтр (1)" at bounding box center [185, 46] width 77 height 16
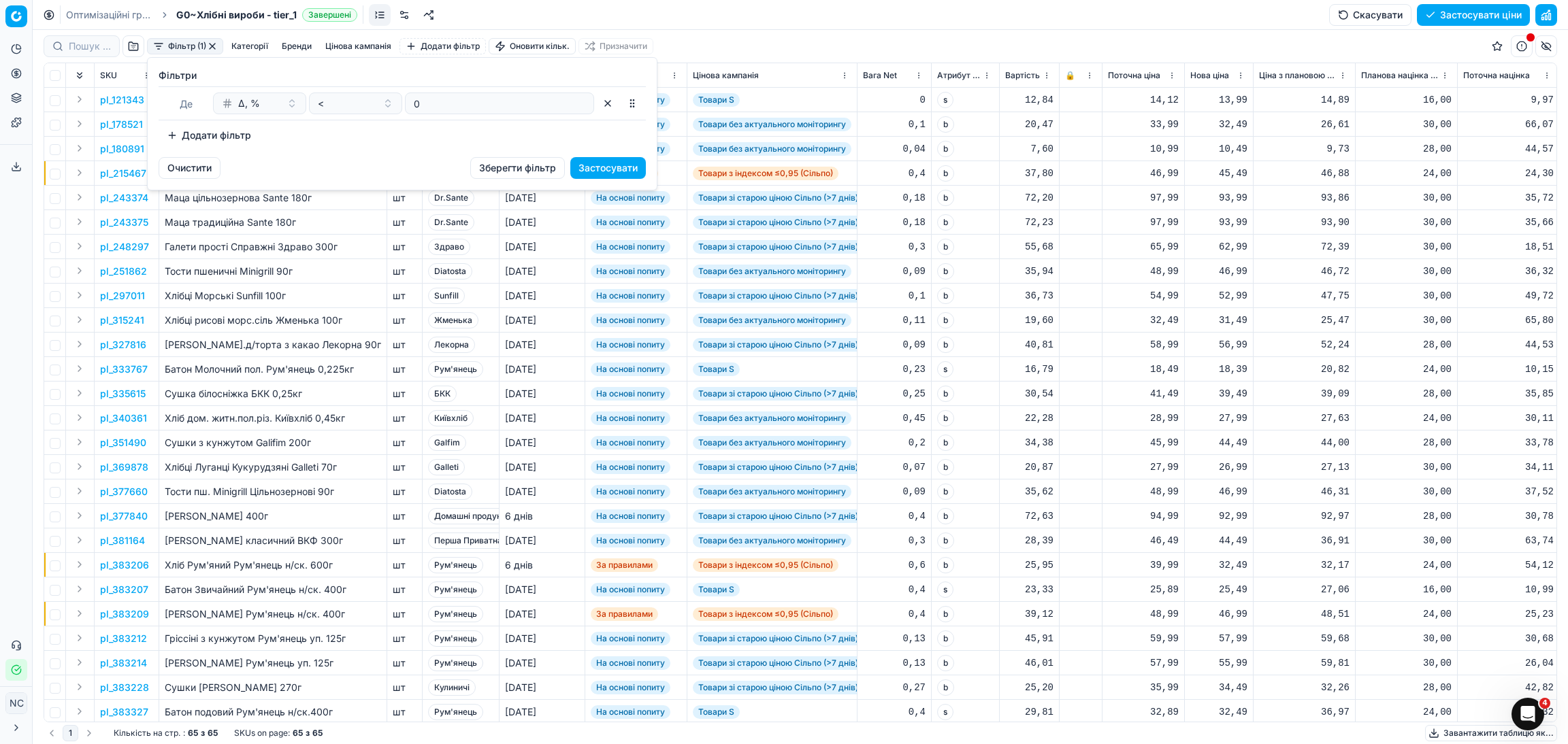
click at [173, 136] on button "Додати фільтр" at bounding box center [209, 135] width 101 height 22
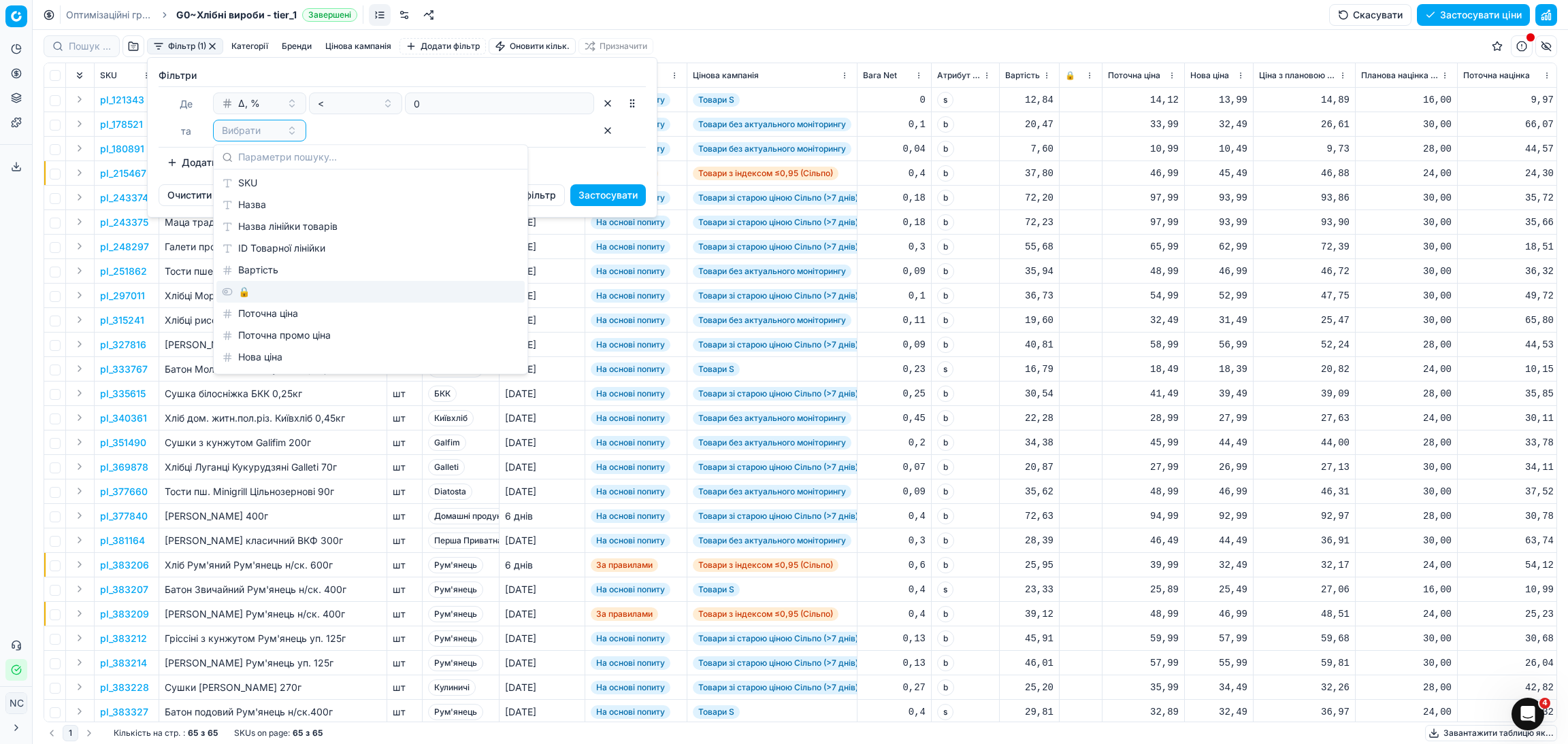
click at [258, 296] on div "🔒" at bounding box center [370, 291] width 308 height 22
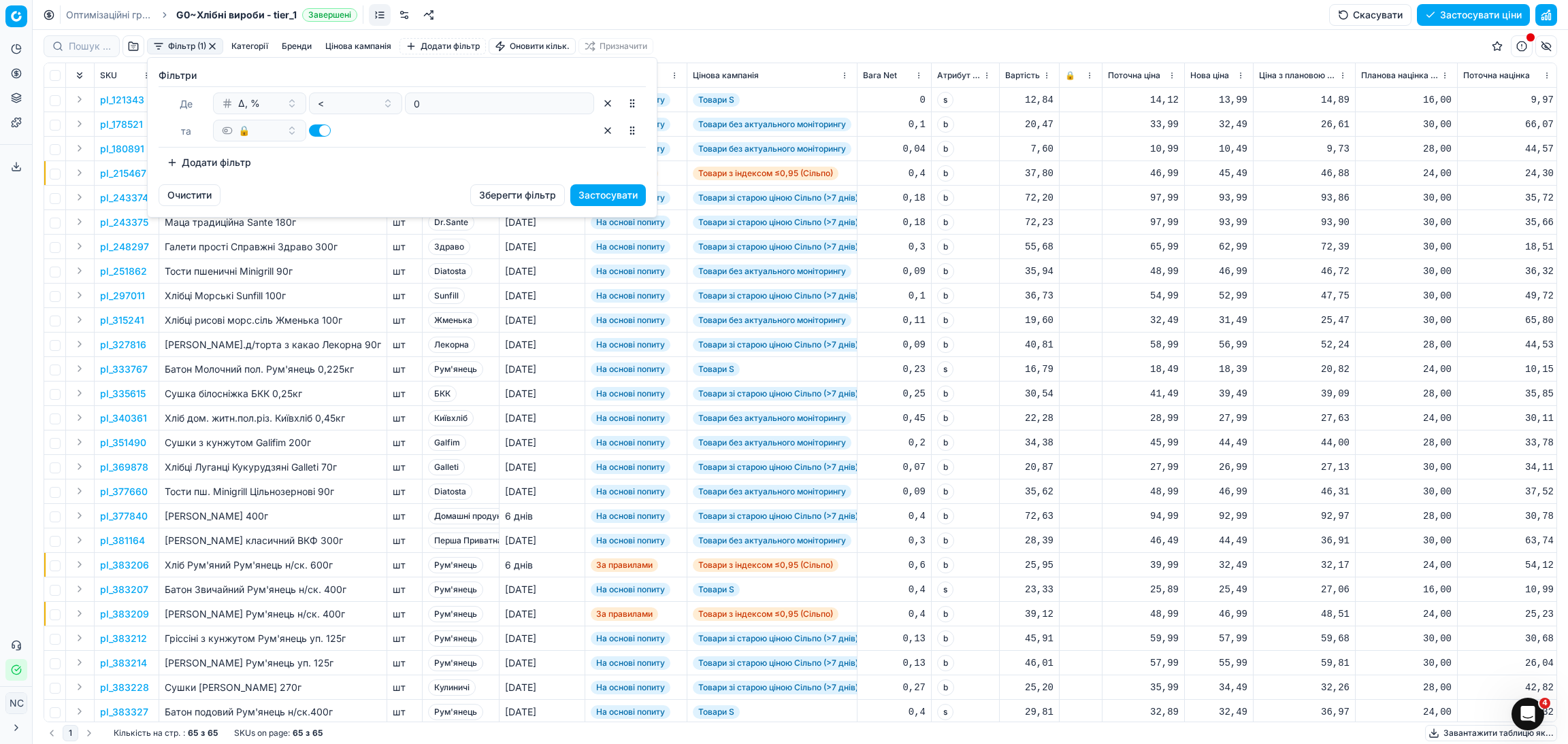
click at [316, 134] on button "button" at bounding box center [320, 130] width 22 height 12
checkbox input "false"
click at [594, 195] on button "Застосувати" at bounding box center [608, 195] width 76 height 22
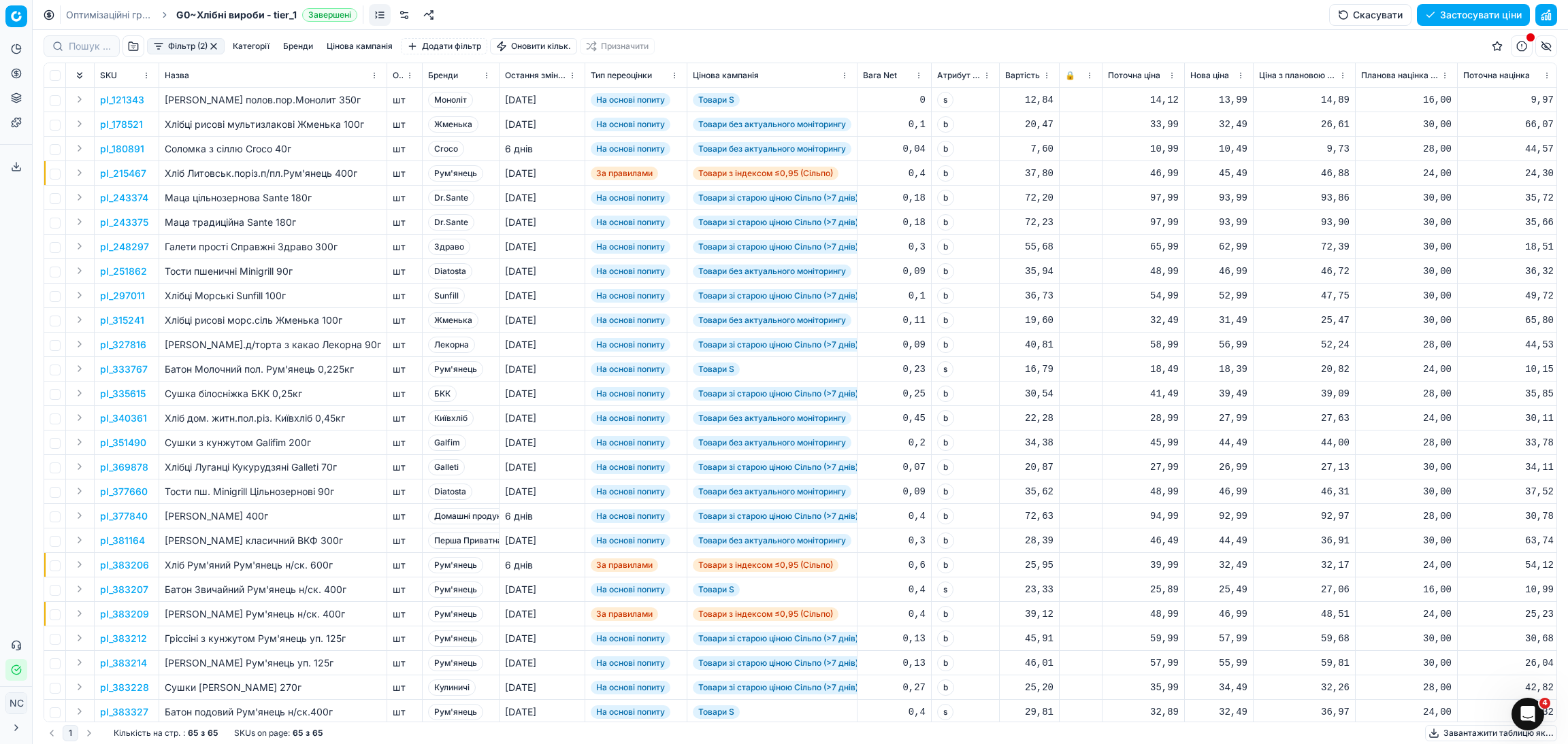
click at [341, 51] on button "Цінова кампанія" at bounding box center [359, 46] width 77 height 16
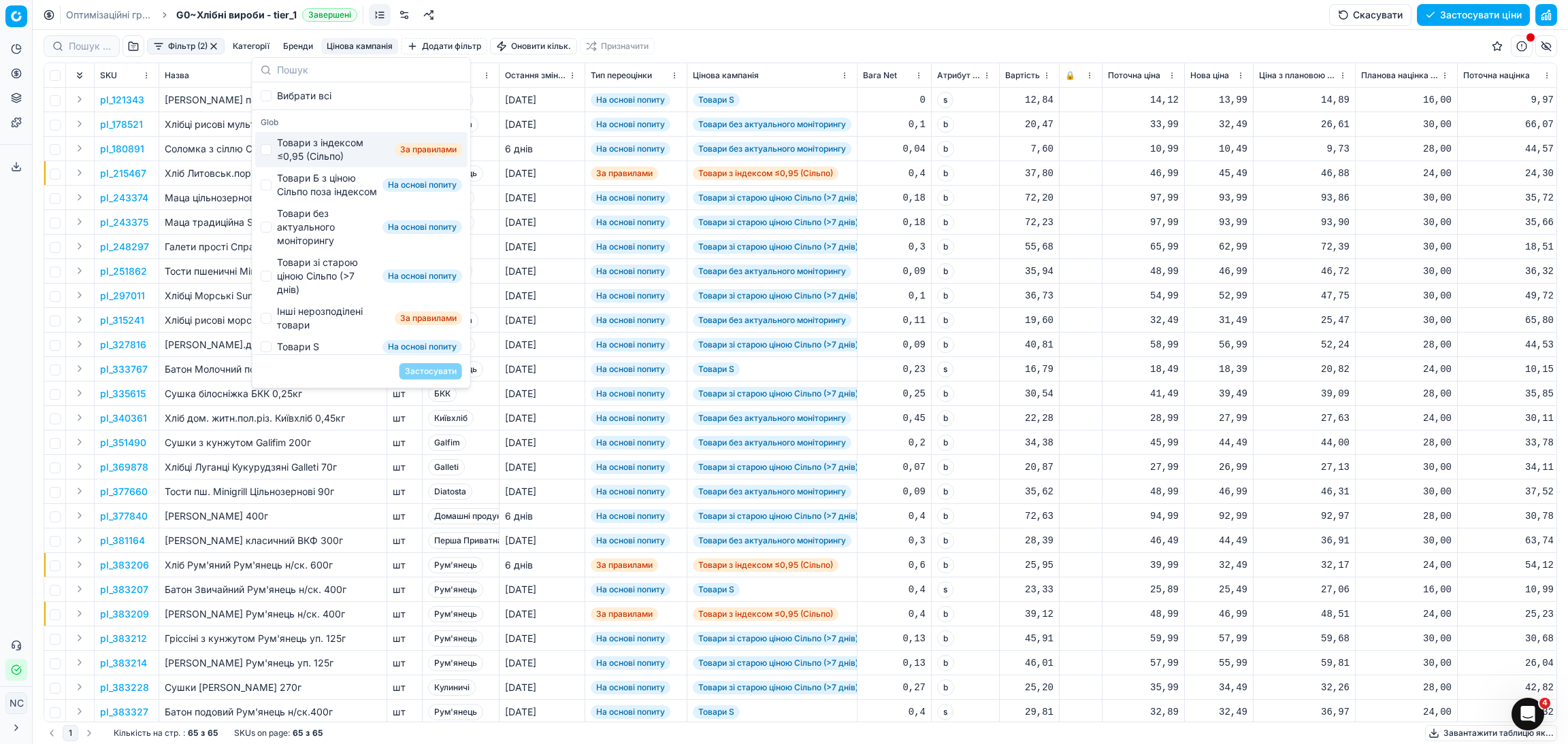
click at [320, 152] on div "Товари з індексом ≤0,95 (Сільпо)" at bounding box center [333, 150] width 112 height 27
checkbox input "true"
click at [414, 375] on button "Застосувати" at bounding box center [431, 371] width 63 height 16
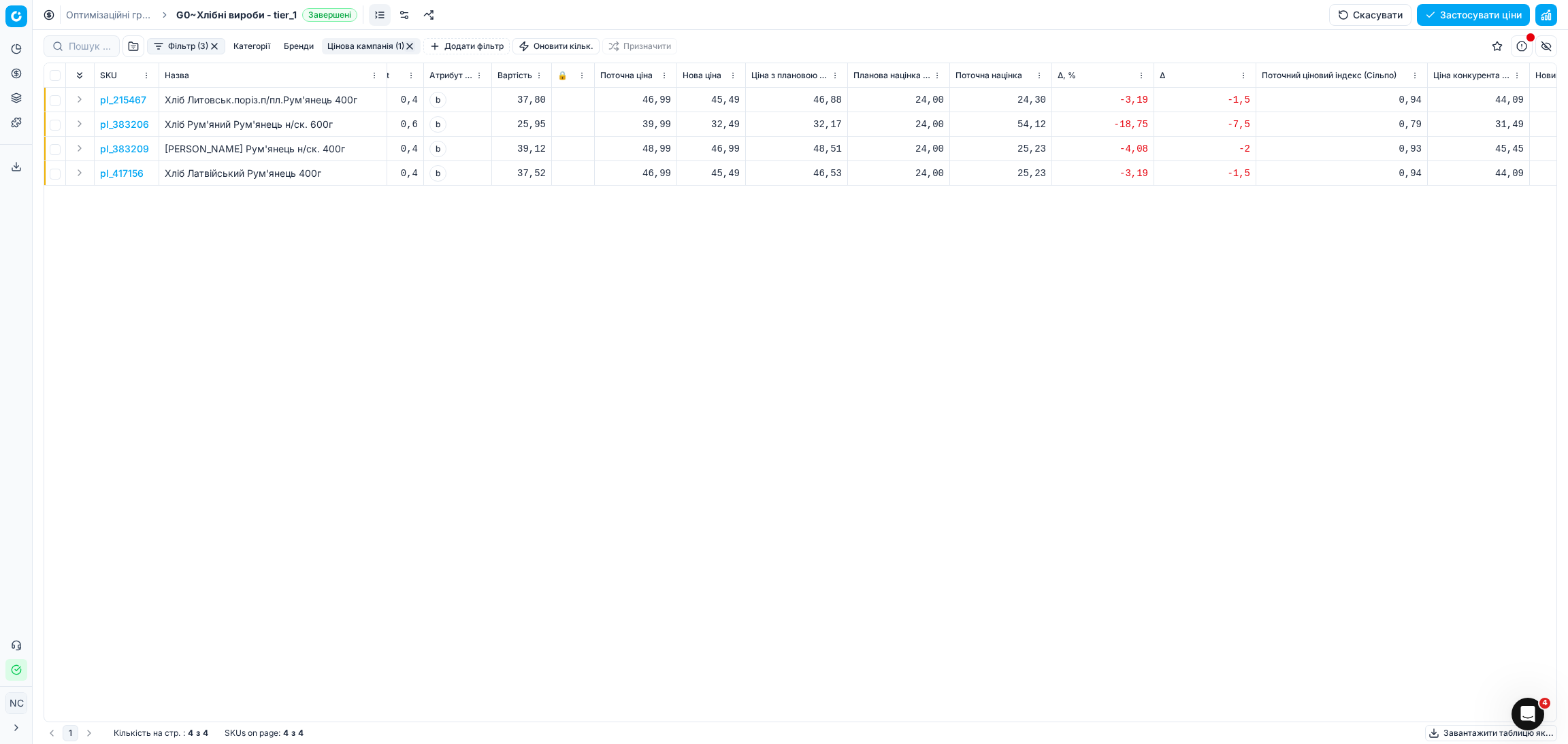
scroll to position [0, 538]
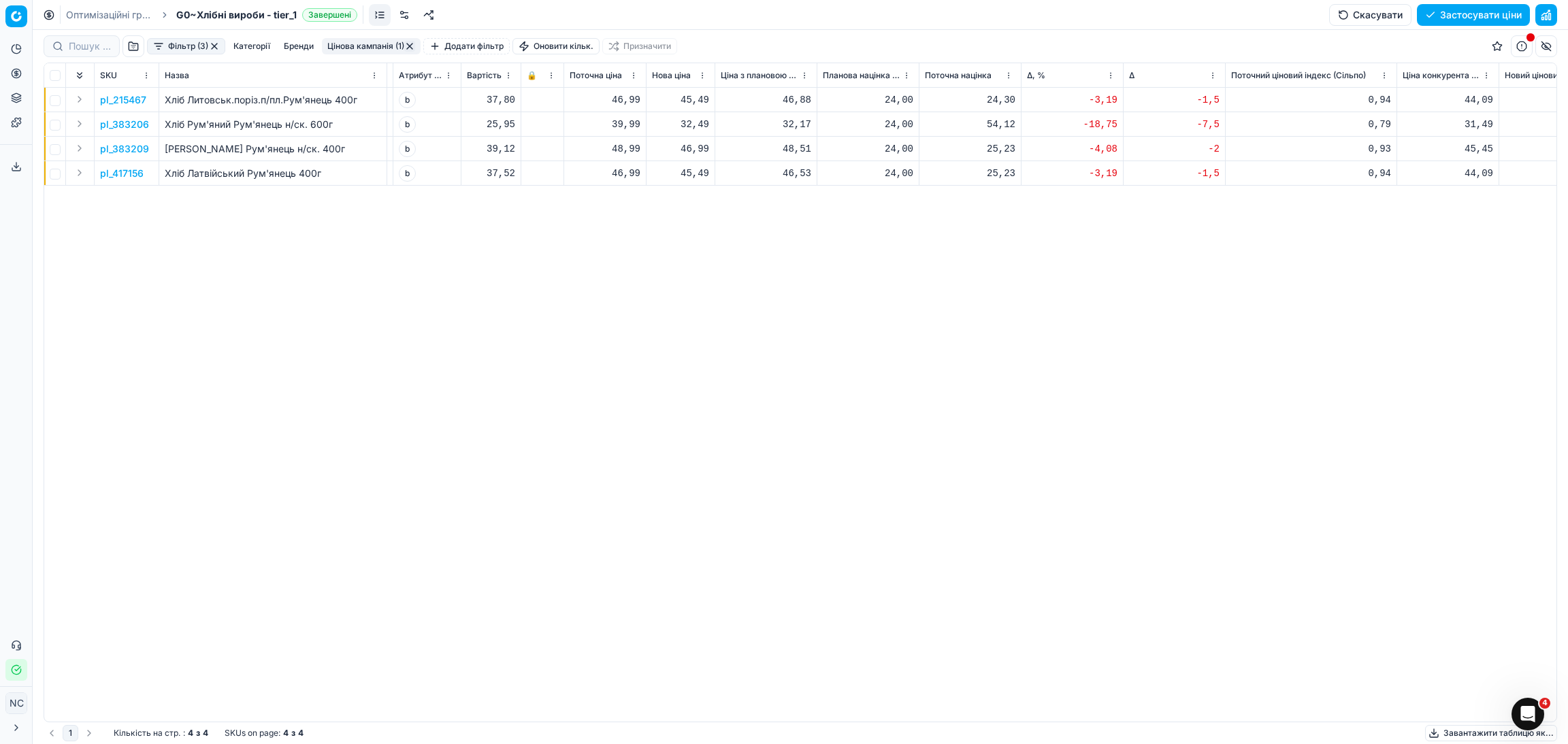
click at [131, 100] on p "pl_215467" at bounding box center [122, 100] width 46 height 14
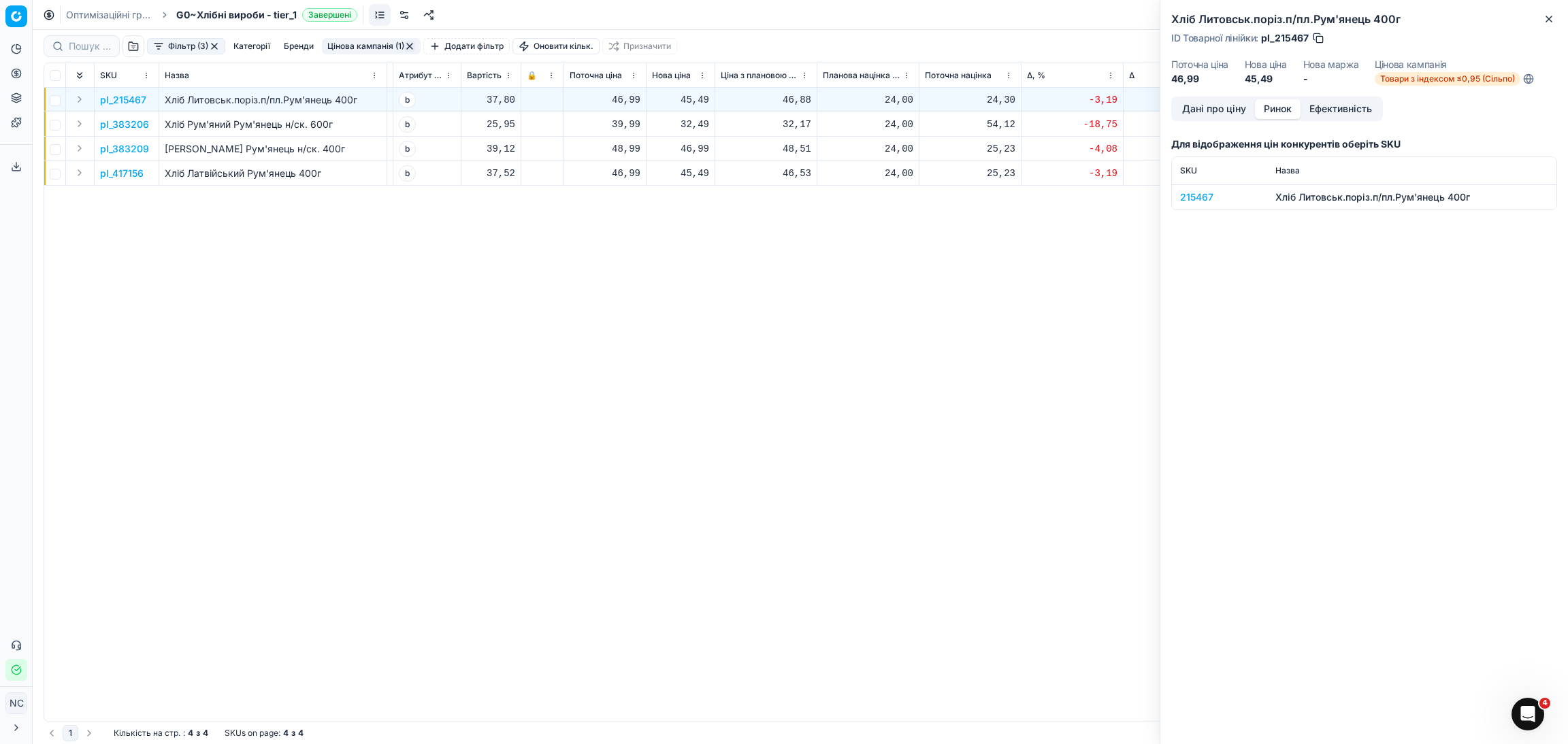
click at [1285, 111] on button "Ринок" at bounding box center [1277, 109] width 46 height 20
click at [1196, 200] on div "215467" at bounding box center [1219, 197] width 79 height 14
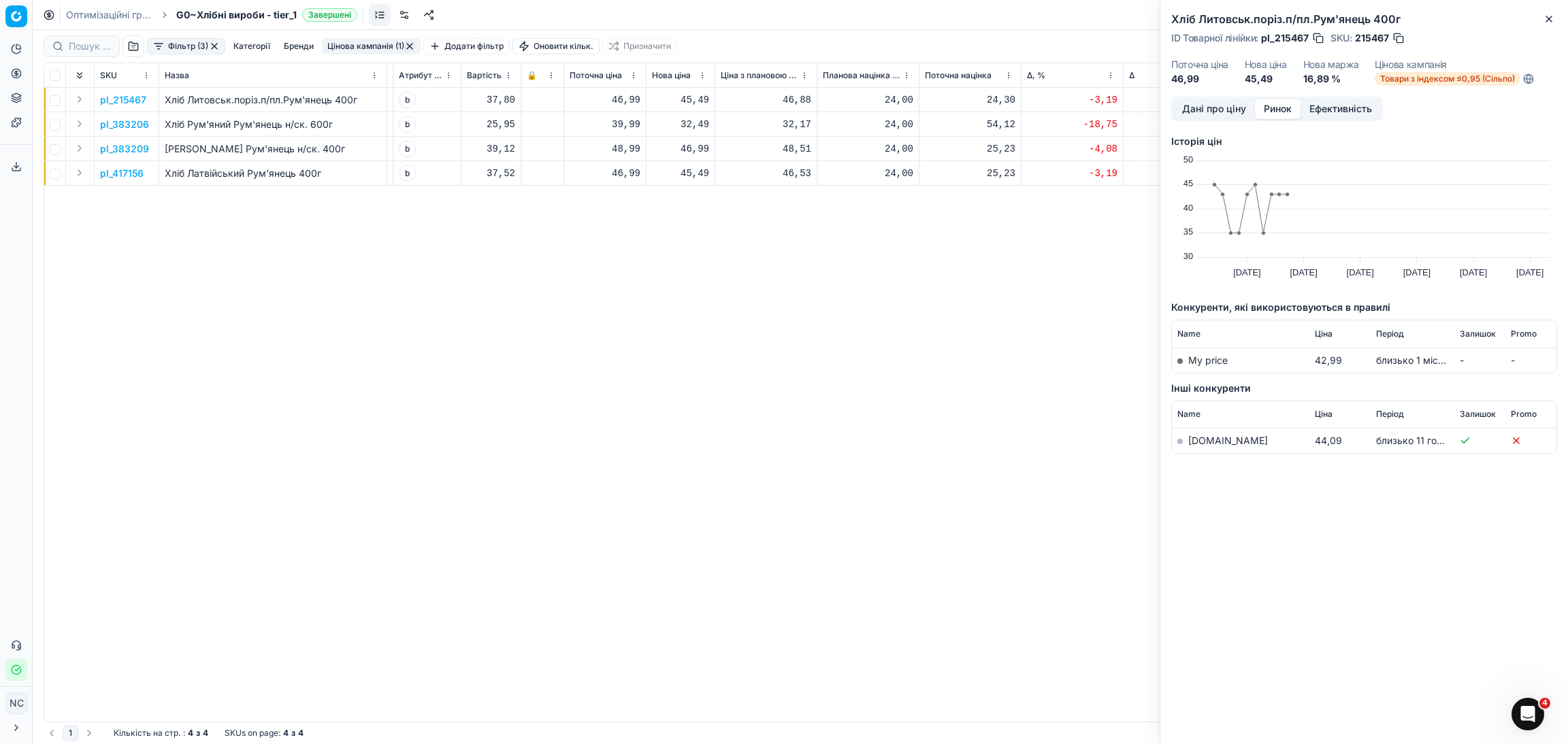
click at [1202, 442] on link "[DOMAIN_NAME]" at bounding box center [1227, 440] width 80 height 11
click at [1550, 16] on icon "button" at bounding box center [1549, 19] width 6 height 6
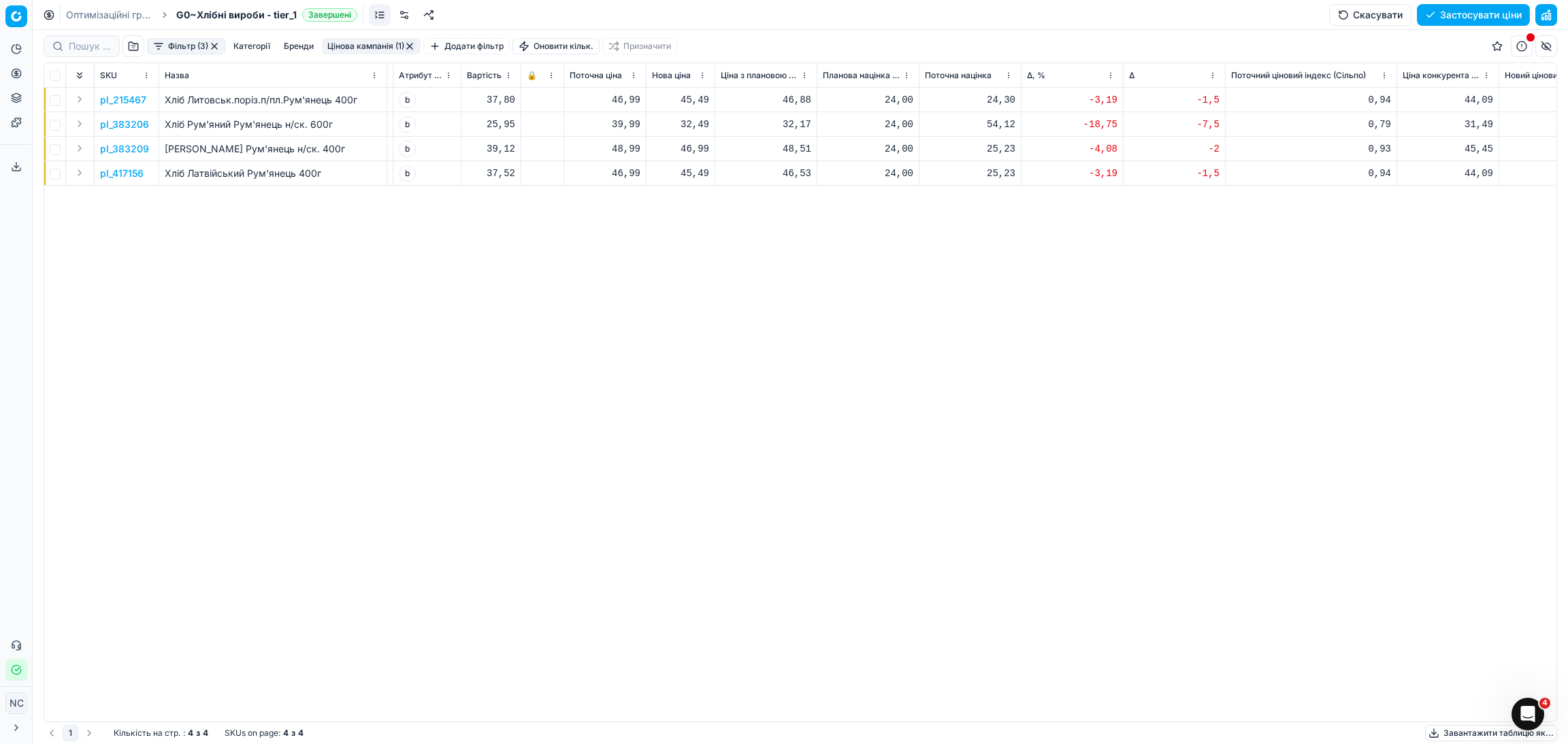
click at [118, 126] on p "pl_383206" at bounding box center [124, 124] width 49 height 14
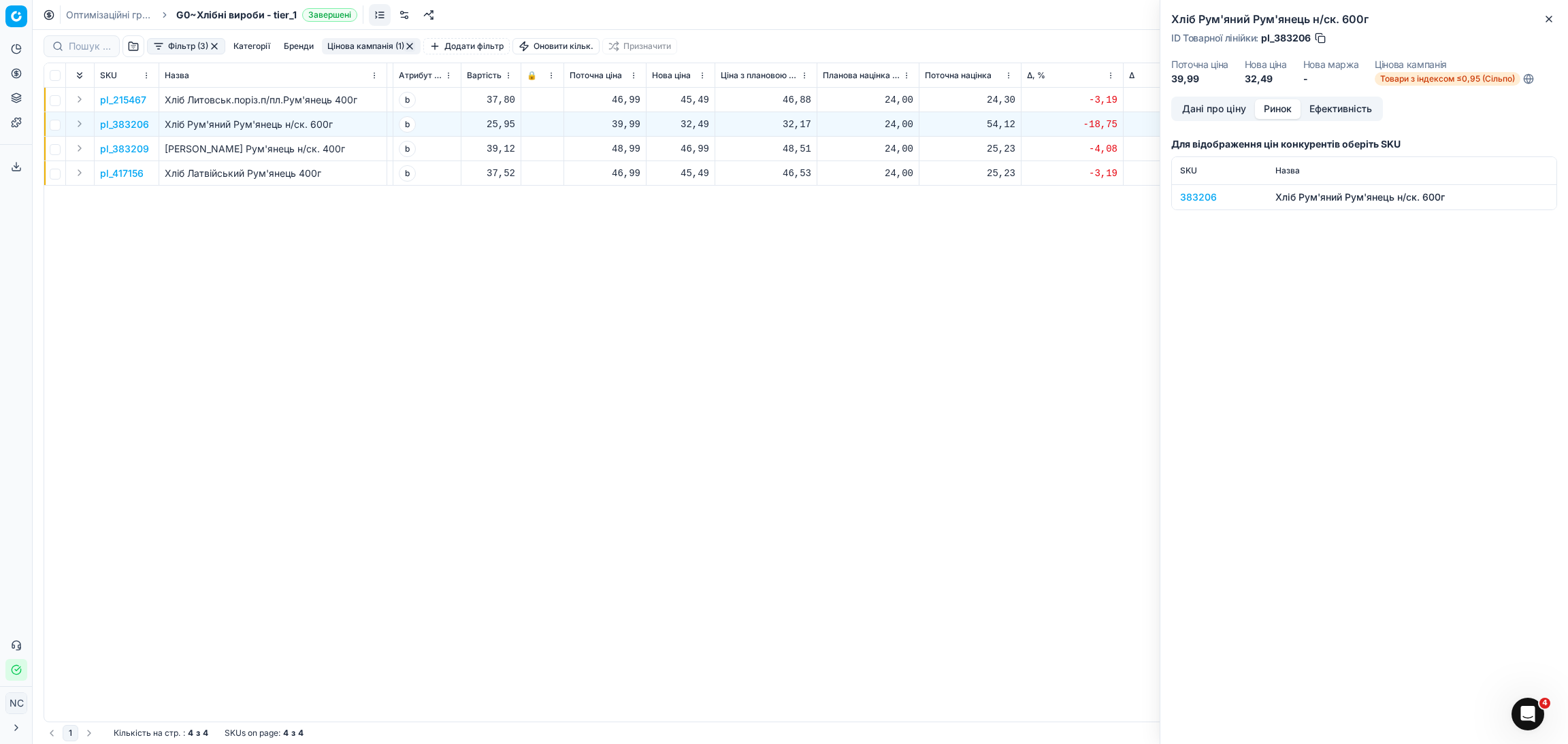
click at [1280, 104] on button "Ринок" at bounding box center [1277, 109] width 46 height 20
click at [1210, 195] on div "383206" at bounding box center [1219, 197] width 79 height 14
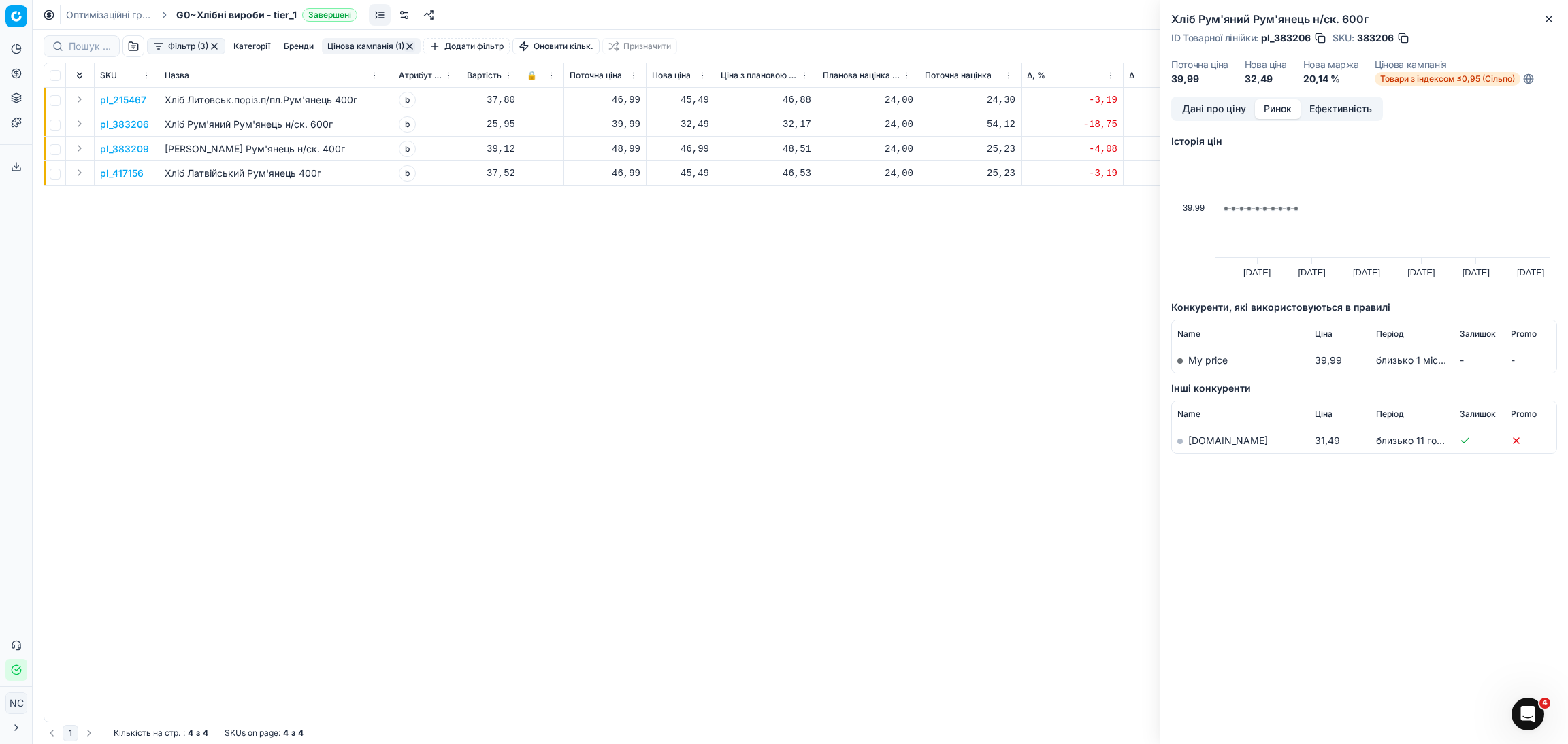
click at [1214, 444] on link "[DOMAIN_NAME]" at bounding box center [1227, 440] width 80 height 11
click at [1541, 16] on button "Close" at bounding box center [1549, 19] width 16 height 16
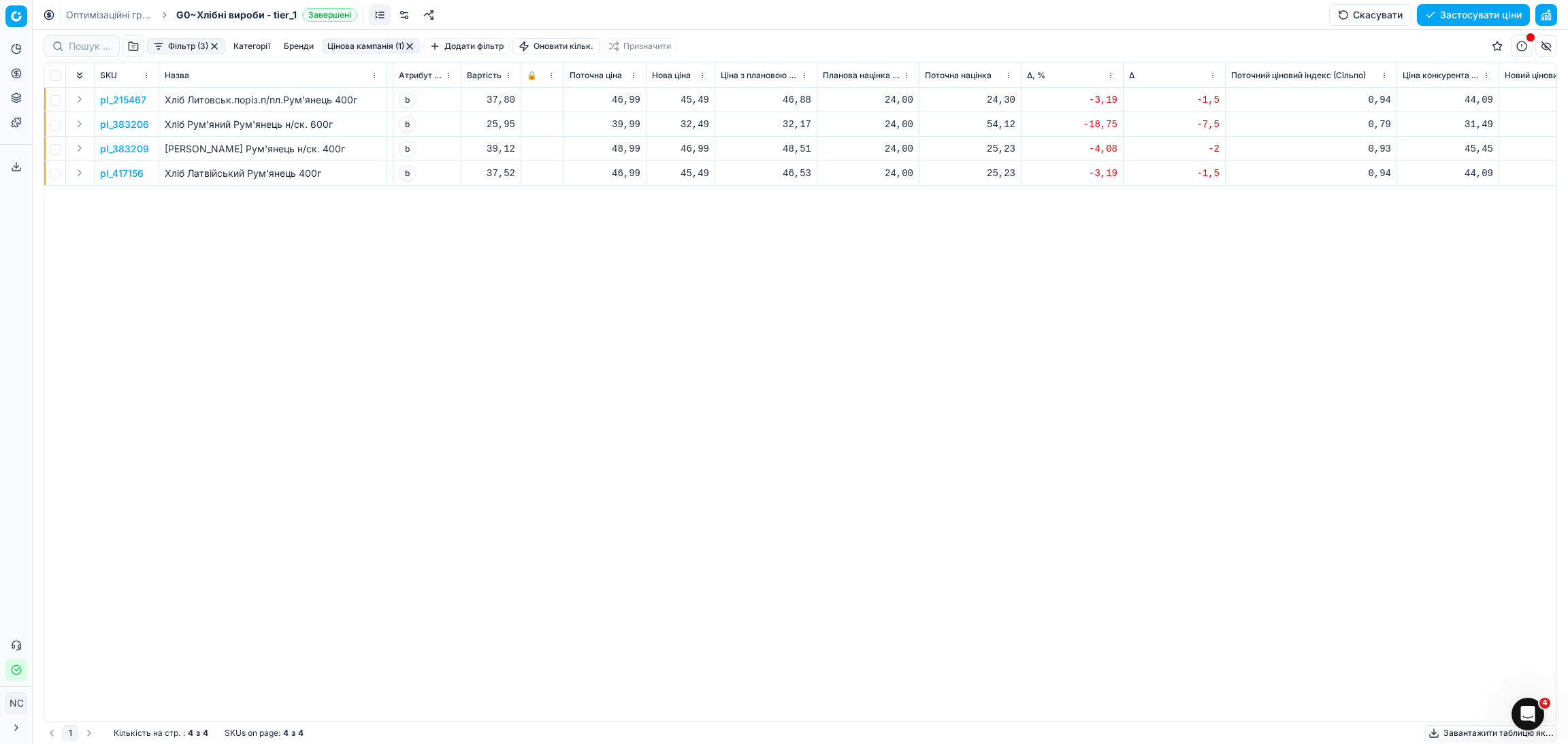
click at [352, 45] on button "Цінова кампанія (1)" at bounding box center [371, 46] width 99 height 16
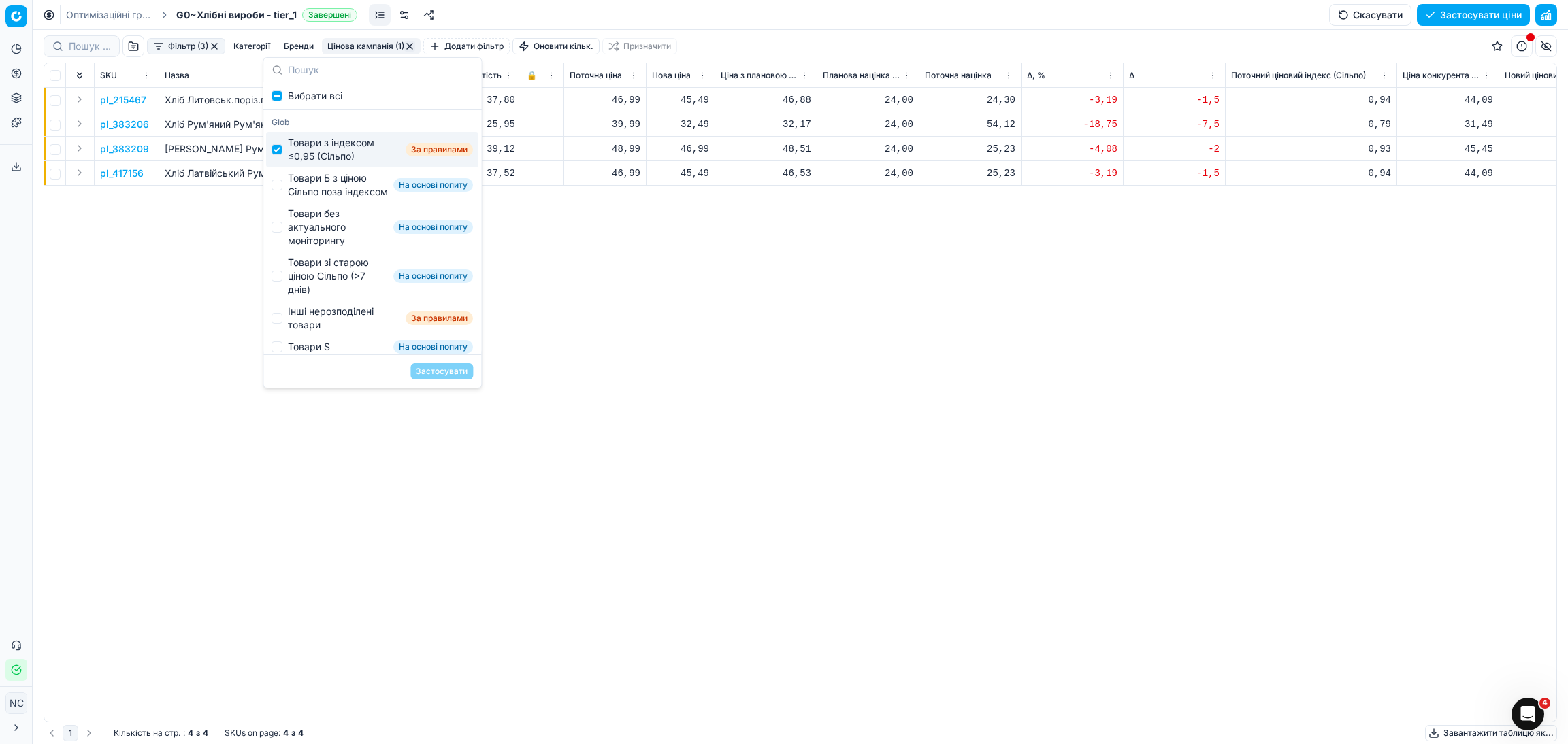
click at [314, 148] on div "Товари з індексом ≤0,95 (Сільпо)" at bounding box center [343, 150] width 112 height 27
checkbox input "false"
click at [308, 186] on div "Товари Б з ціною Сільпо поза індексом" at bounding box center [337, 185] width 100 height 27
checkbox input "true"
click at [436, 369] on button "Застосувати" at bounding box center [441, 371] width 63 height 16
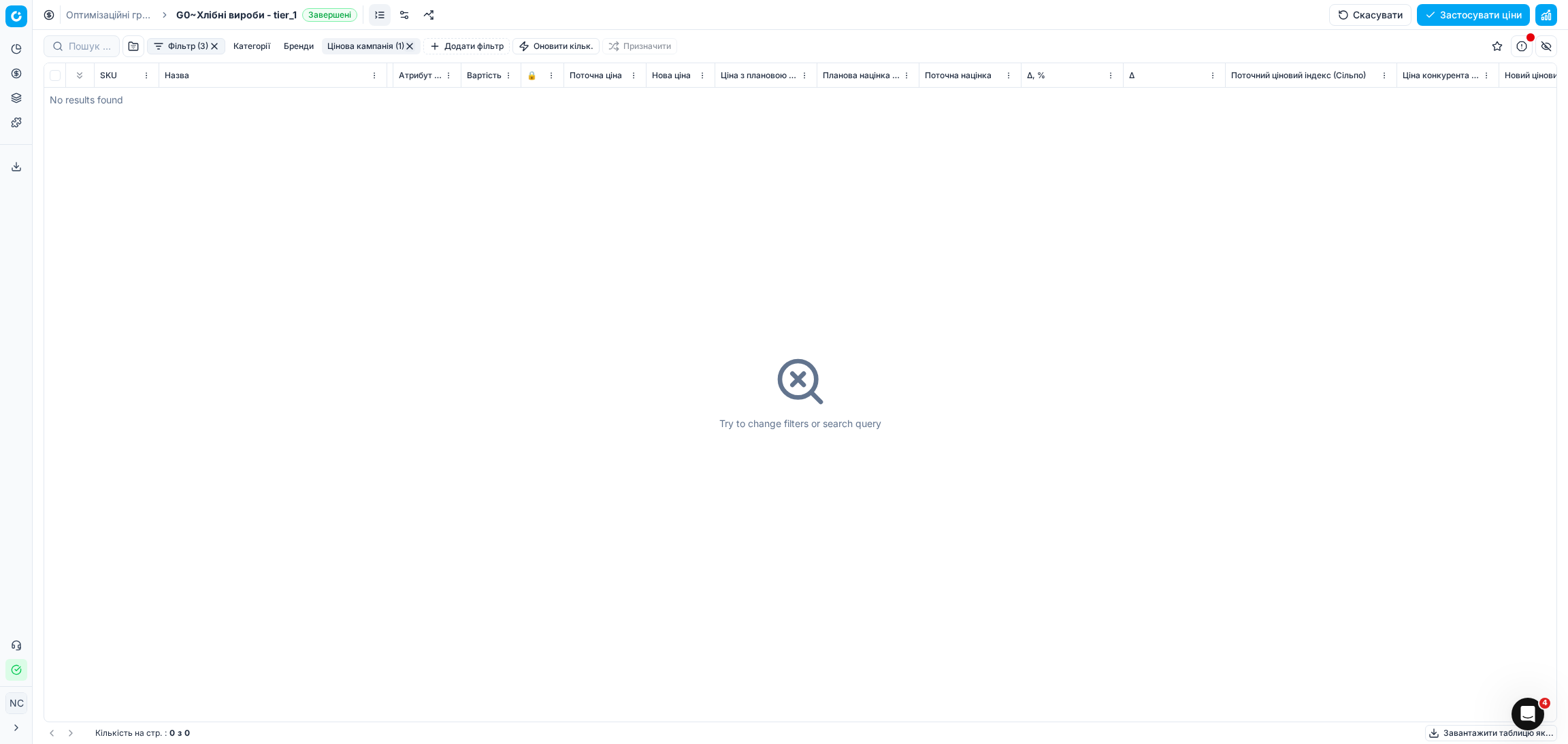
click at [377, 45] on button "Цінова кампанія (1)" at bounding box center [371, 46] width 99 height 16
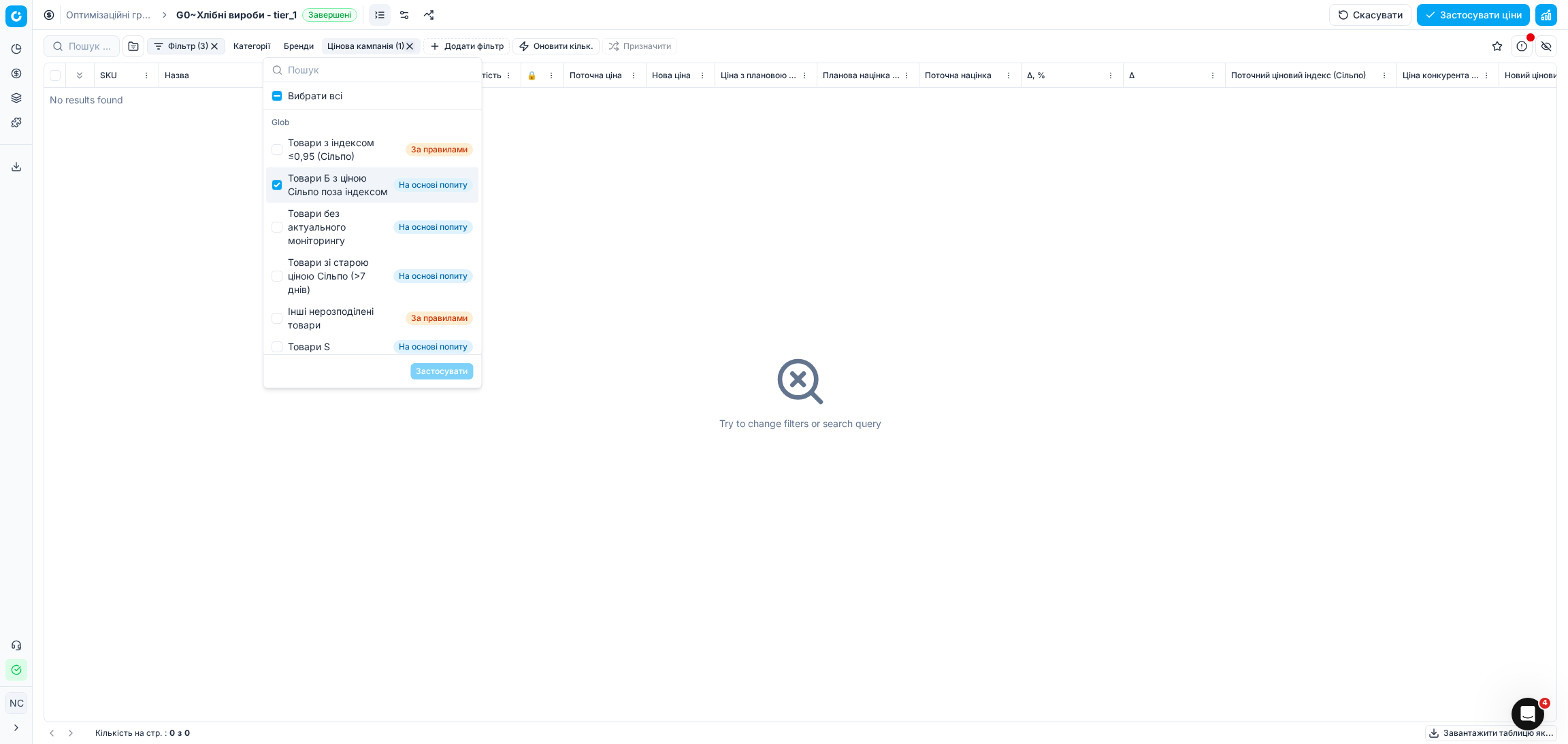
click at [313, 195] on div "Товари Б з ціною Сільпо поза індексом" at bounding box center [337, 185] width 100 height 27
checkbox input "false"
click at [321, 244] on div "Товари без актуального моніторингу" at bounding box center [337, 227] width 100 height 41
checkbox input "true"
click at [445, 375] on button "Застосувати" at bounding box center [441, 371] width 63 height 16
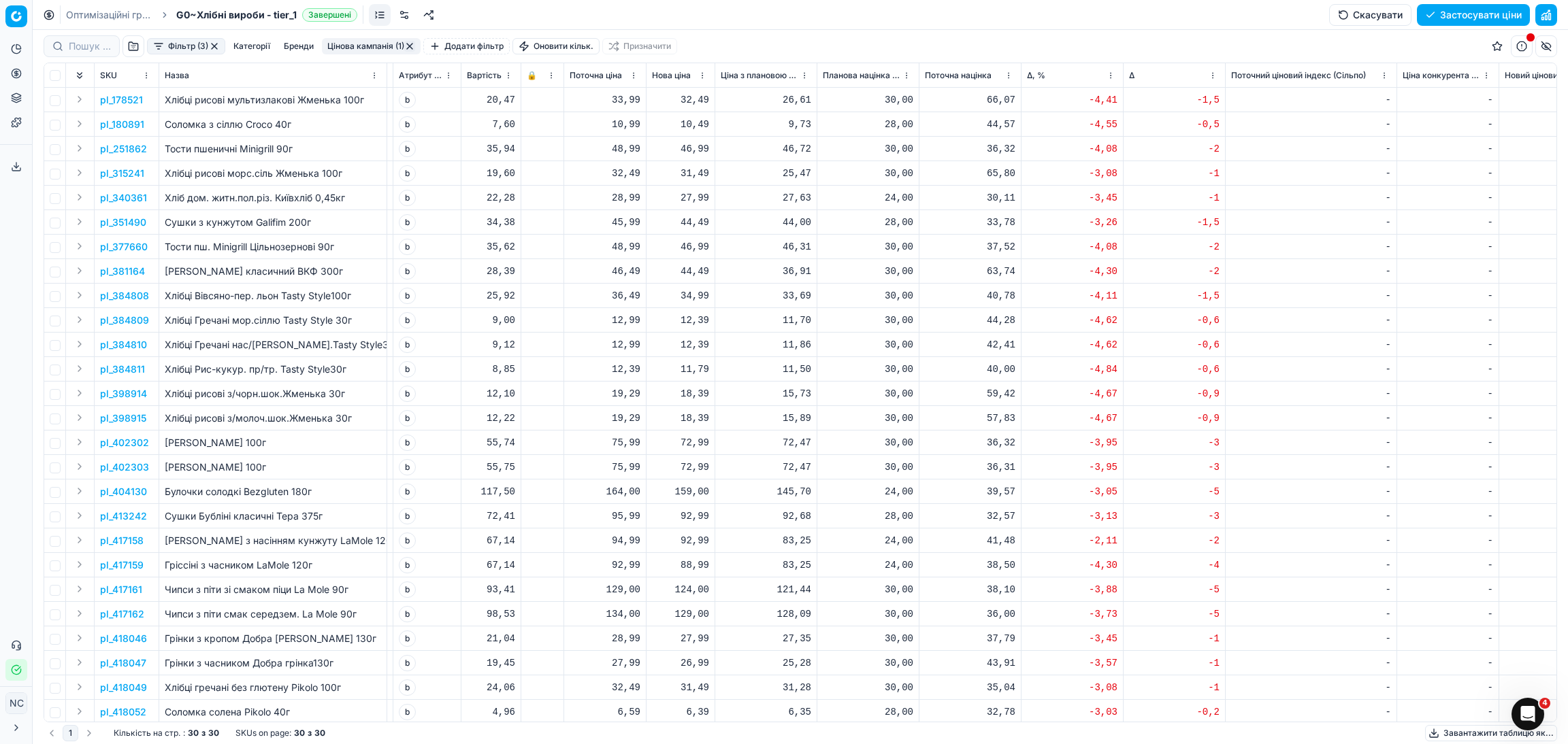
click at [383, 43] on button "Цінова кампанія (1)" at bounding box center [371, 46] width 99 height 16
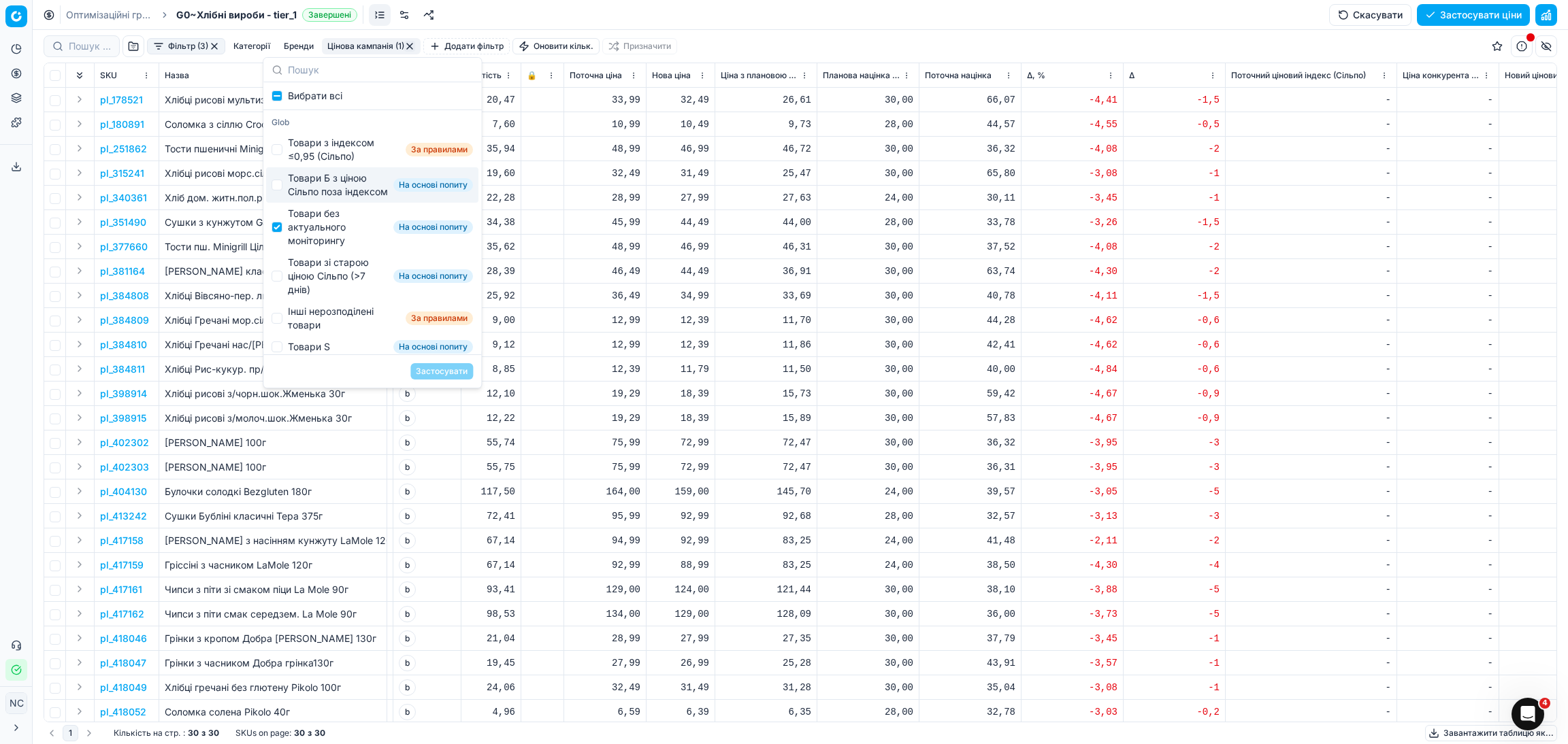
click at [1358, 303] on td "-" at bounding box center [1311, 296] width 172 height 24
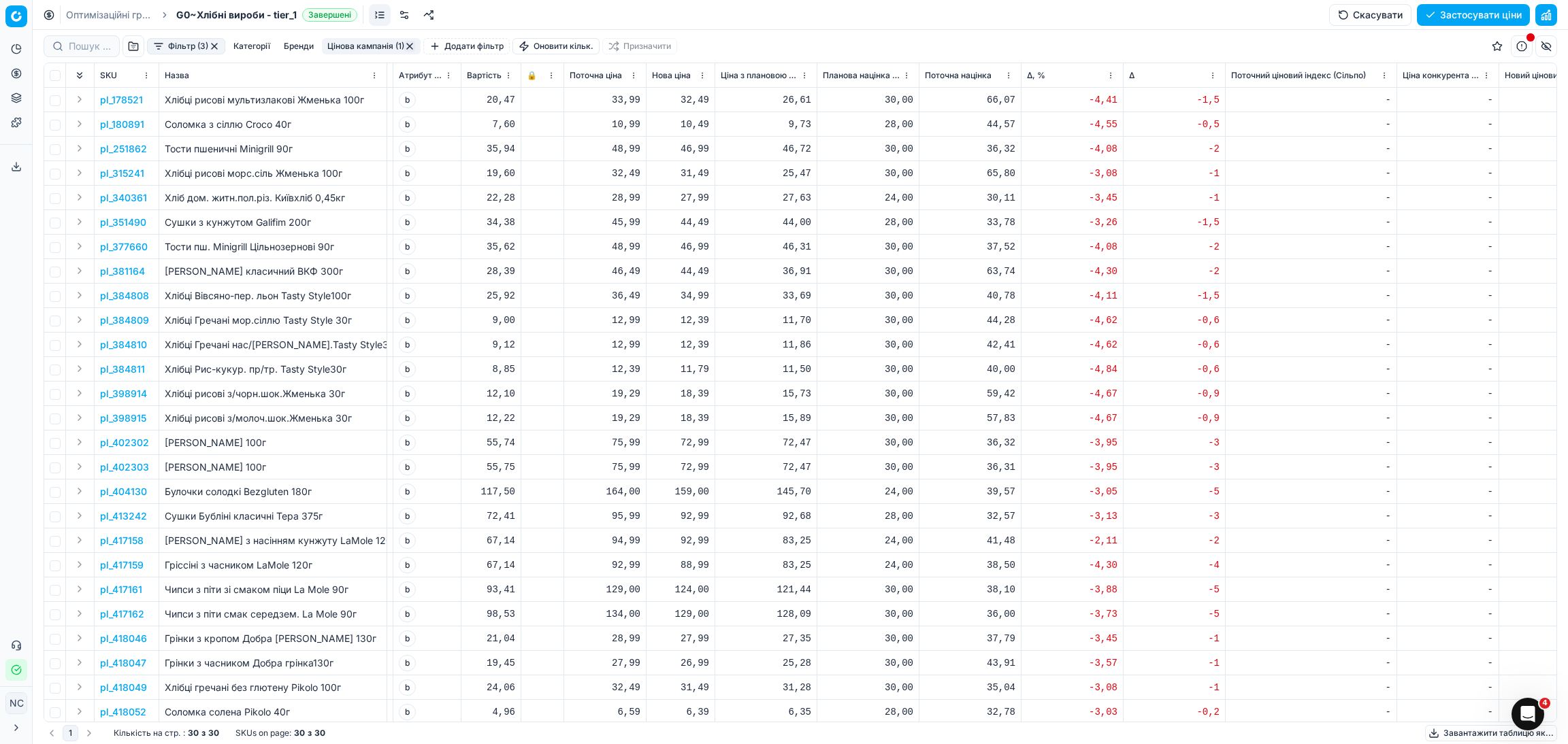
click at [161, 52] on button "Фільтр (3)" at bounding box center [186, 46] width 78 height 16
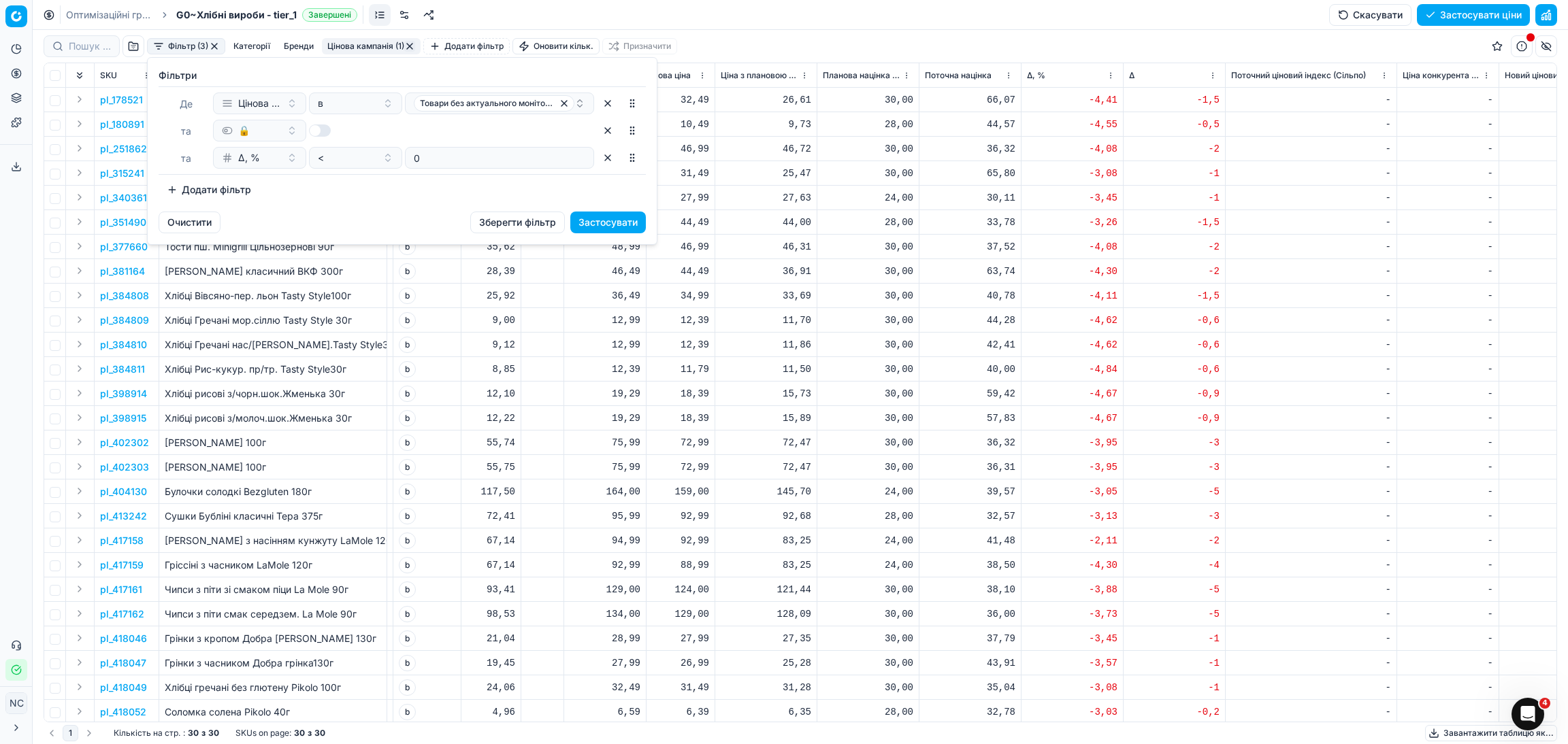
click at [204, 188] on button "Додати фільтр" at bounding box center [209, 189] width 101 height 22
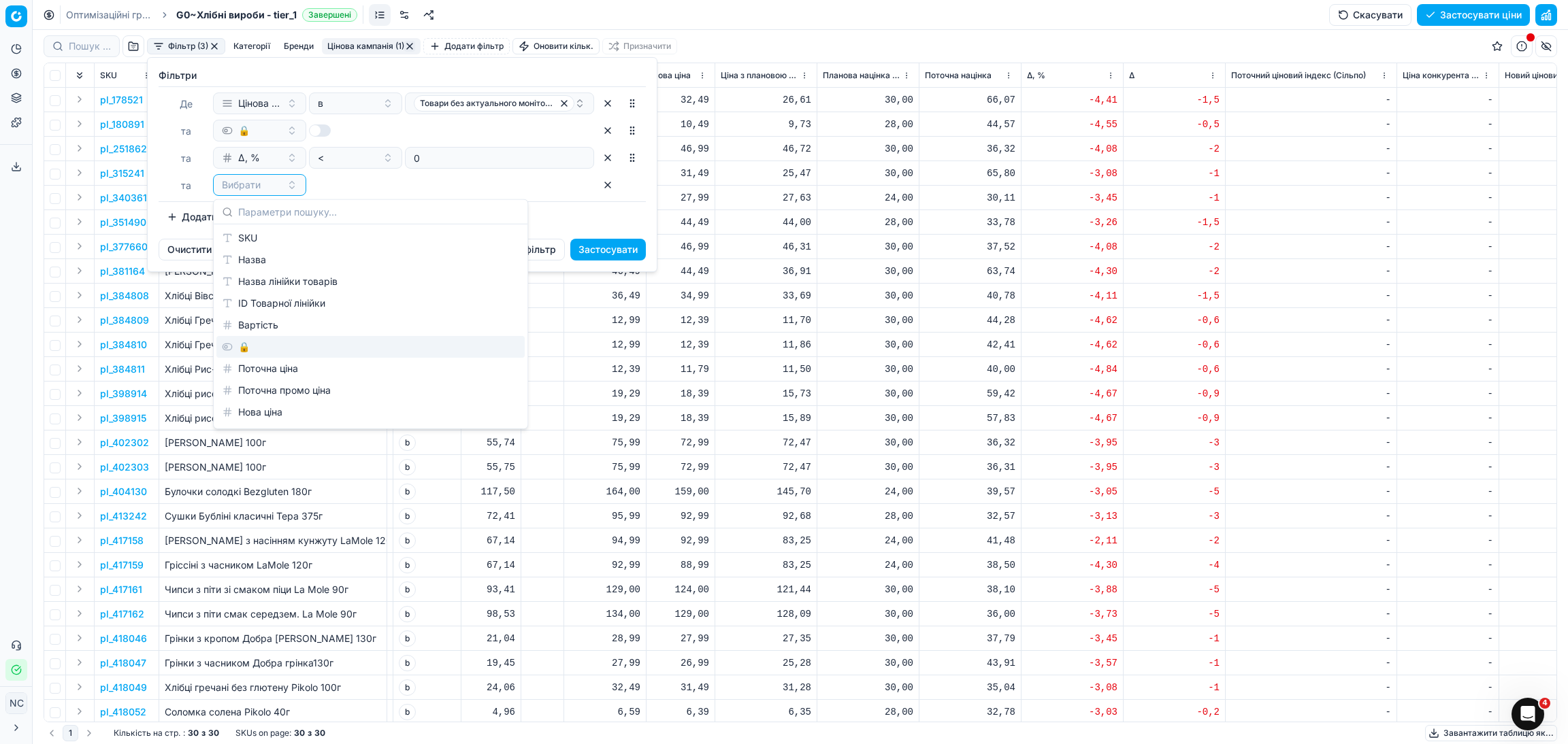
click at [264, 347] on div "🔒" at bounding box center [370, 346] width 308 height 22
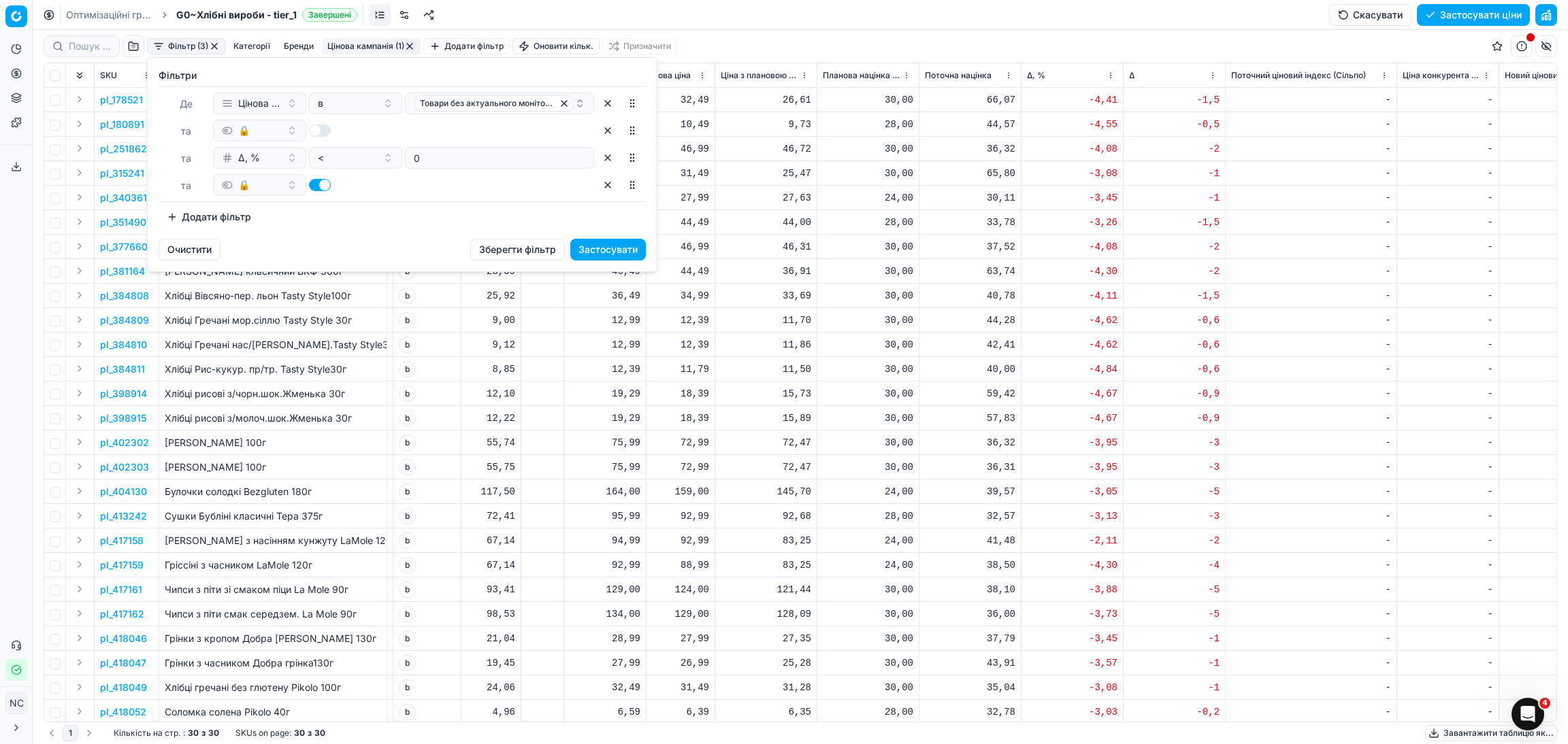
click at [317, 187] on button "button" at bounding box center [320, 184] width 22 height 12
checkbox input "false"
click at [594, 250] on button "Застосувати" at bounding box center [608, 250] width 76 height 22
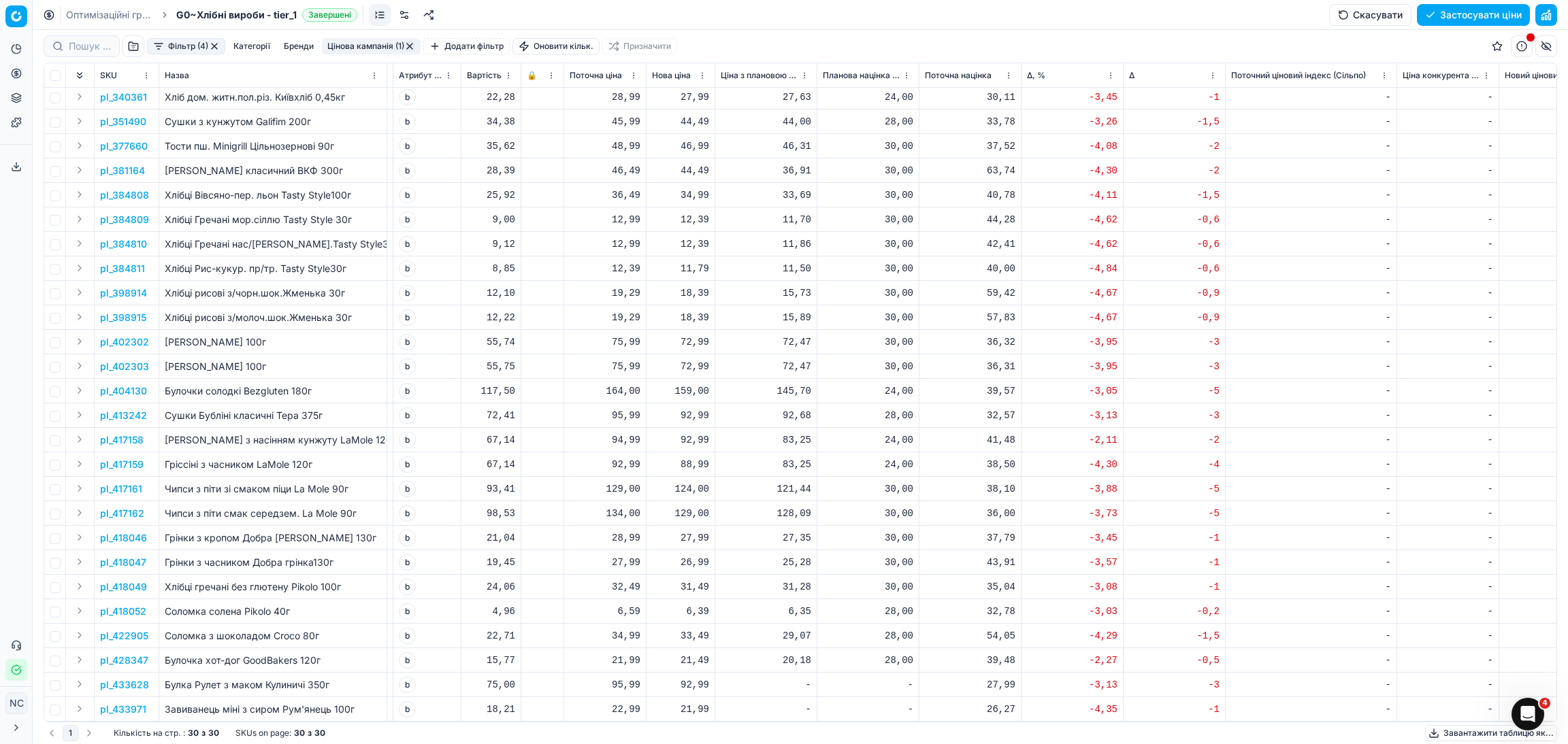
scroll to position [0, 538]
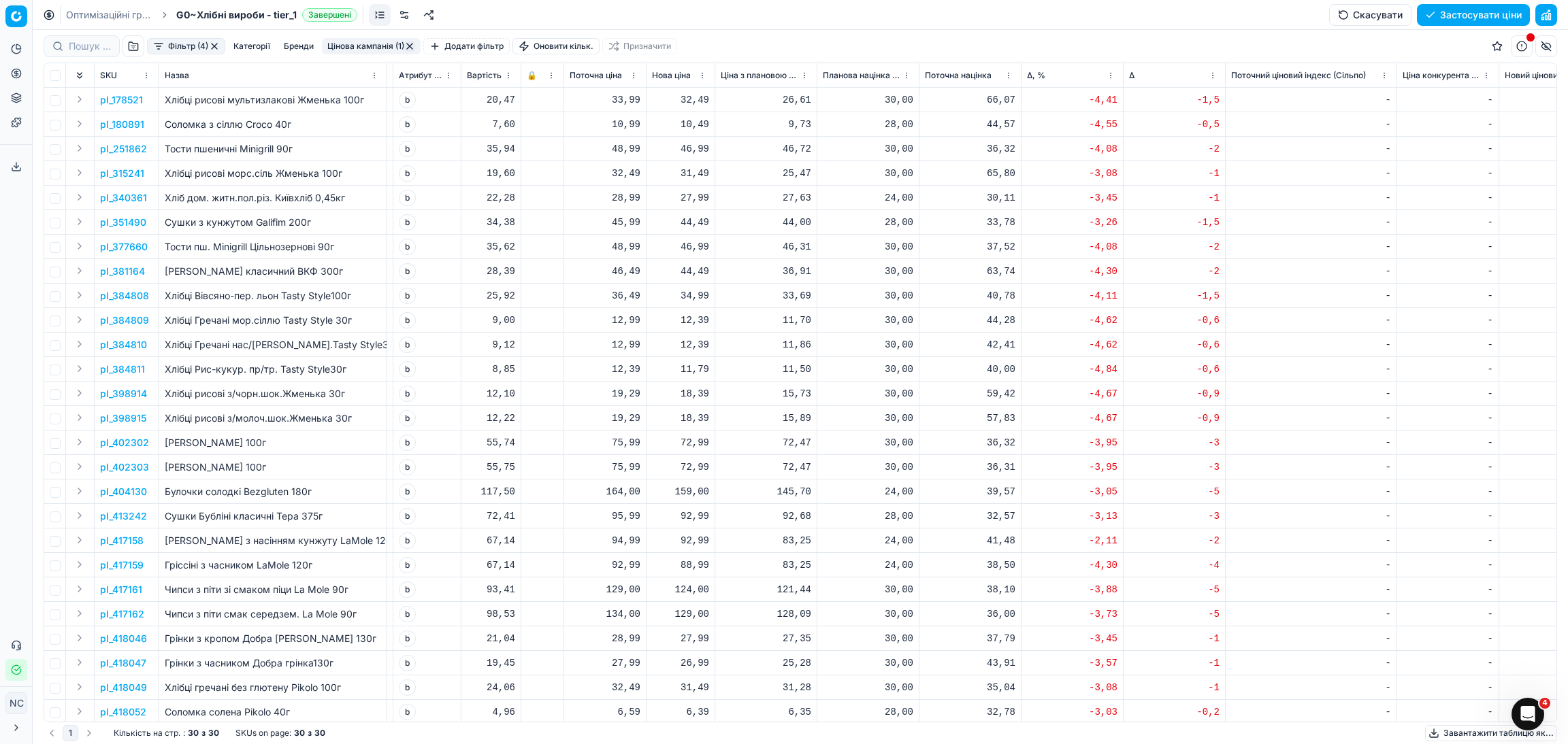
click at [358, 47] on button "Цінова кампанія (1)" at bounding box center [371, 46] width 99 height 16
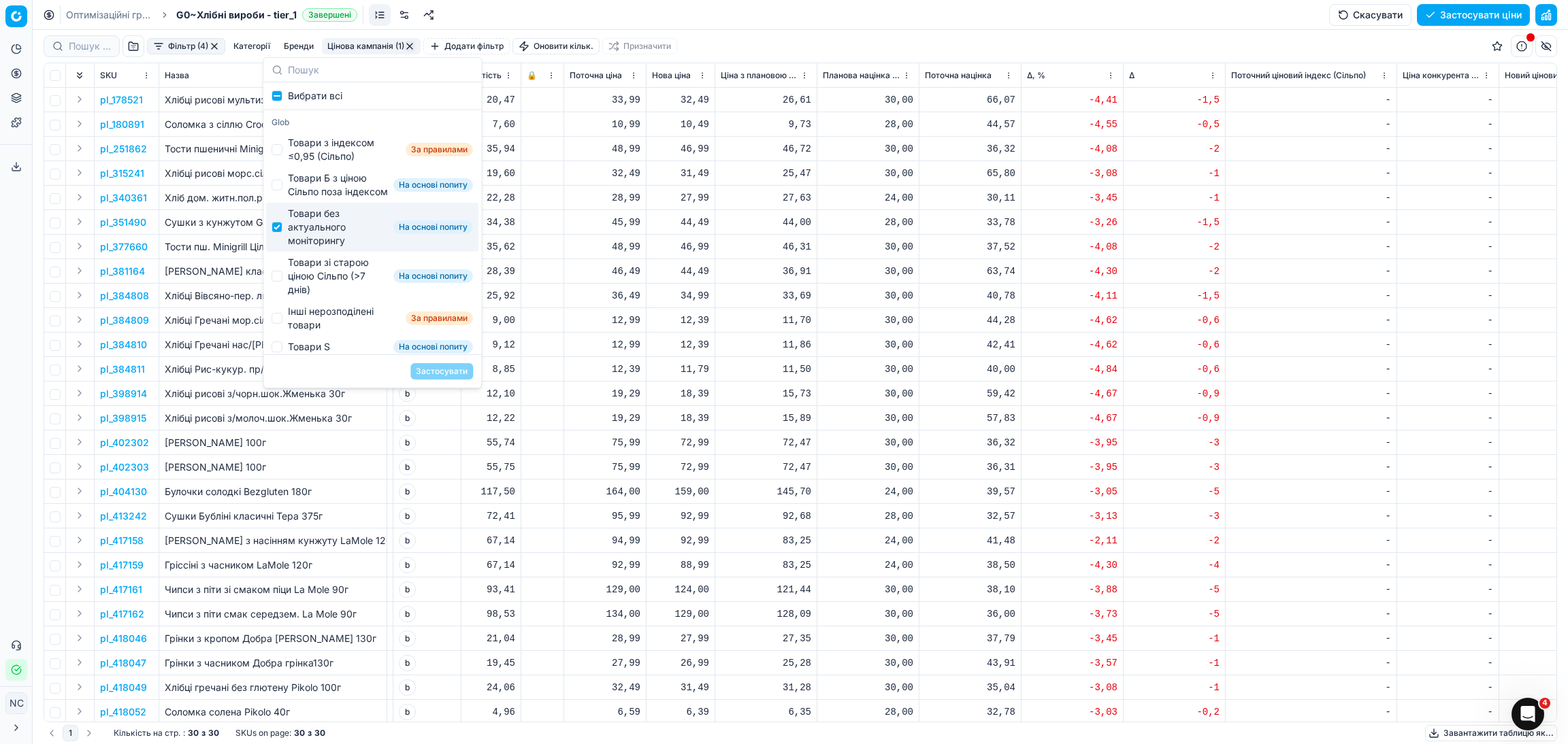
click at [316, 237] on div "Товари без актуального моніторингу" at bounding box center [337, 227] width 100 height 41
checkbox input "false"
click at [331, 286] on div "Товари зі старою ціною Сільпо (>7 днів)" at bounding box center [337, 276] width 100 height 41
checkbox input "true"
click at [469, 375] on button "Застосувати" at bounding box center [441, 371] width 63 height 16
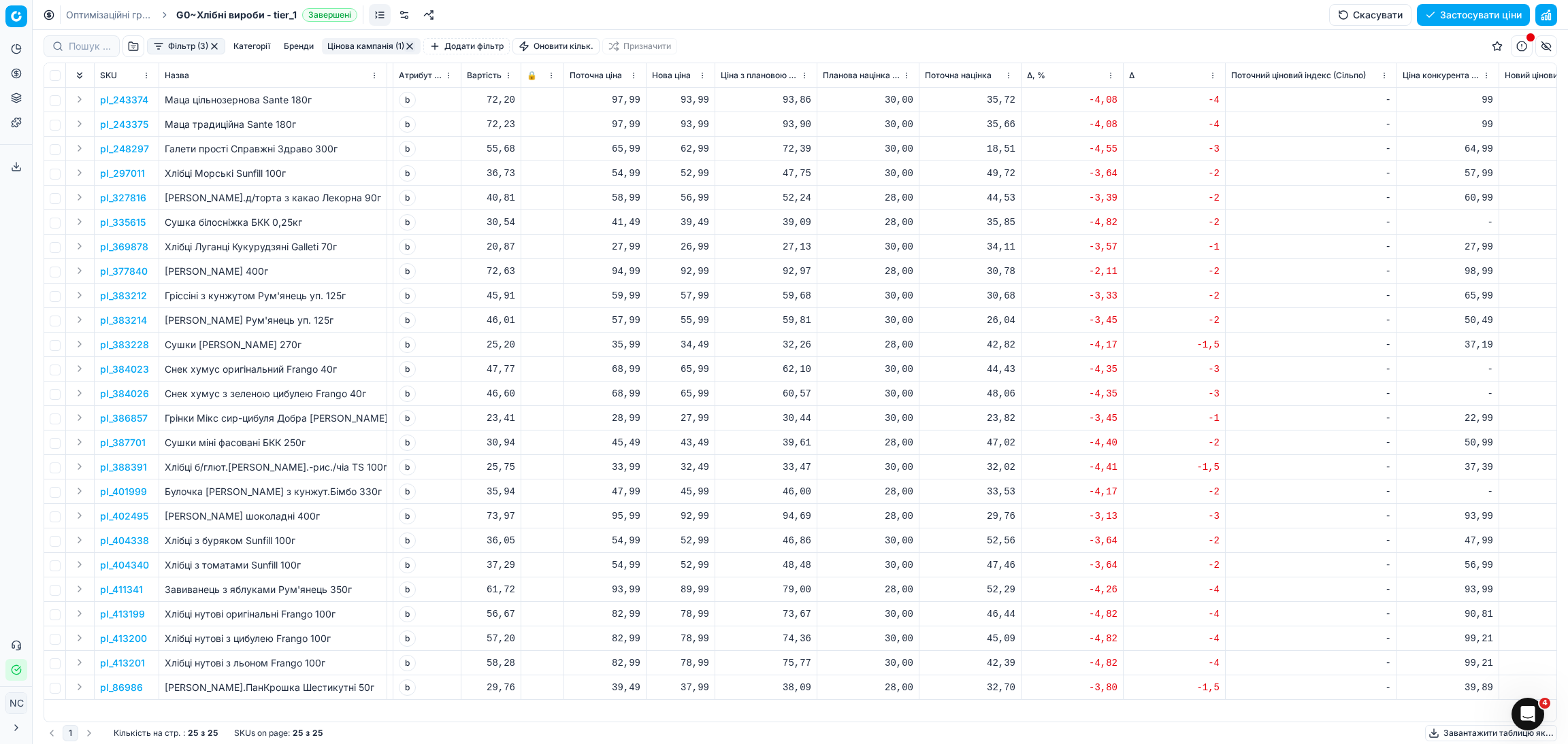
click at [125, 98] on p "pl_243374" at bounding box center [124, 100] width 48 height 14
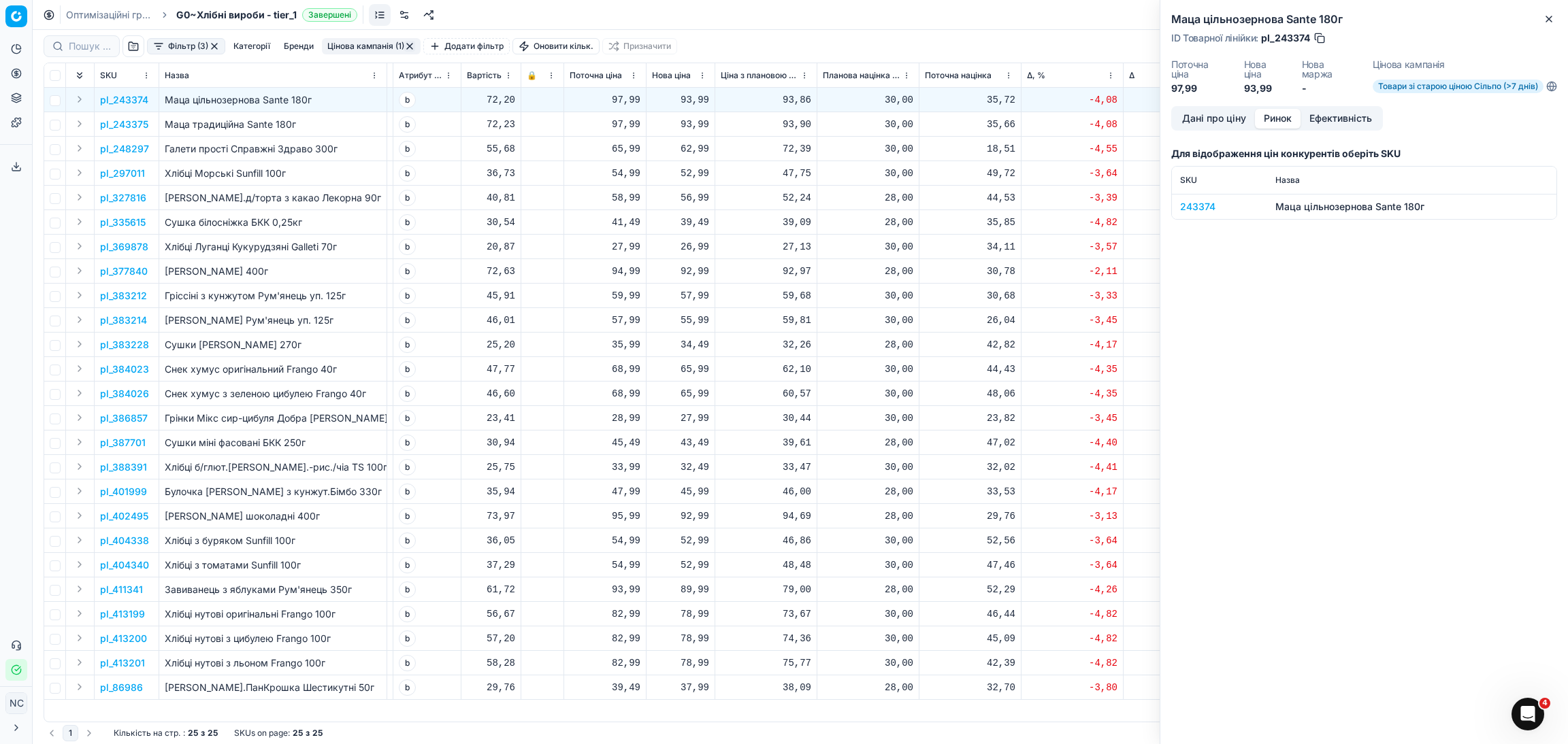
click at [1279, 116] on button "Ринок" at bounding box center [1277, 118] width 46 height 20
click at [1206, 206] on div "243374" at bounding box center [1219, 206] width 79 height 14
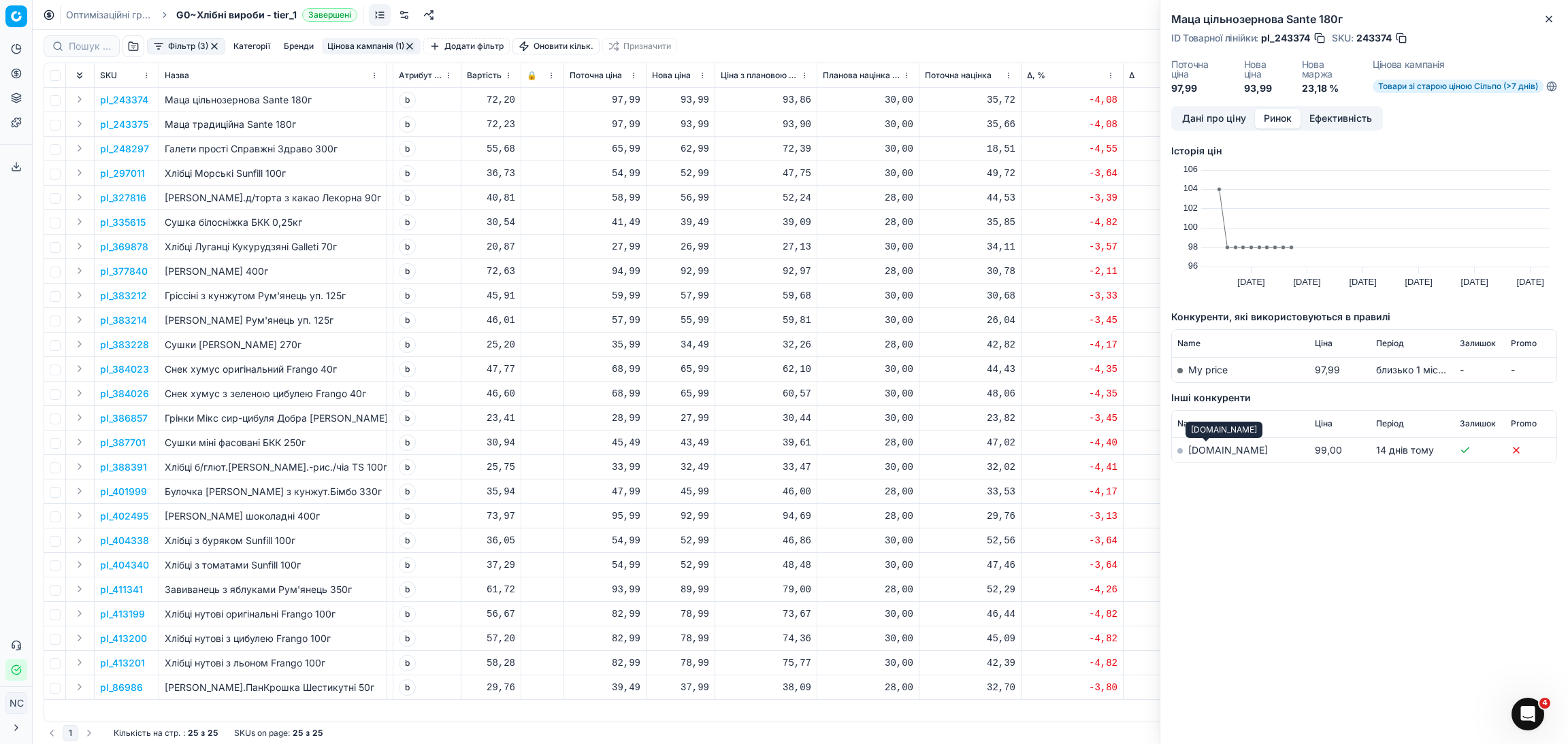
click at [1214, 453] on link "[DOMAIN_NAME]" at bounding box center [1227, 450] width 80 height 11
click at [1399, 40] on button "button" at bounding box center [1400, 38] width 14 height 14
drag, startPoint x: 726, startPoint y: 98, endPoint x: 1550, endPoint y: 20, distance: 827.7
click at [1550, 20] on icon "button" at bounding box center [1549, 19] width 11 height 11
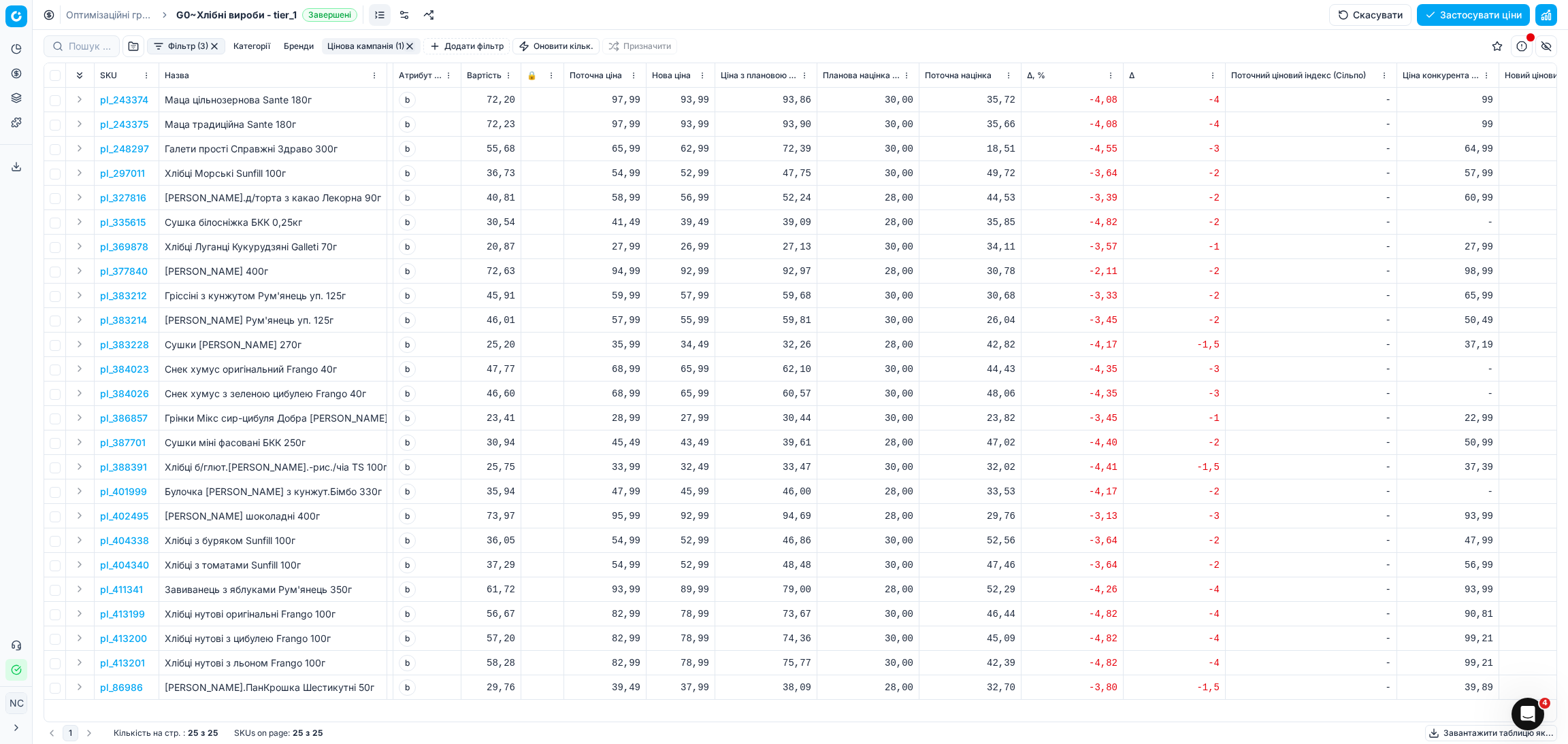
drag, startPoint x: 701, startPoint y: 100, endPoint x: 1146, endPoint y: 39, distance: 449.2
click at [1146, 39] on div "Фільтр (3) Категорії [PERSON_NAME] кампанія (1) Додати фільтр Оновити кільк. Пр…" at bounding box center [800, 46] width 1513 height 33
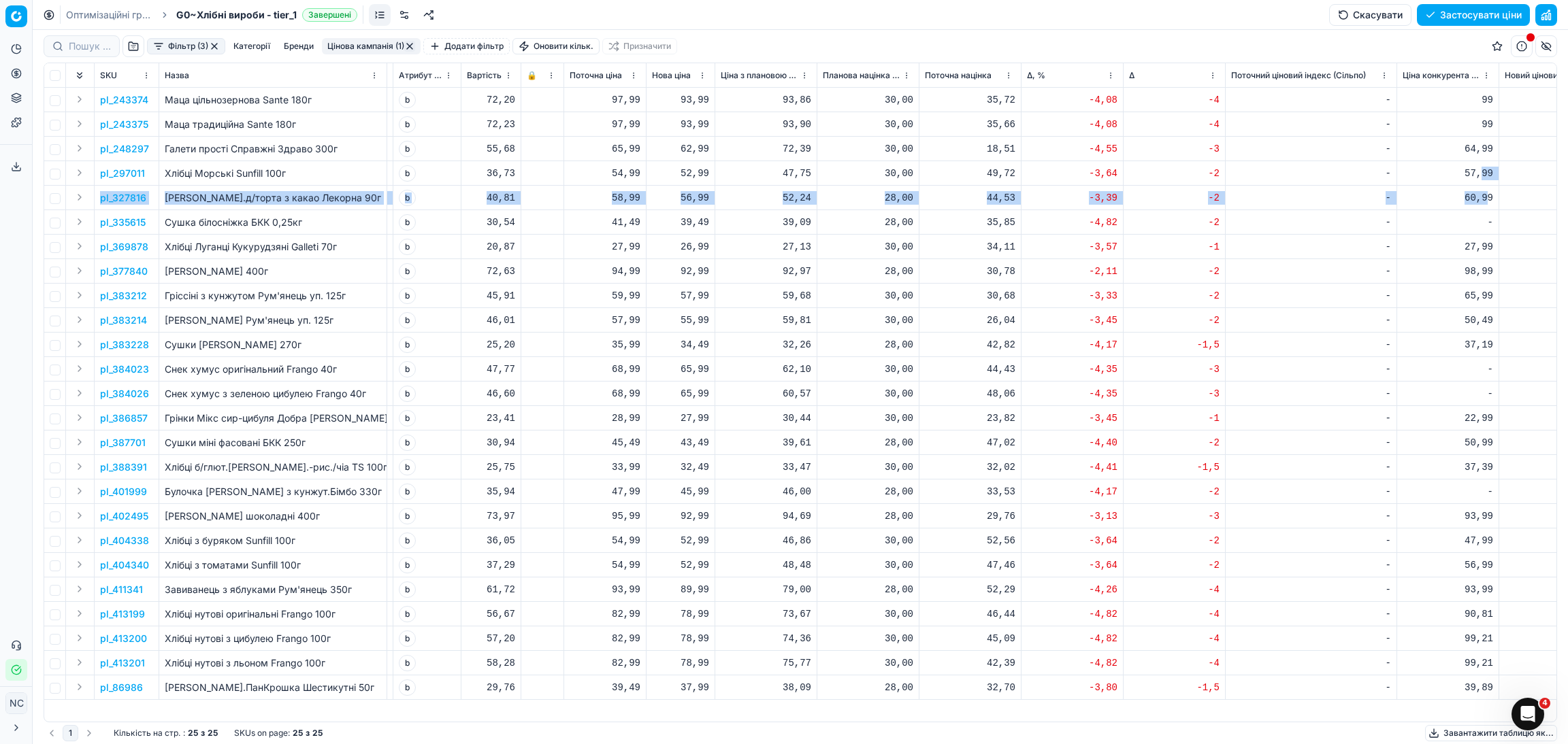
drag, startPoint x: 1144, startPoint y: 40, endPoint x: 1485, endPoint y: 186, distance: 370.9
click at [1485, 186] on tbody "pl_243374 Маца цільнозернова Sante 180г Dr.Sante [DATE] На основі попиту Товари…" at bounding box center [1271, 394] width 3529 height 612
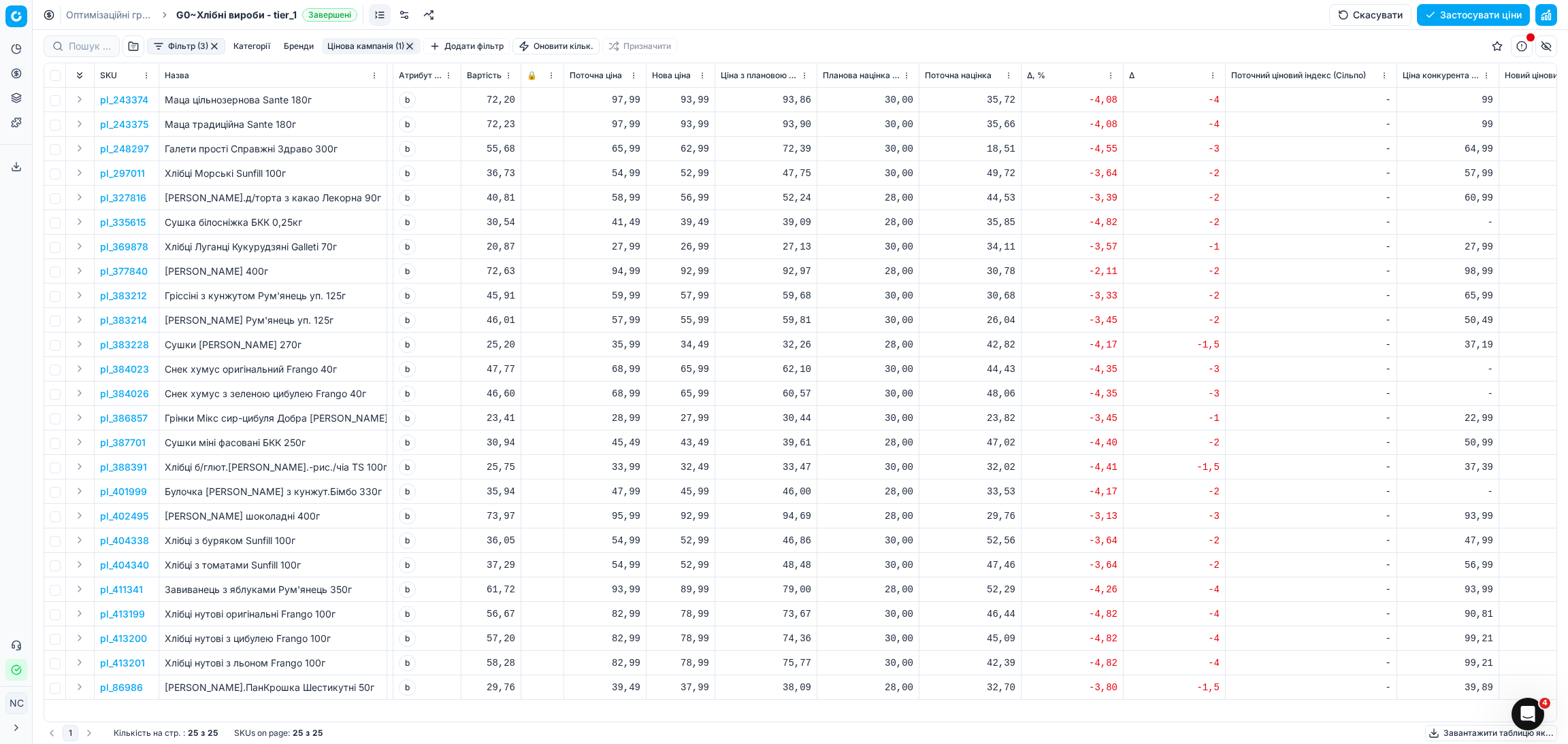
click at [1202, 49] on div "Фільтр (3) Категорії [PERSON_NAME] кампанія (1) Додати фільтр Оновити кільк. Пр…" at bounding box center [800, 46] width 1513 height 33
drag, startPoint x: 701, startPoint y: 128, endPoint x: 1244, endPoint y: 200, distance: 547.8
click at [1244, 200] on div "-" at bounding box center [1310, 197] width 160 height 14
click at [689, 319] on div "55,99" at bounding box center [680, 320] width 57 height 14
type input "57"
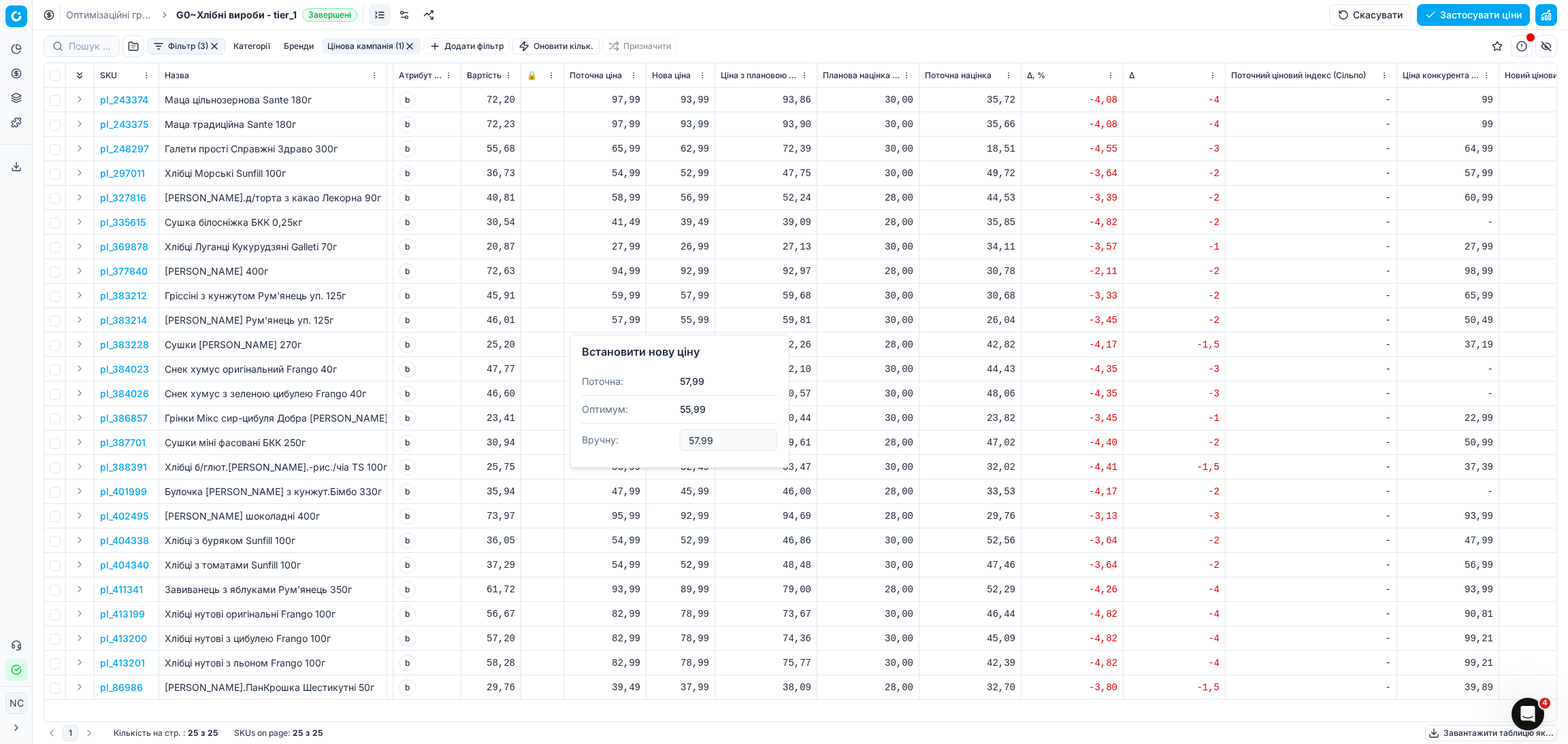
type input "57.99"
drag, startPoint x: 721, startPoint y: 538, endPoint x: 699, endPoint y: 524, distance: 26.1
click at [699, 524] on div "92,99" at bounding box center [680, 516] width 57 height 24
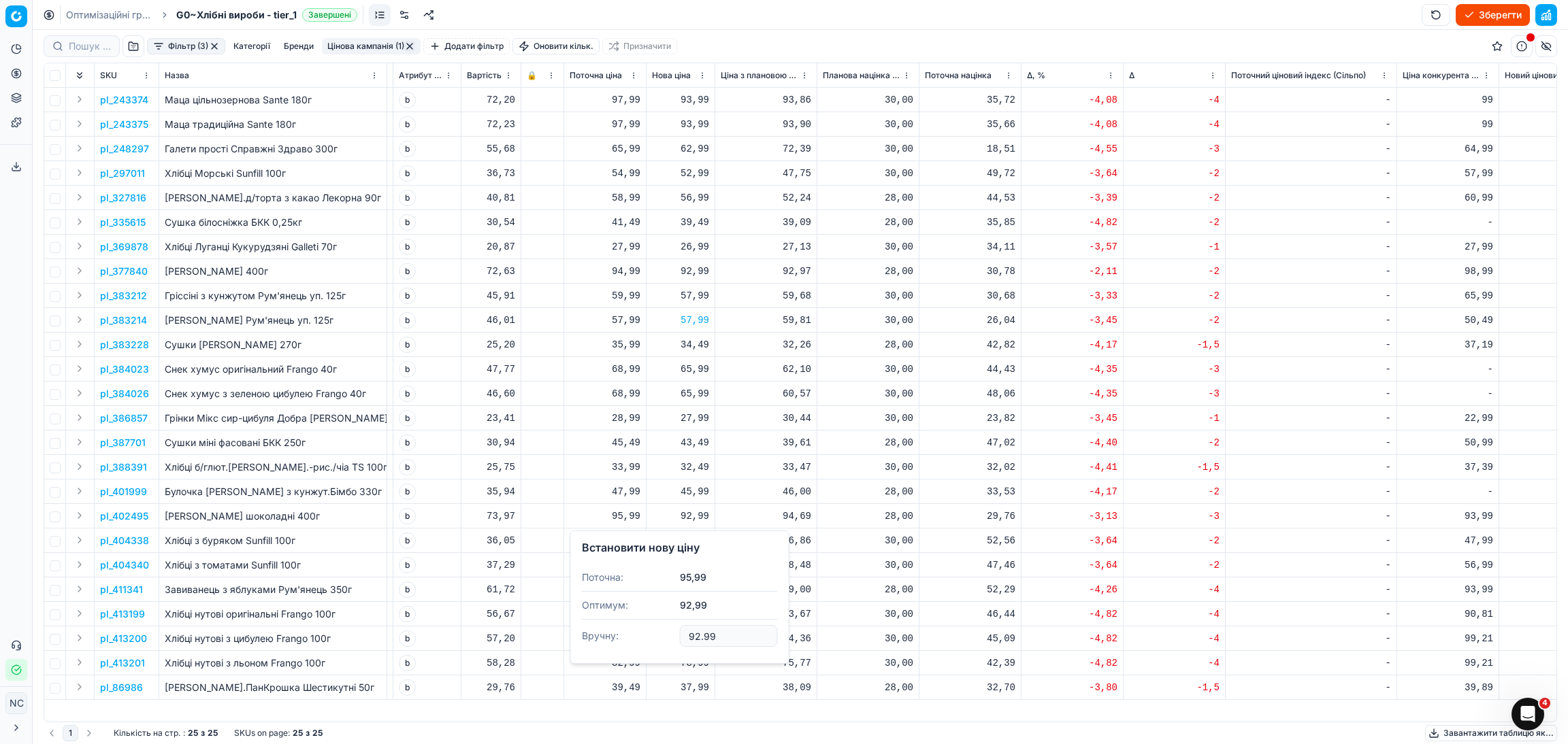
click at [861, 546] on div "30,00" at bounding box center [868, 540] width 90 height 14
click at [384, 44] on button "Цінова кампанія (1)" at bounding box center [371, 46] width 99 height 16
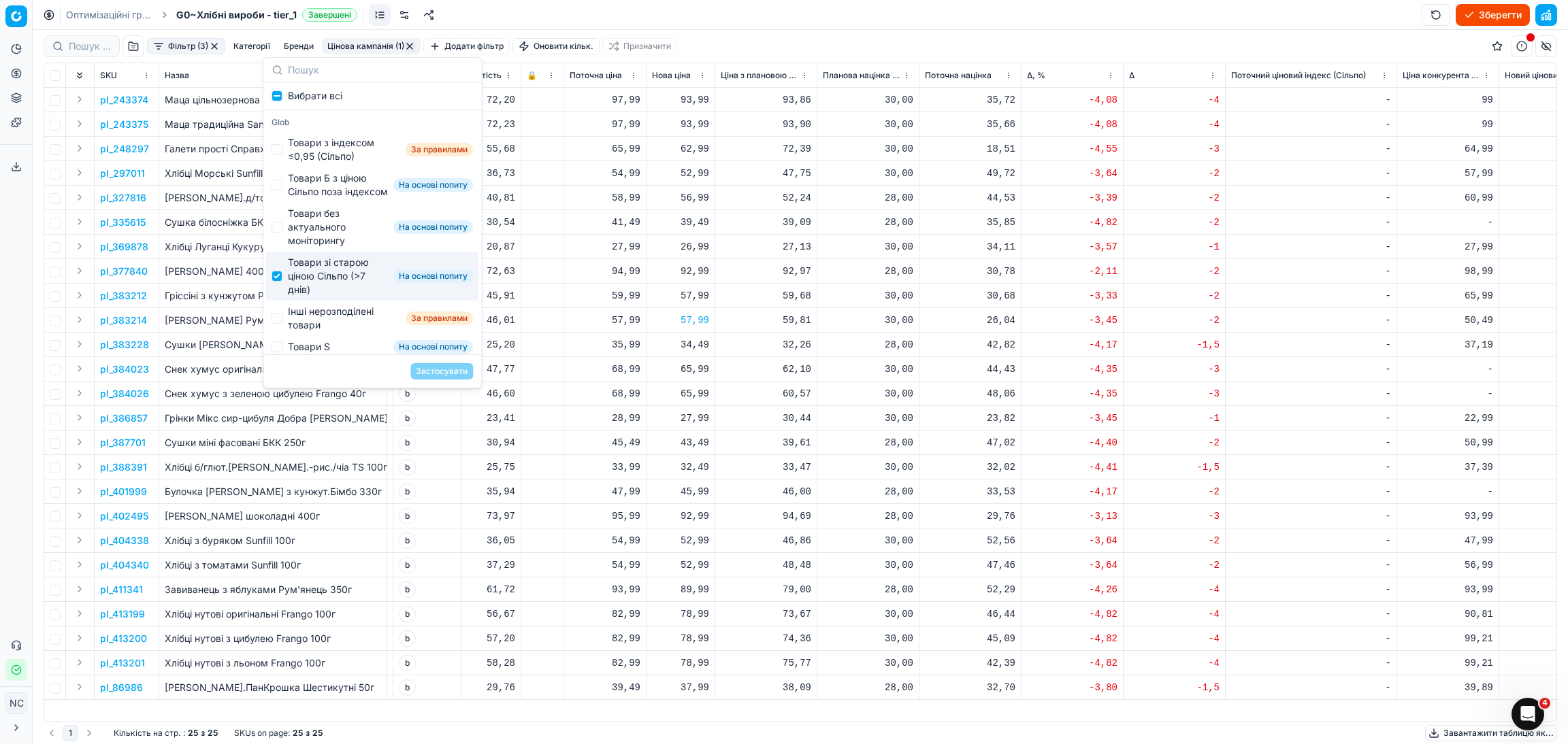
click at [336, 283] on div "Товари зі старою ціною Сільпо (>7 днів)" at bounding box center [337, 276] width 100 height 41
checkbox input "false"
click at [334, 329] on div "Інші нерозподілені товари" at bounding box center [343, 319] width 112 height 27
checkbox input "true"
click at [454, 372] on button "Застосувати" at bounding box center [441, 371] width 63 height 16
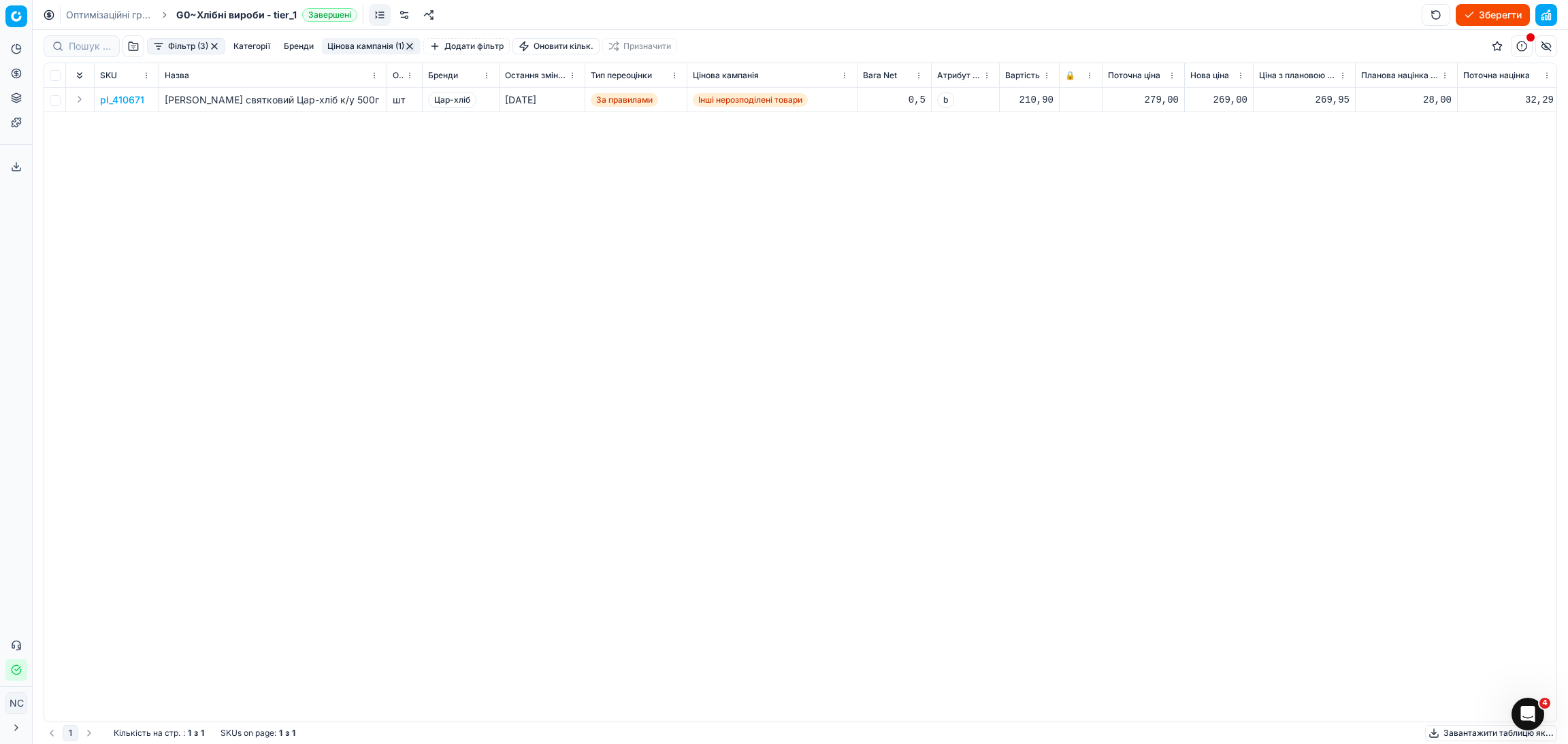
click at [1235, 103] on div "269,00" at bounding box center [1218, 100] width 57 height 14
type input "279.00"
click at [413, 44] on button "button" at bounding box center [410, 47] width 11 height 11
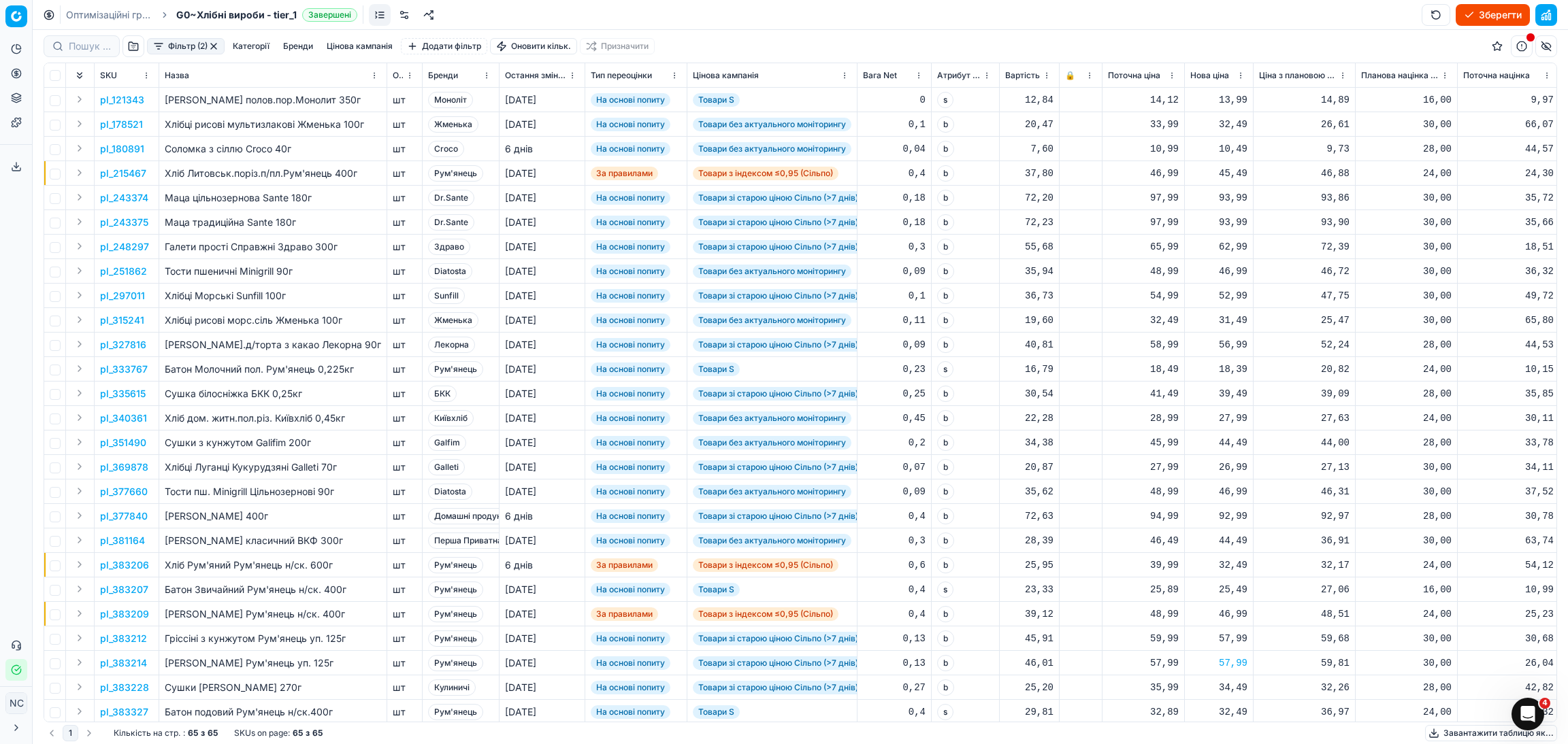
click at [210, 44] on button "button" at bounding box center [214, 47] width 11 height 11
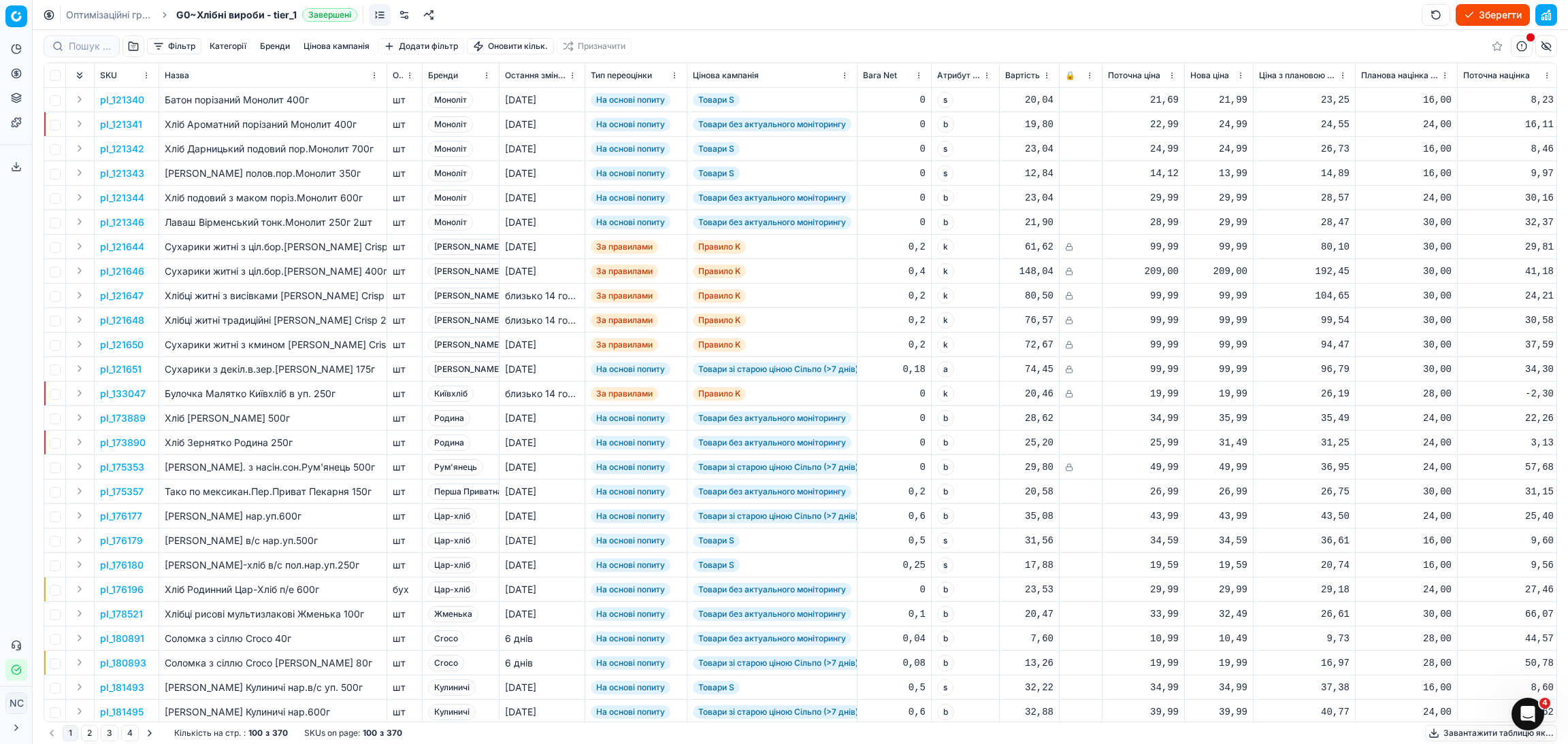
click at [136, 47] on button "button" at bounding box center [133, 46] width 22 height 22
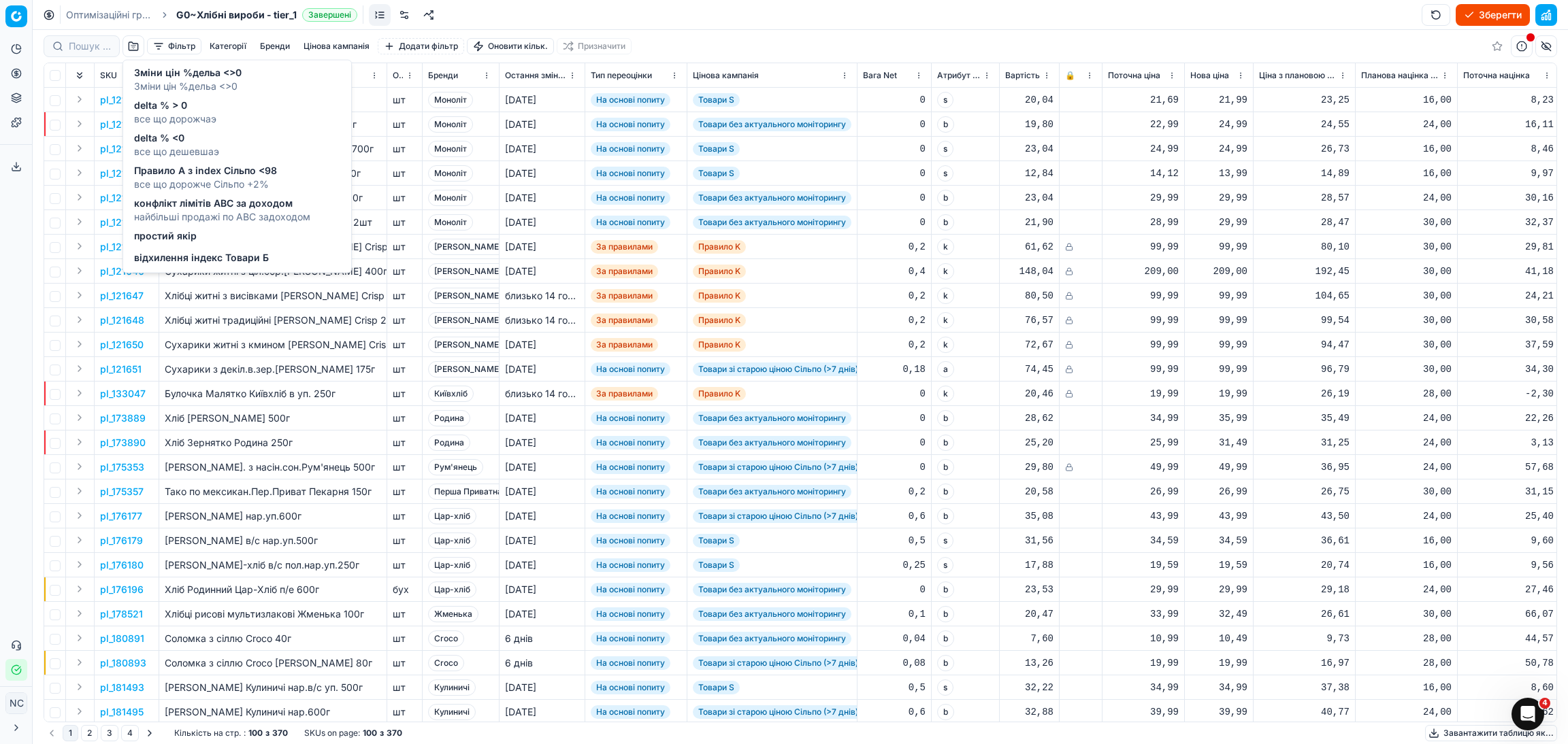
click at [204, 175] on span "Правило А з index Сільпо <98" at bounding box center [205, 171] width 143 height 14
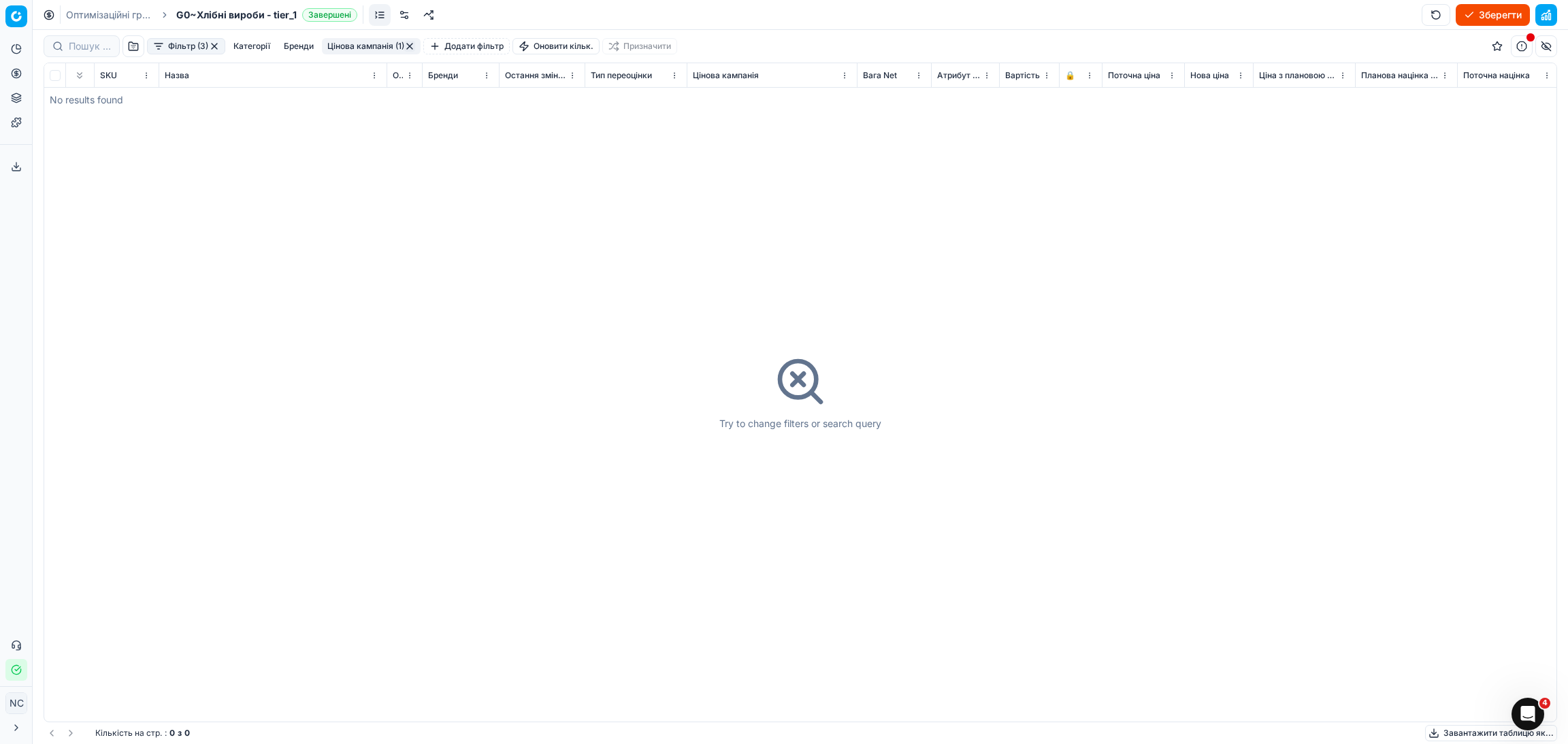
click at [218, 42] on button "button" at bounding box center [214, 47] width 11 height 11
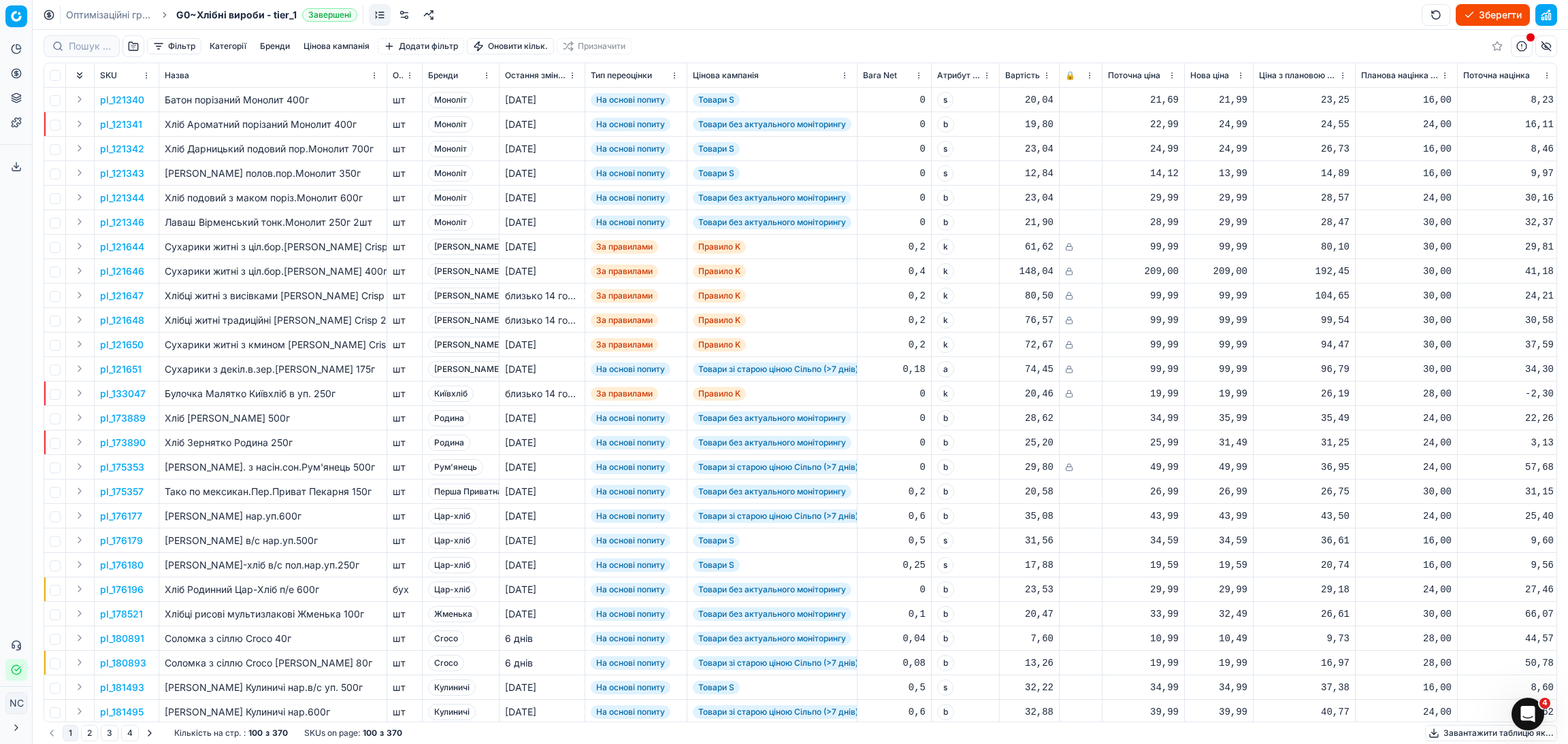
click at [128, 44] on button "button" at bounding box center [133, 46] width 22 height 22
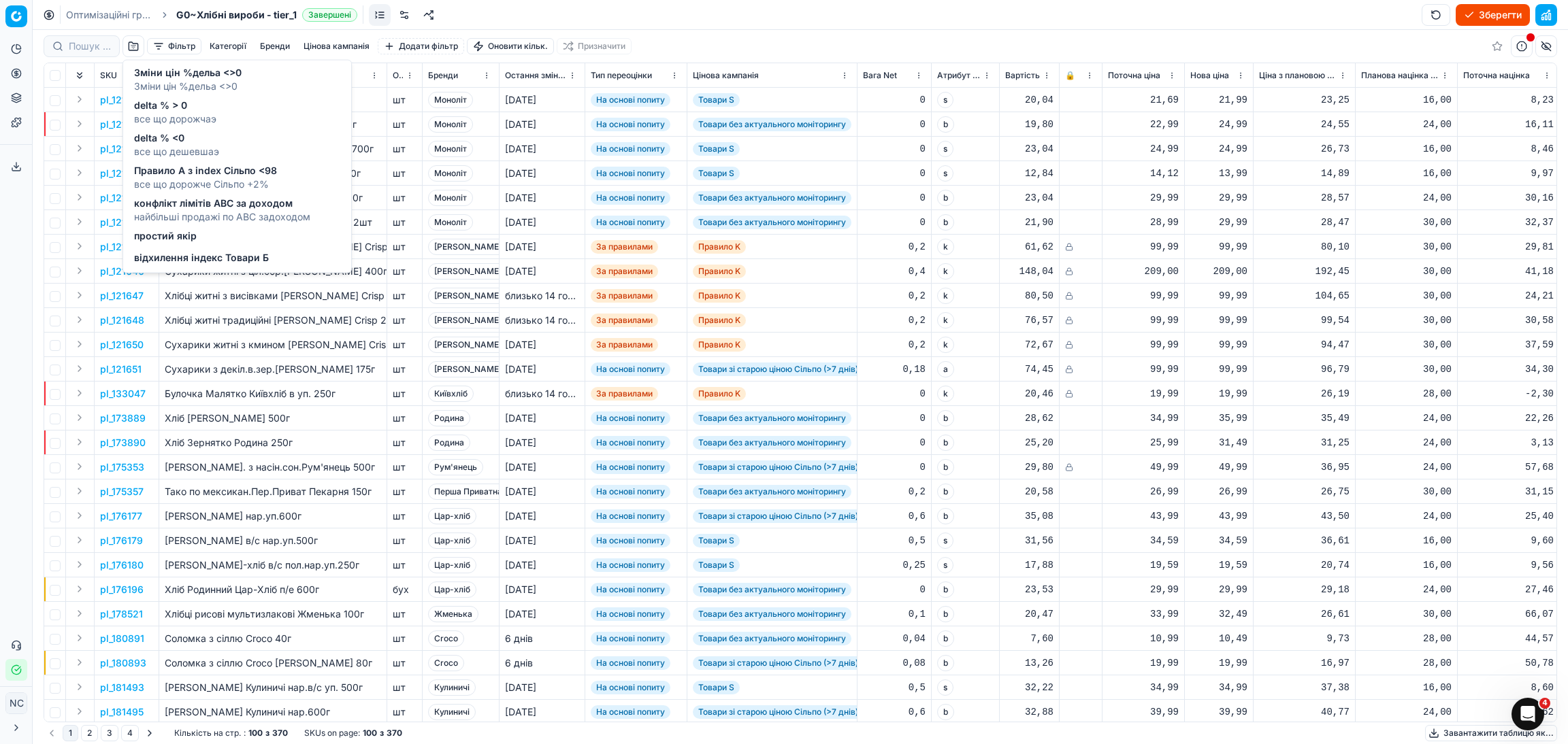
click at [194, 212] on span "найбільші продажі по АВС задоходом" at bounding box center [221, 217] width 176 height 14
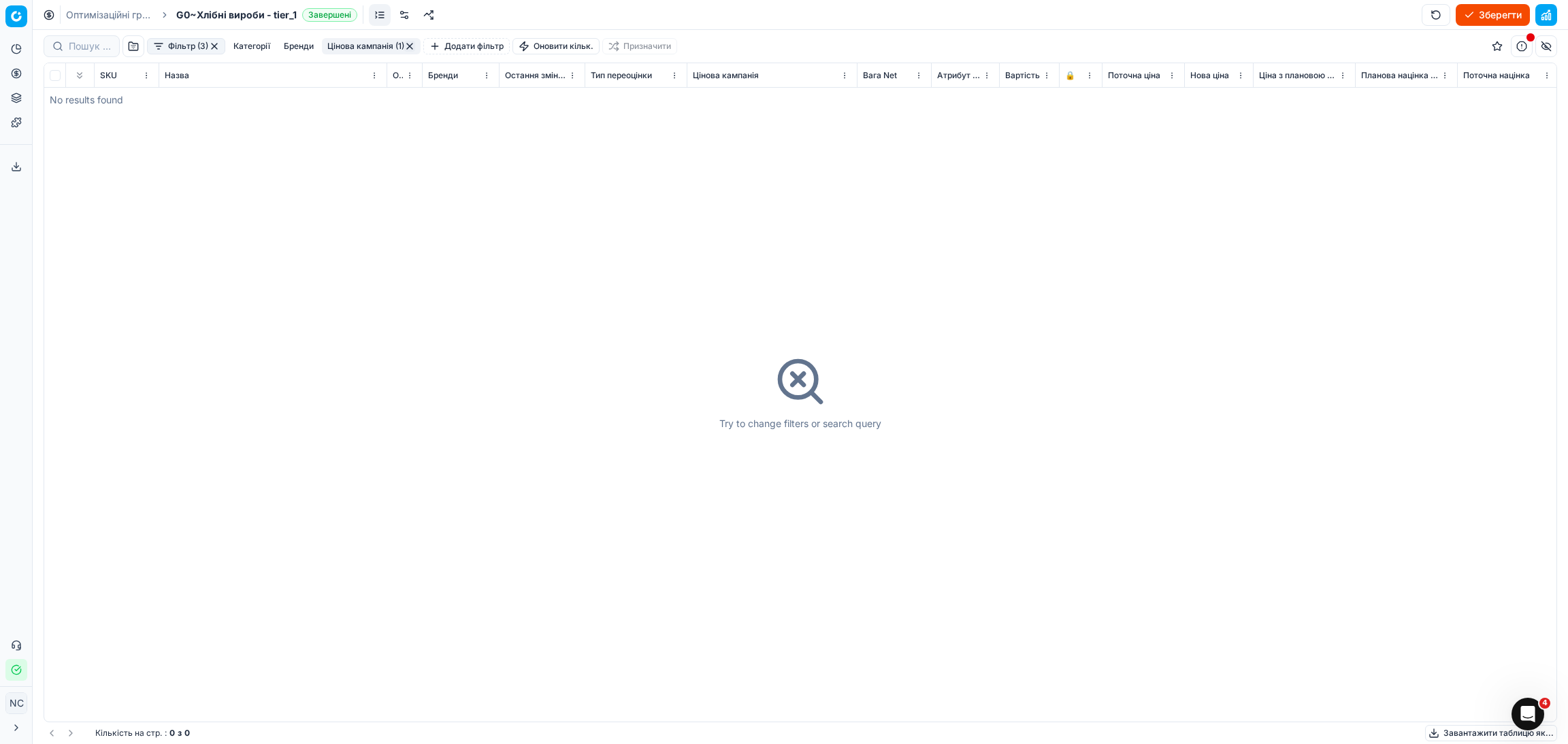
click at [214, 43] on button "button" at bounding box center [214, 47] width 11 height 11
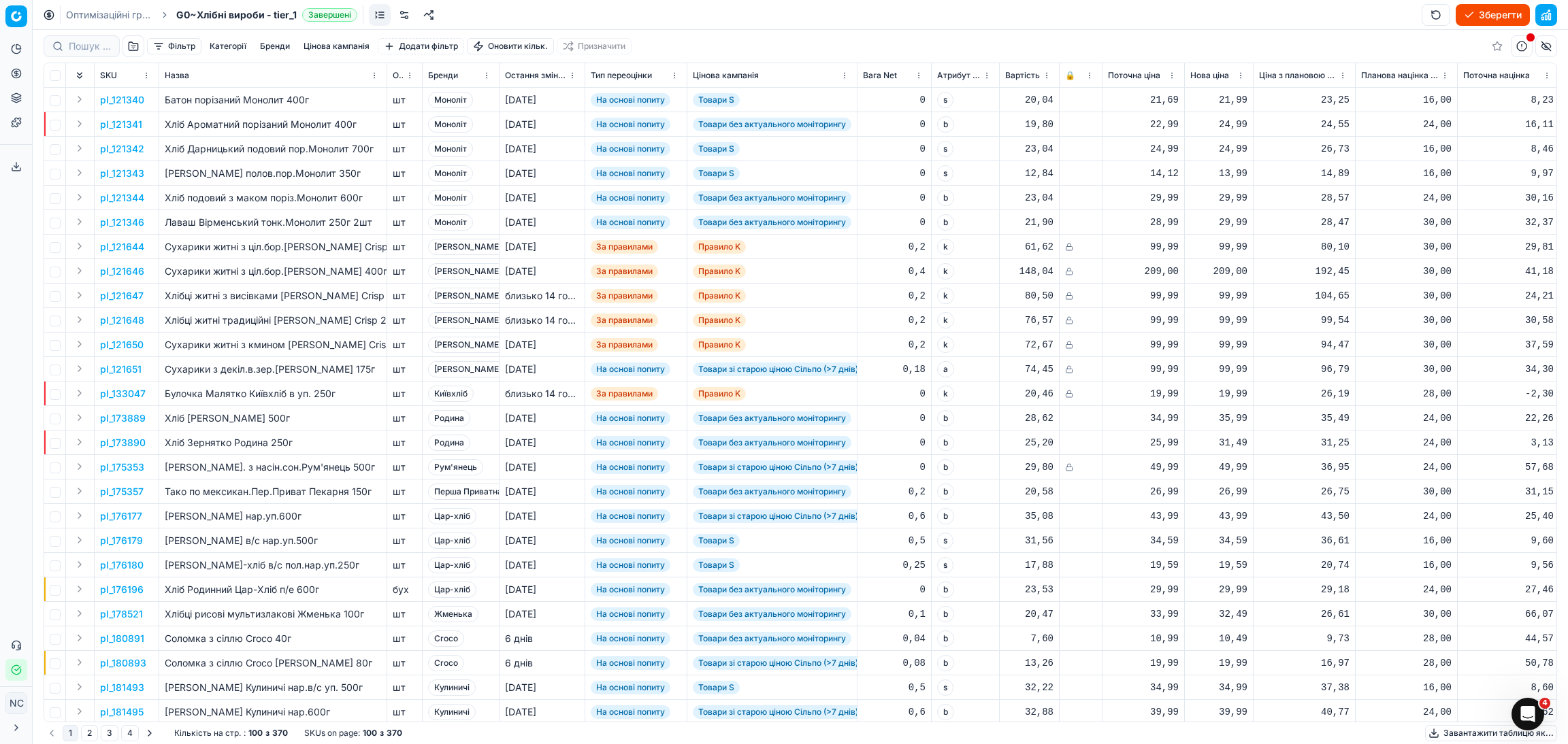
click at [135, 47] on button "button" at bounding box center [133, 46] width 22 height 22
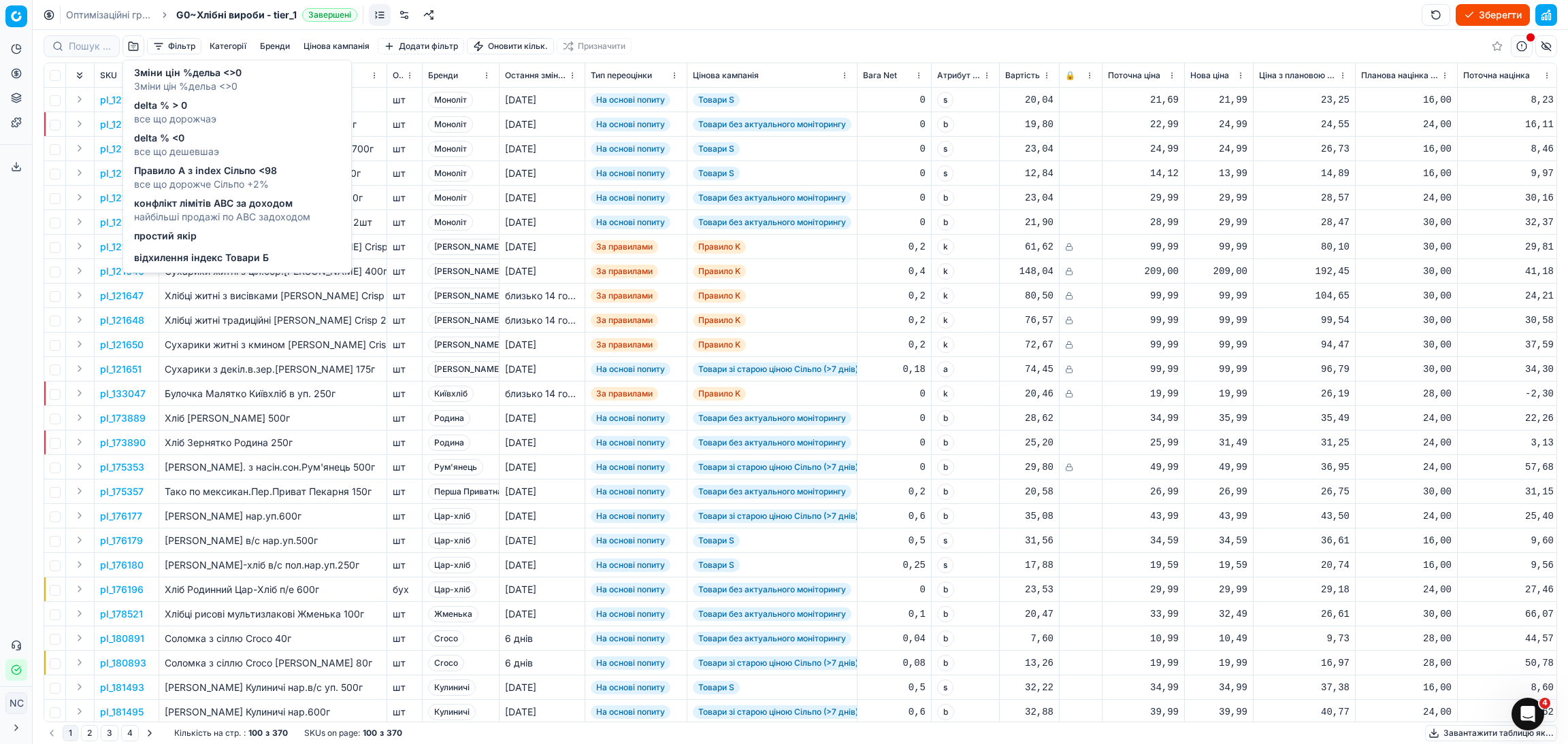
click at [204, 261] on span "відхилення індекс Товари Б" at bounding box center [201, 258] width 134 height 14
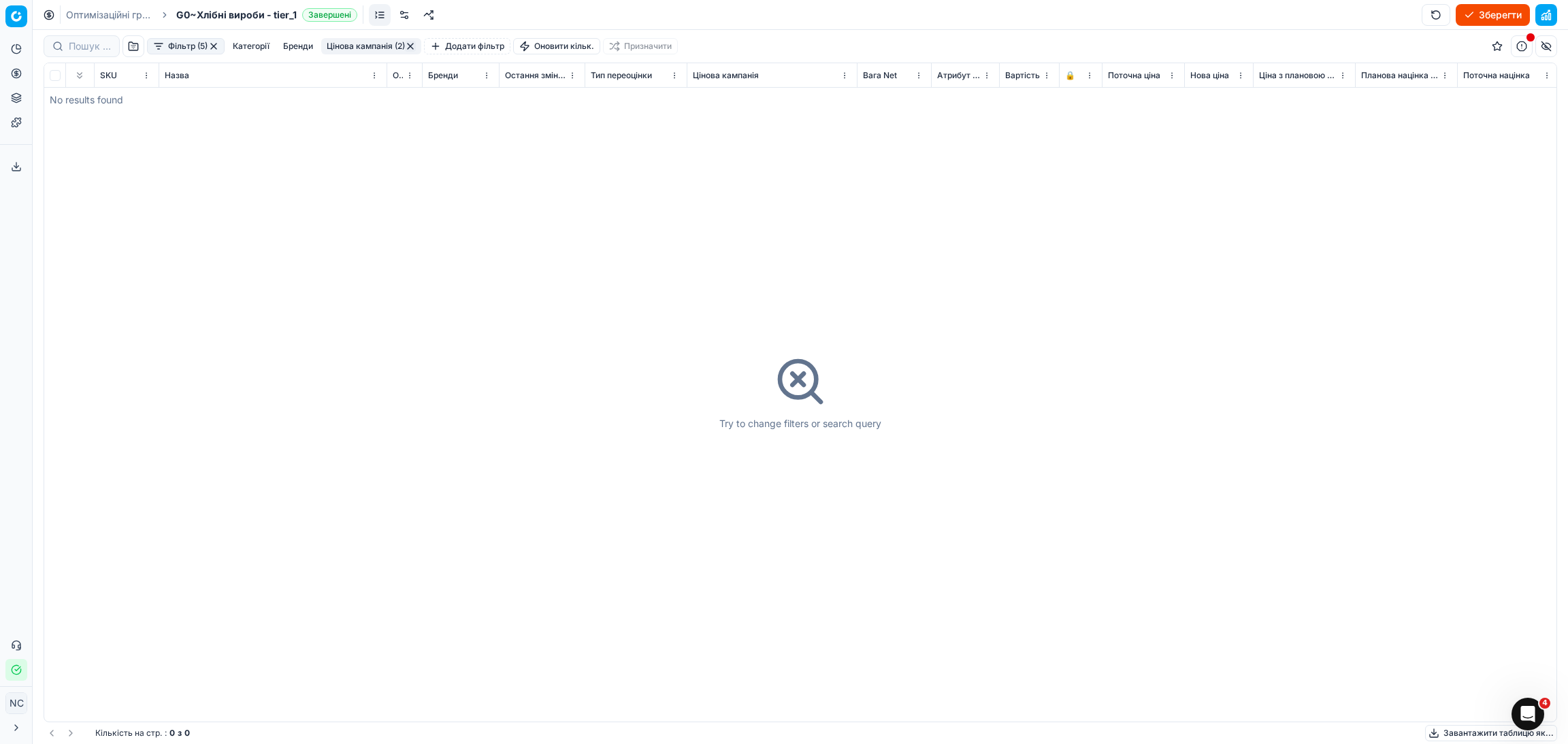
click at [217, 44] on button "button" at bounding box center [214, 47] width 11 height 11
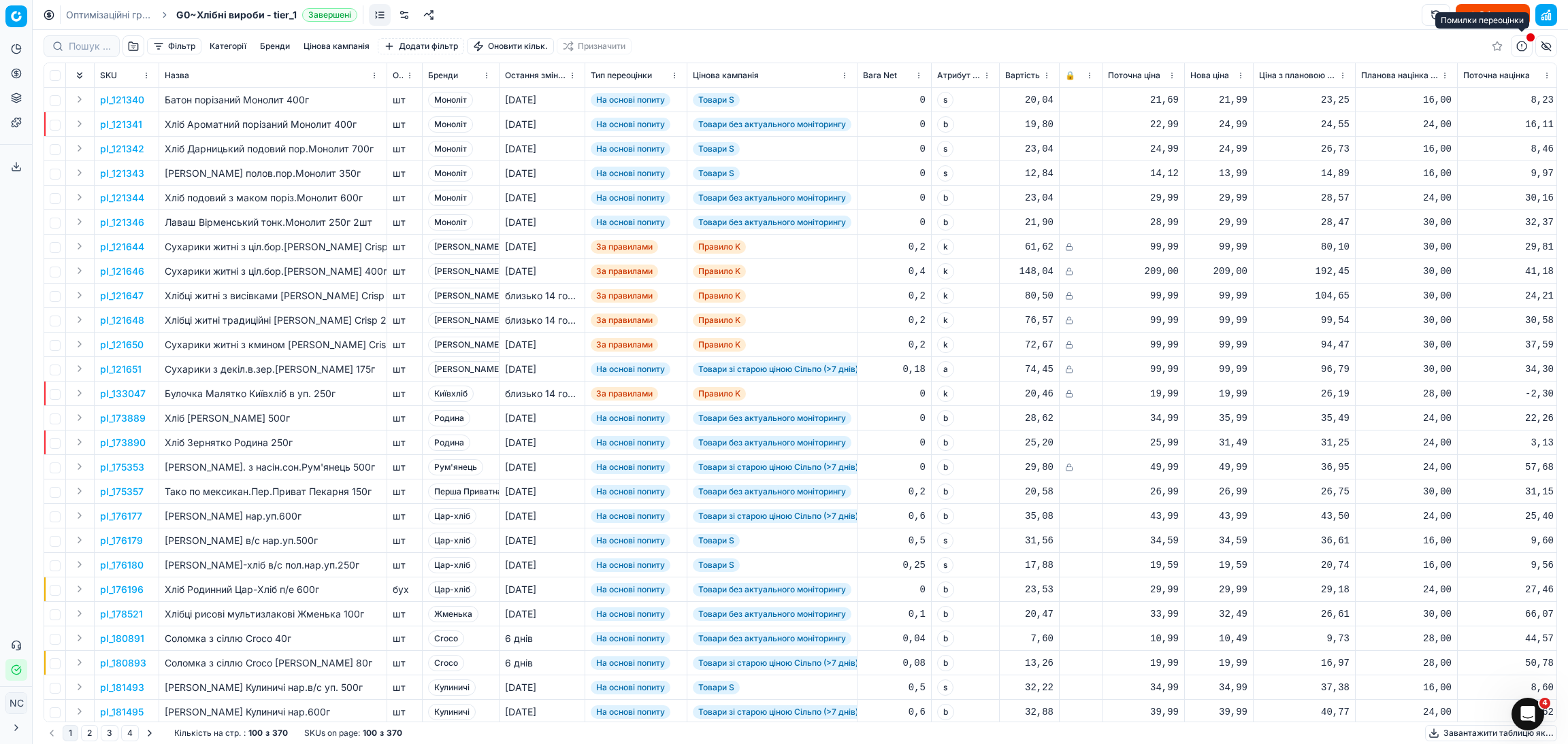
click at [1525, 48] on button "button" at bounding box center [1521, 46] width 22 height 22
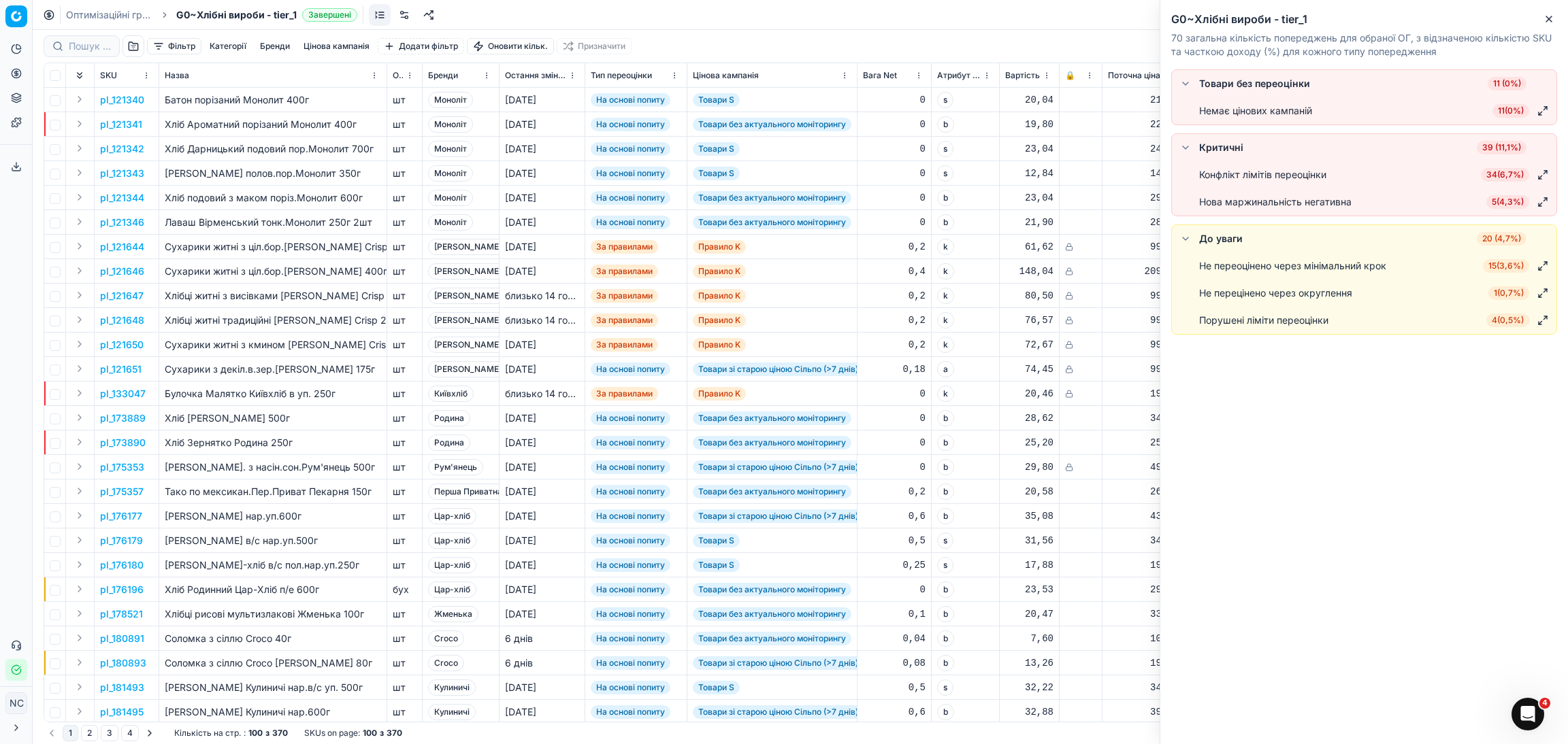
click at [1497, 204] on span "5 ( 4,3% )" at bounding box center [1507, 201] width 43 height 14
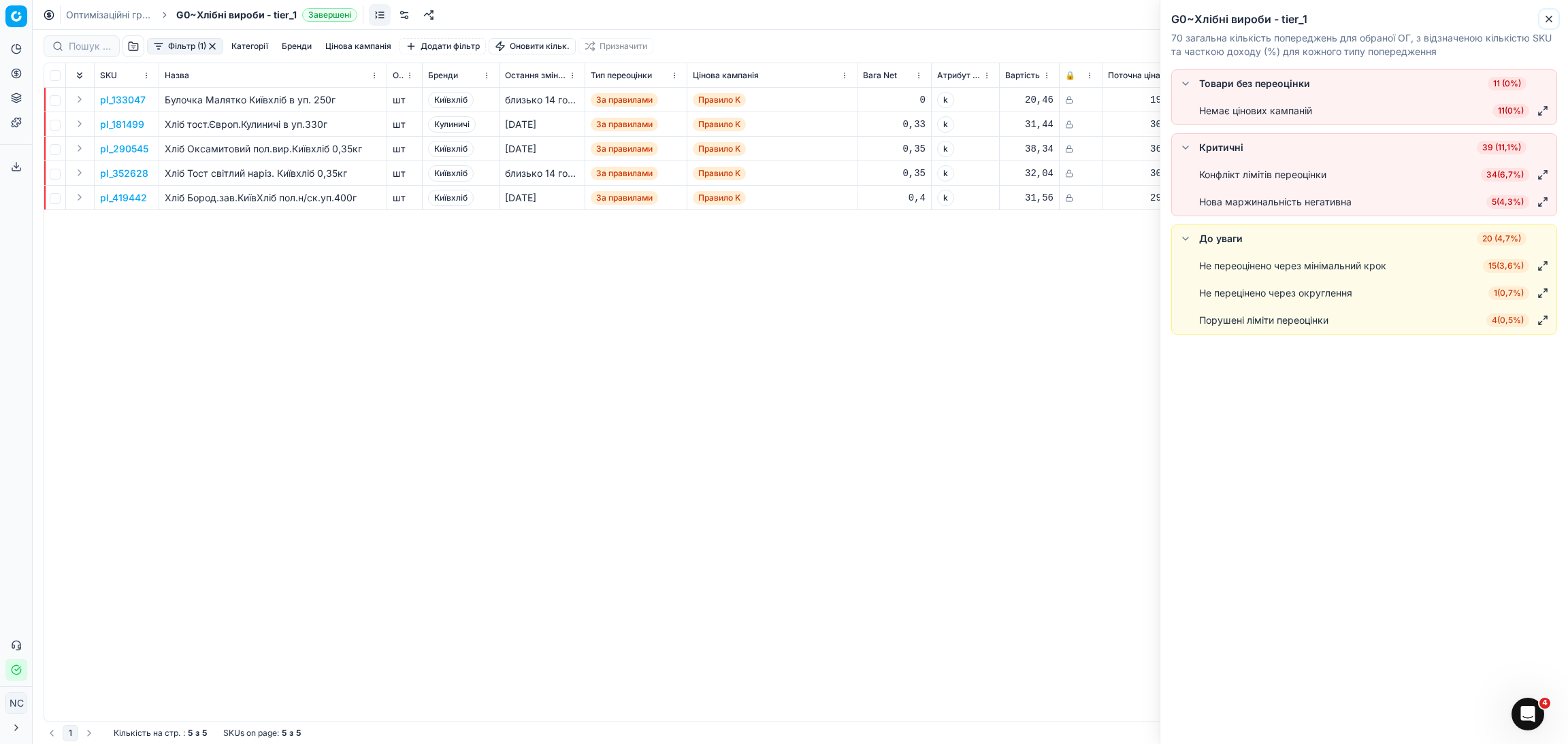
click at [1554, 22] on button "Close" at bounding box center [1549, 19] width 16 height 16
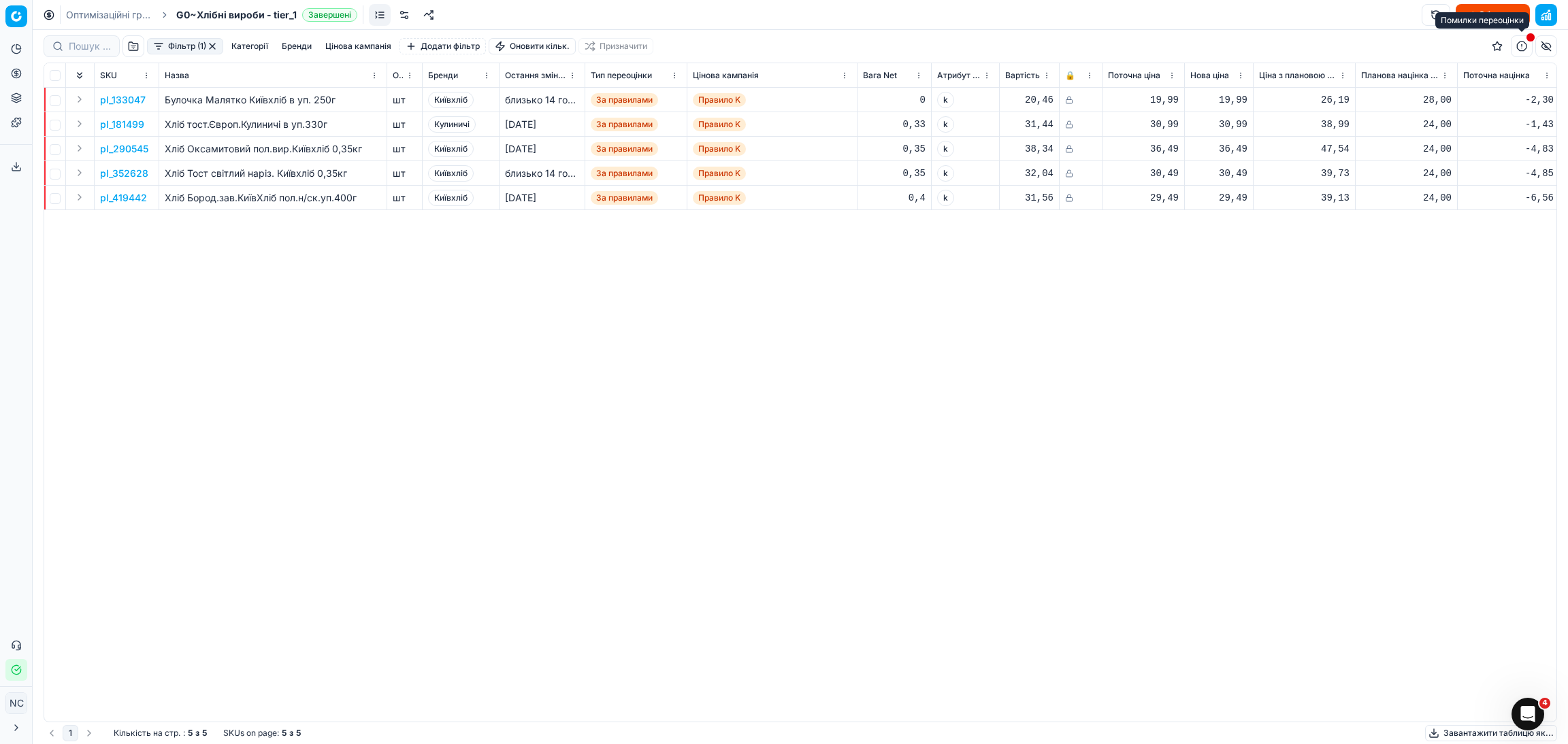
click at [1524, 46] on button "button" at bounding box center [1521, 46] width 22 height 22
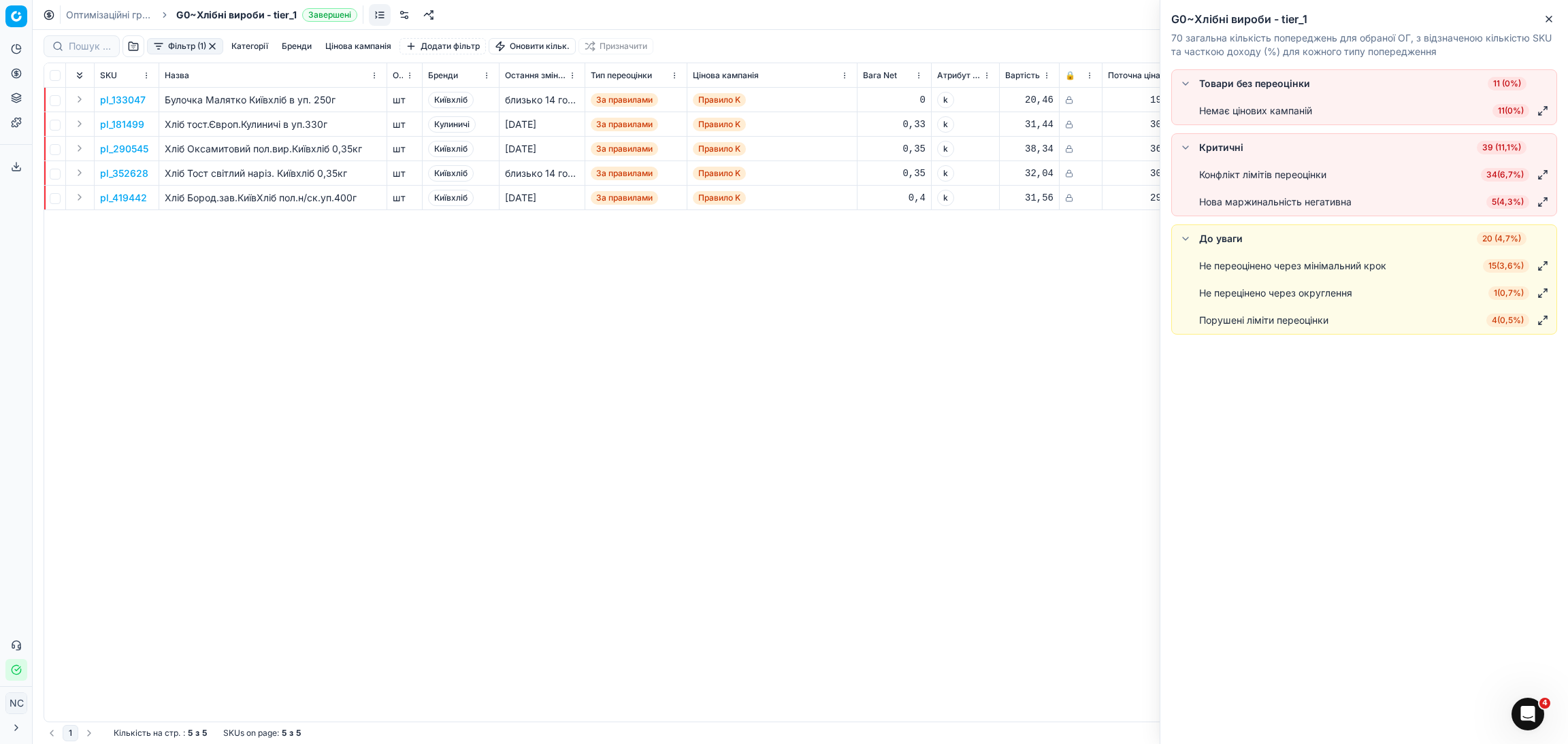
click at [1060, 357] on div "pl_133047 Булочка Малятко Київхліб в уп. 250г шт Київхліб близько 14 годин За п…" at bounding box center [800, 404] width 1512 height 634
click at [208, 50] on button "button" at bounding box center [213, 47] width 11 height 11
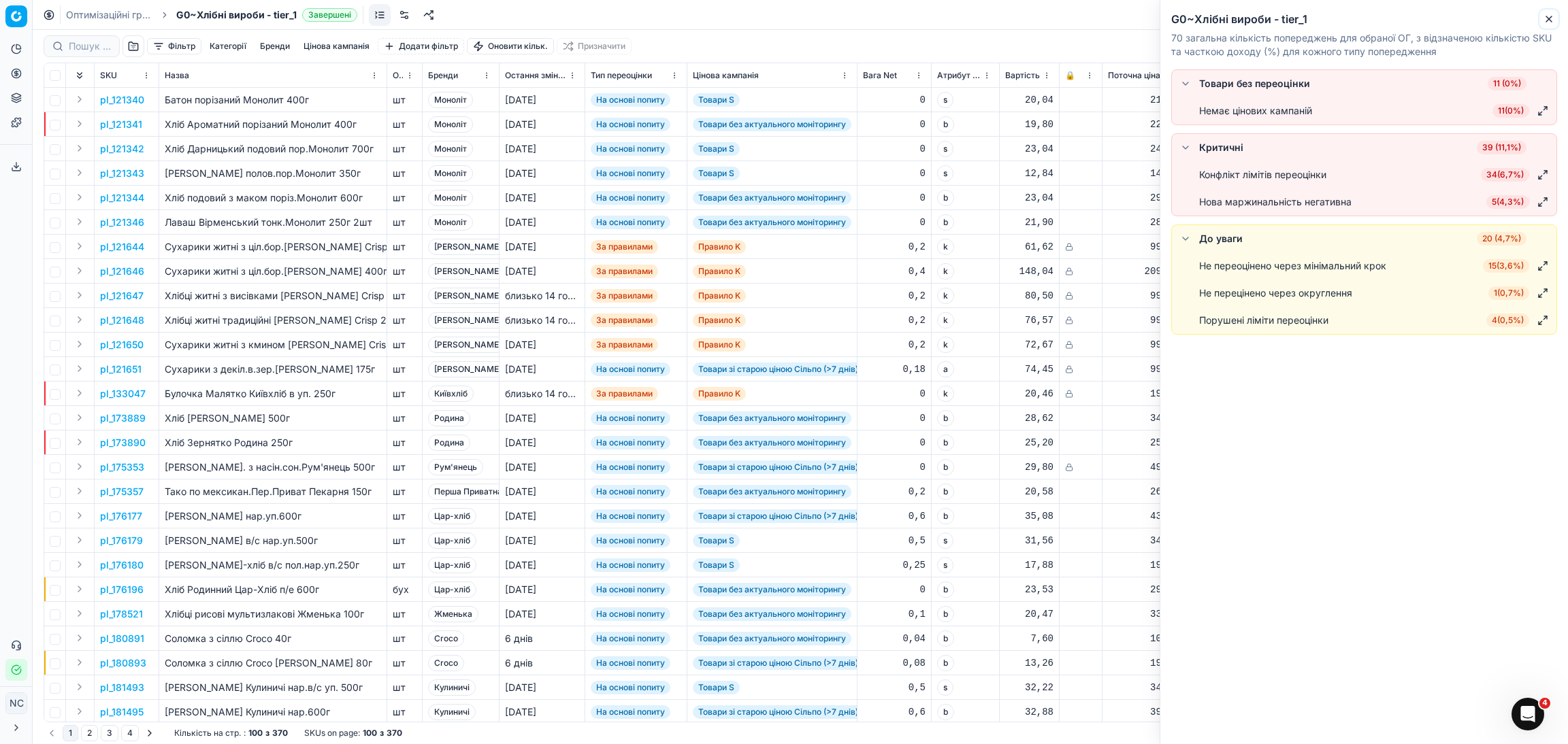
click at [1552, 14] on icon "button" at bounding box center [1549, 19] width 11 height 11
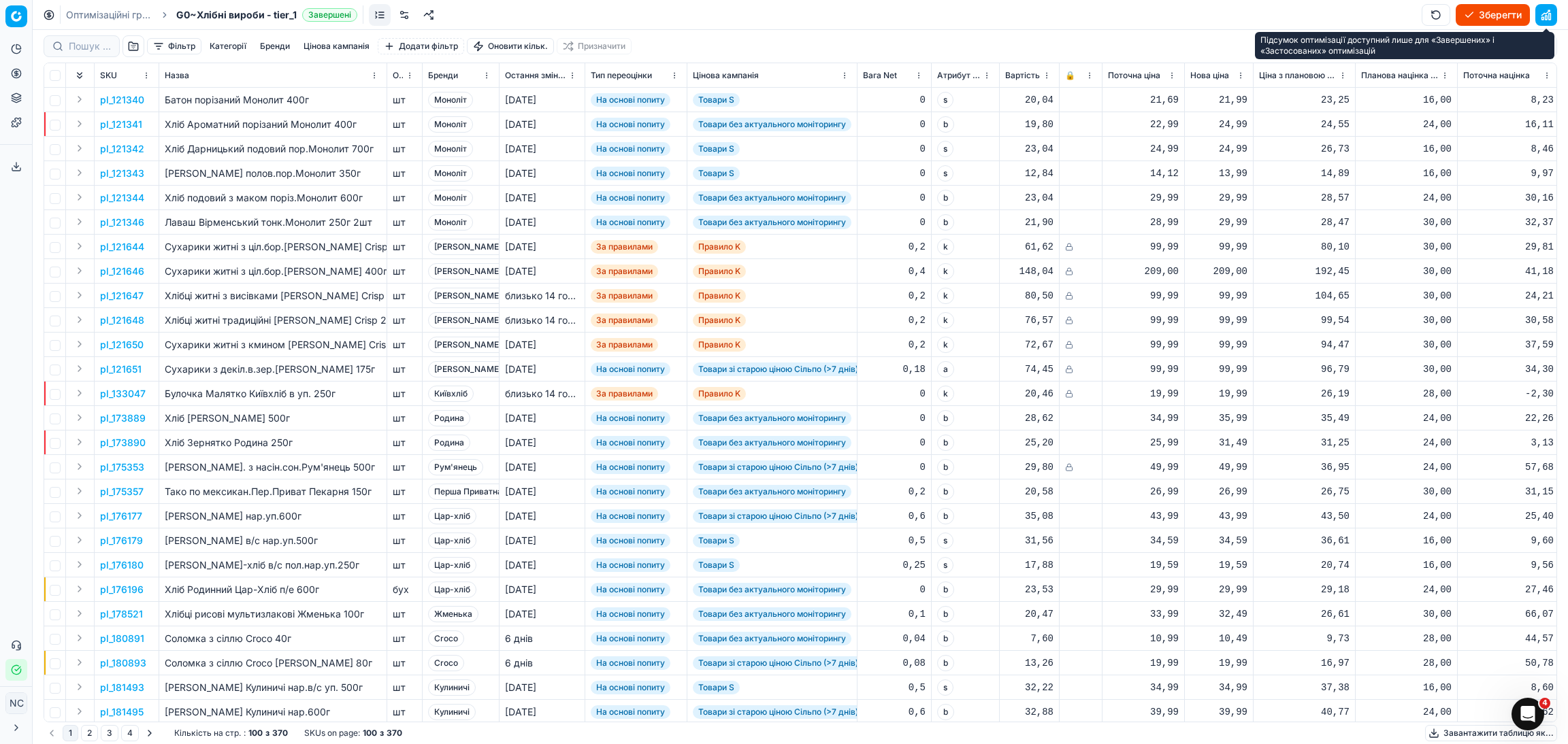
click at [1546, 14] on button "button" at bounding box center [1545, 14] width 22 height 22
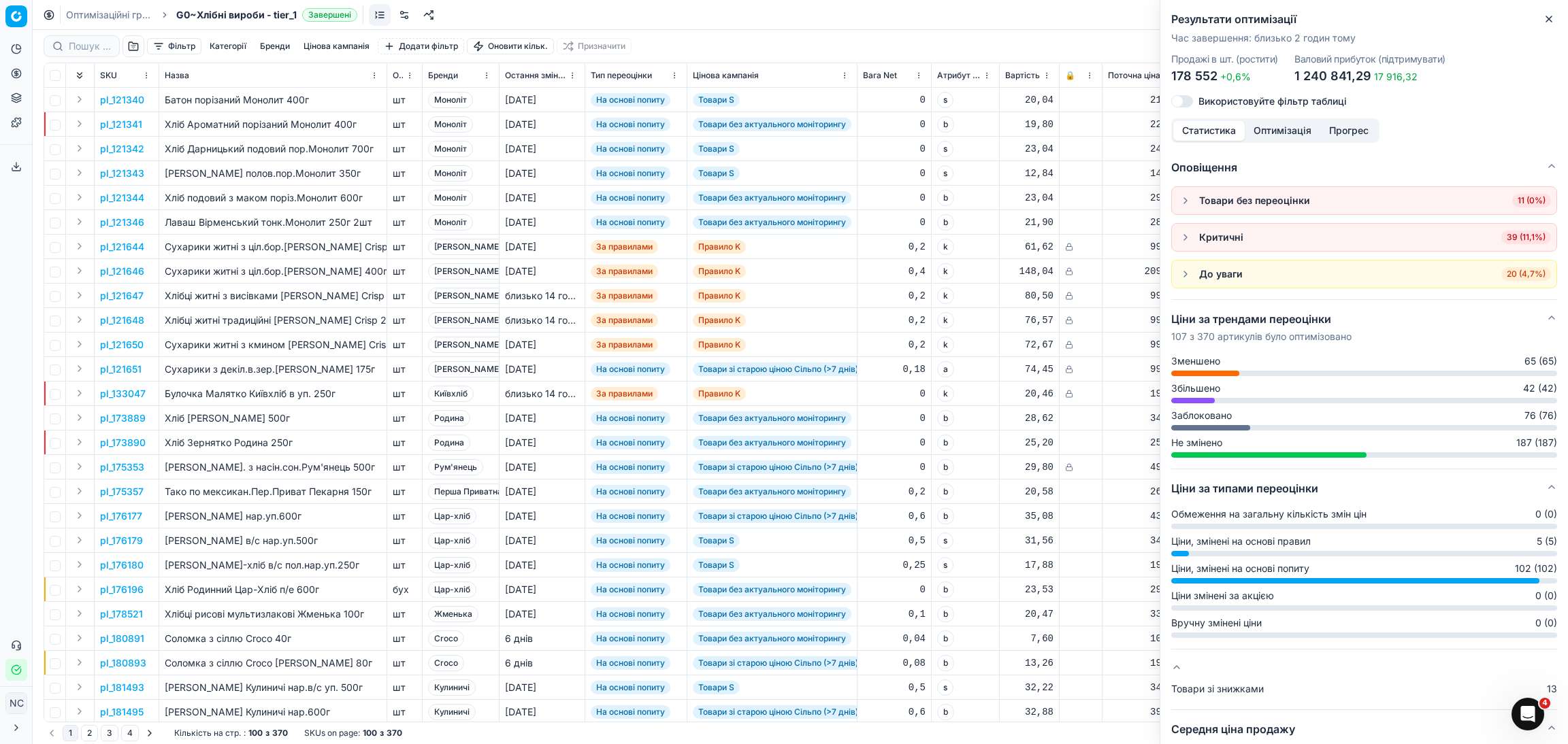
click at [1026, 7] on div "Оптимізаційні групи G0~Хлібні вироби - tier_1 Завершені Зберегти" at bounding box center [801, 14] width 1535 height 30
click at [1549, 19] on icon "button" at bounding box center [1549, 19] width 6 height 6
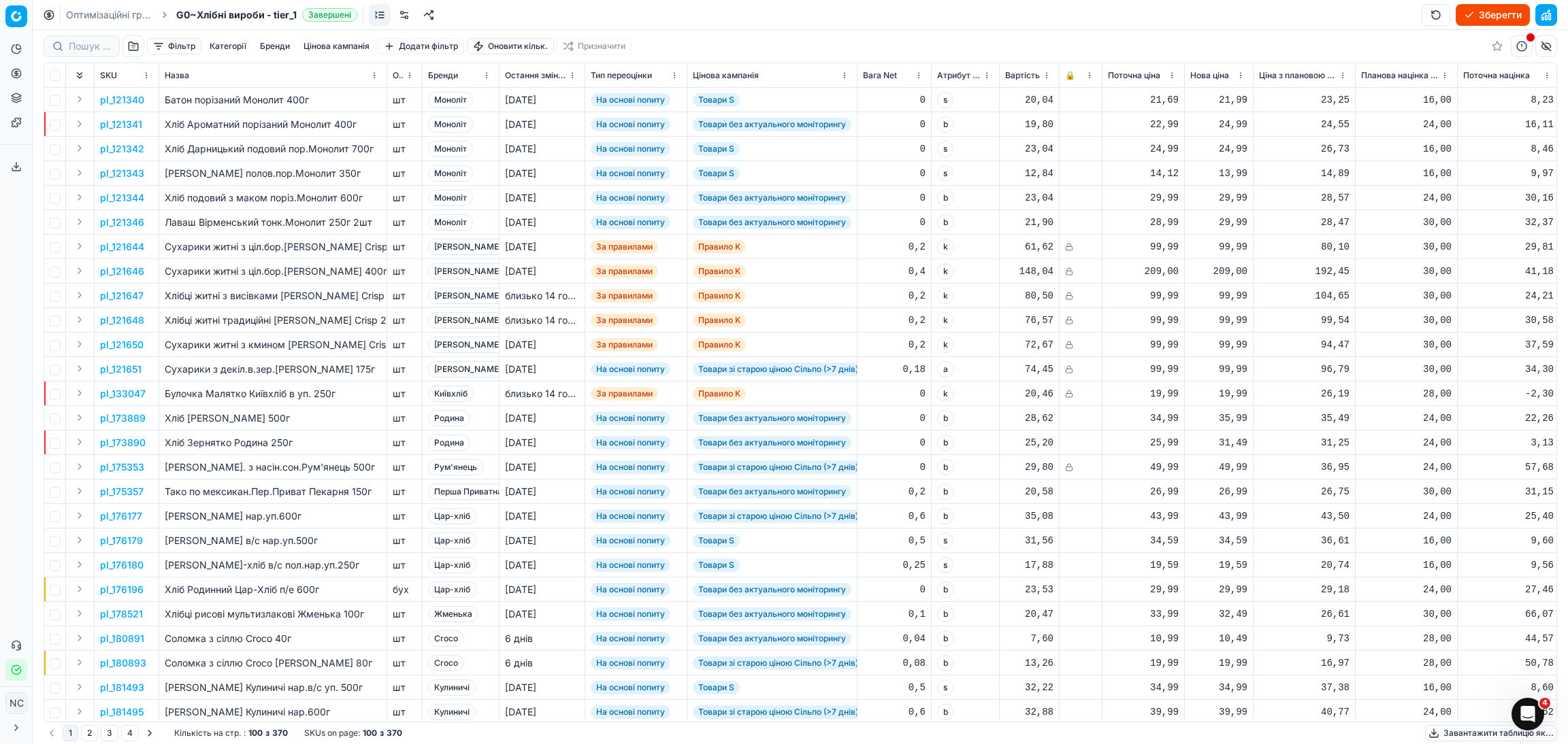
click at [1483, 14] on button "Зберегти" at bounding box center [1492, 14] width 74 height 22
click at [1489, 11] on button "Застосувати ціни" at bounding box center [1473, 14] width 113 height 22
click at [1489, 11] on button "Завантажити звіт" at bounding box center [1472, 14] width 115 height 22
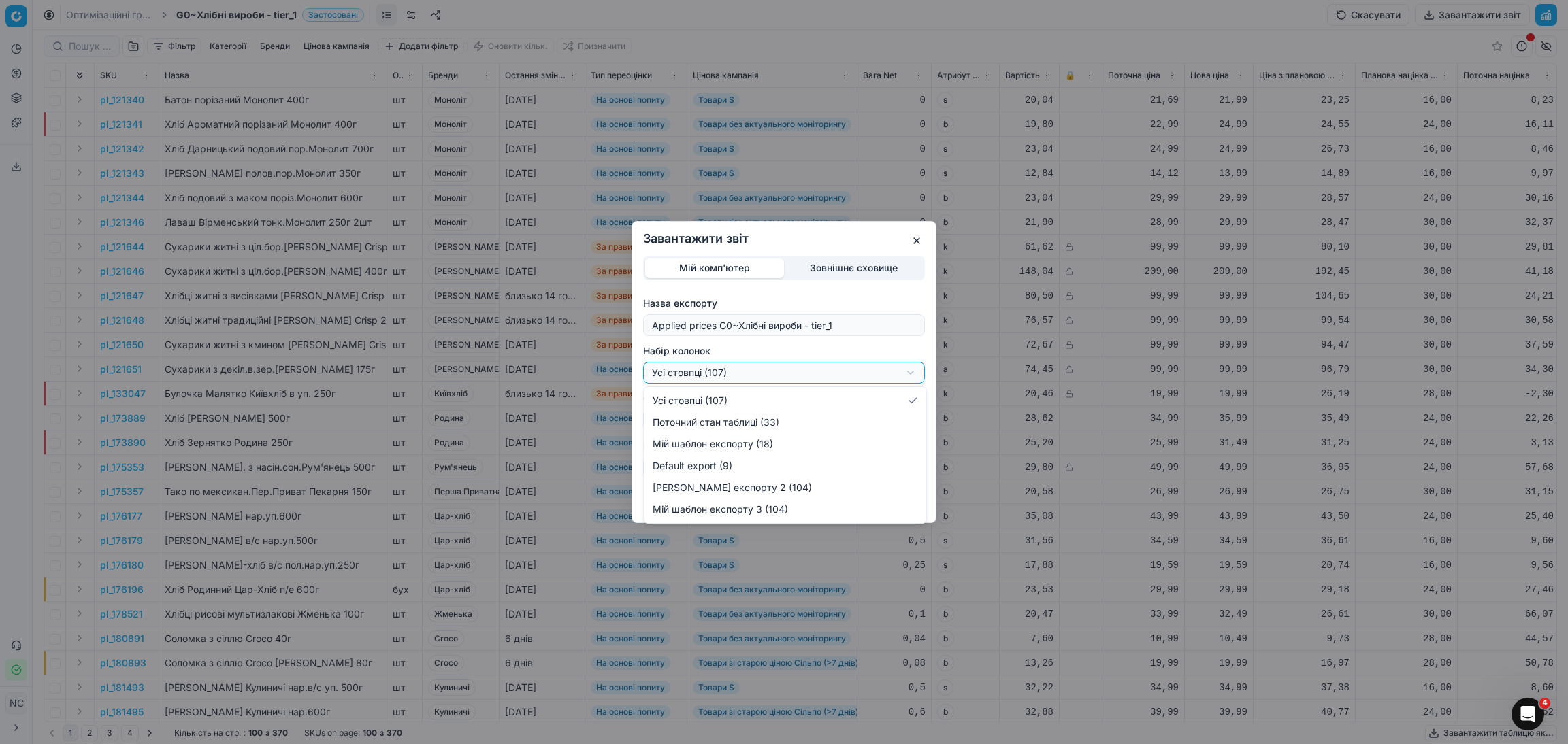
click at [909, 378] on div "Завантажити звіт Мій комп'ютер Зовнішнє сховище Назва експорту Applied prices G…" at bounding box center [784, 372] width 1568 height 744
select select "custom"
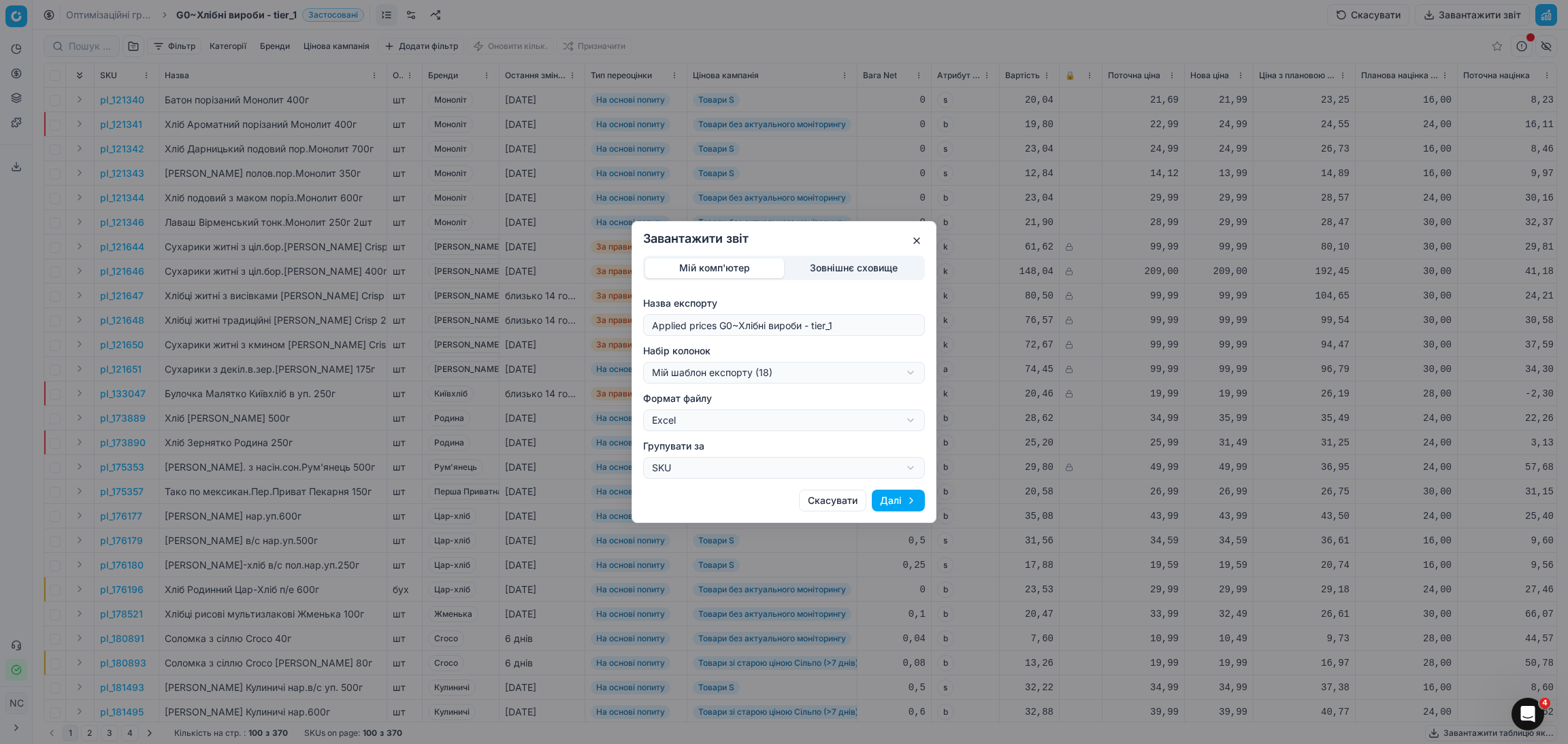
click at [888, 503] on button "Далі" at bounding box center [898, 500] width 53 height 22
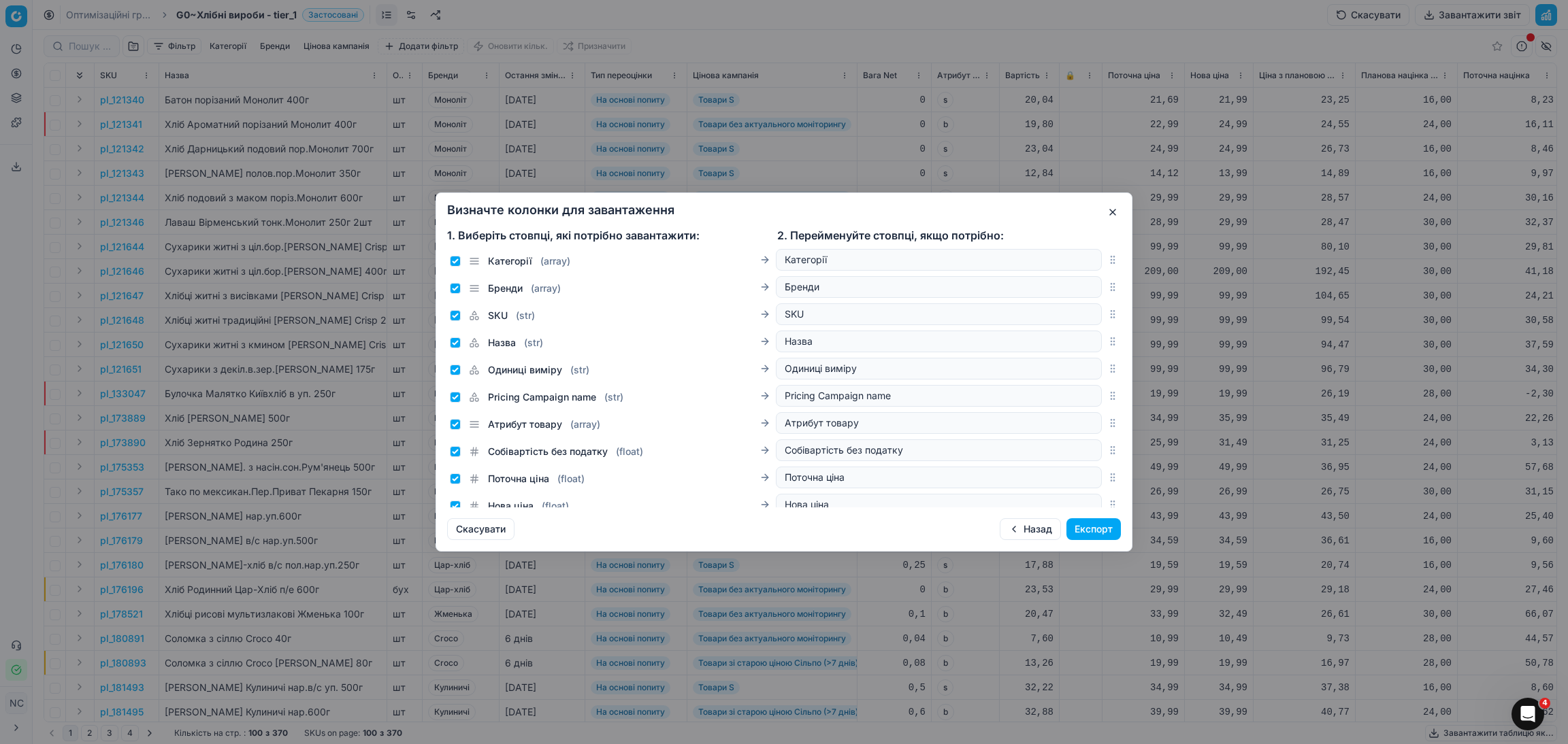
drag, startPoint x: 888, startPoint y: 503, endPoint x: 1431, endPoint y: 419, distance: 549.5
click at [1431, 419] on div "Визначте колонки для завантаження 1. Виберіть стовпці, які потрібно завантажити…" at bounding box center [784, 372] width 1568 height 744
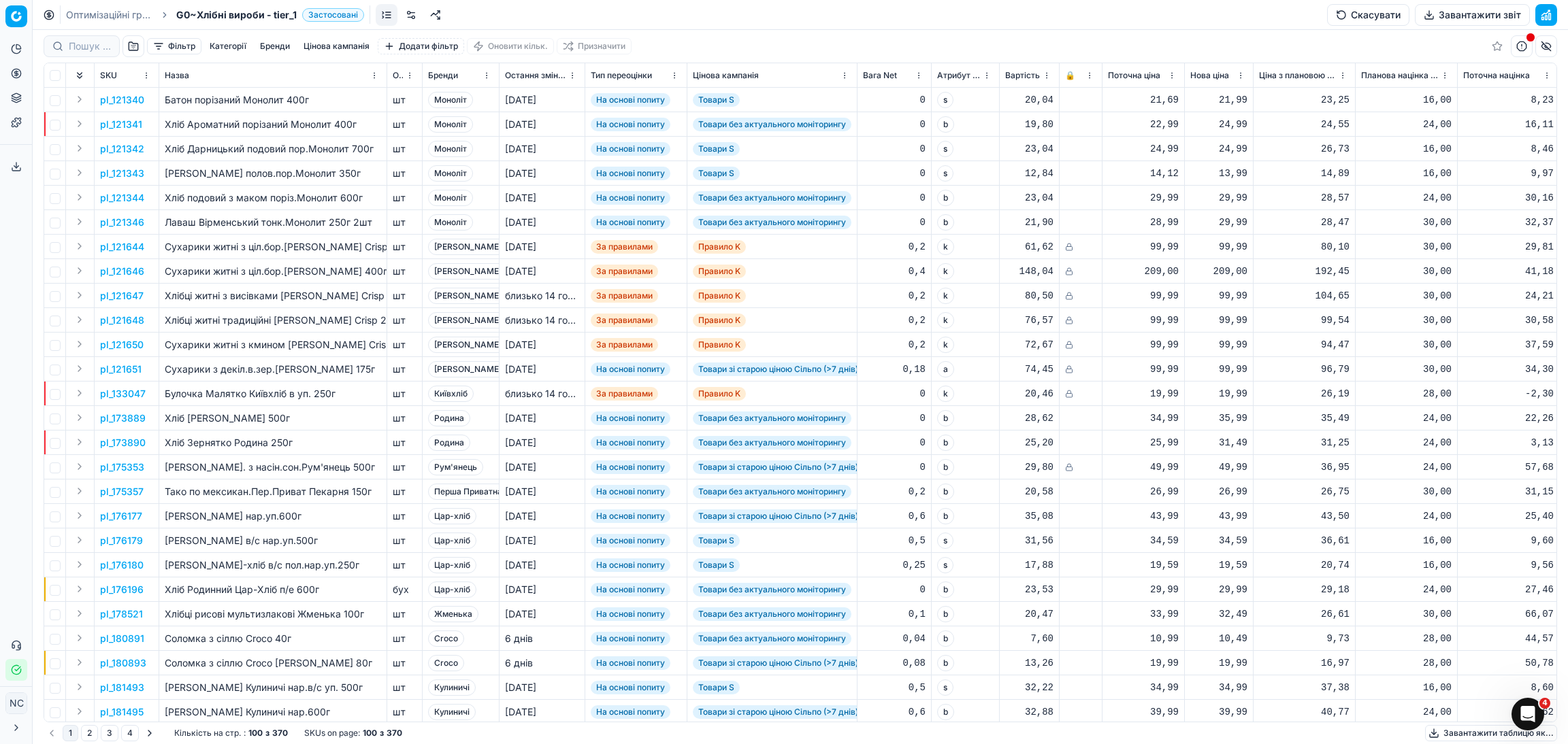
click at [1455, 12] on button "Завантажити звіт" at bounding box center [1472, 14] width 115 height 22
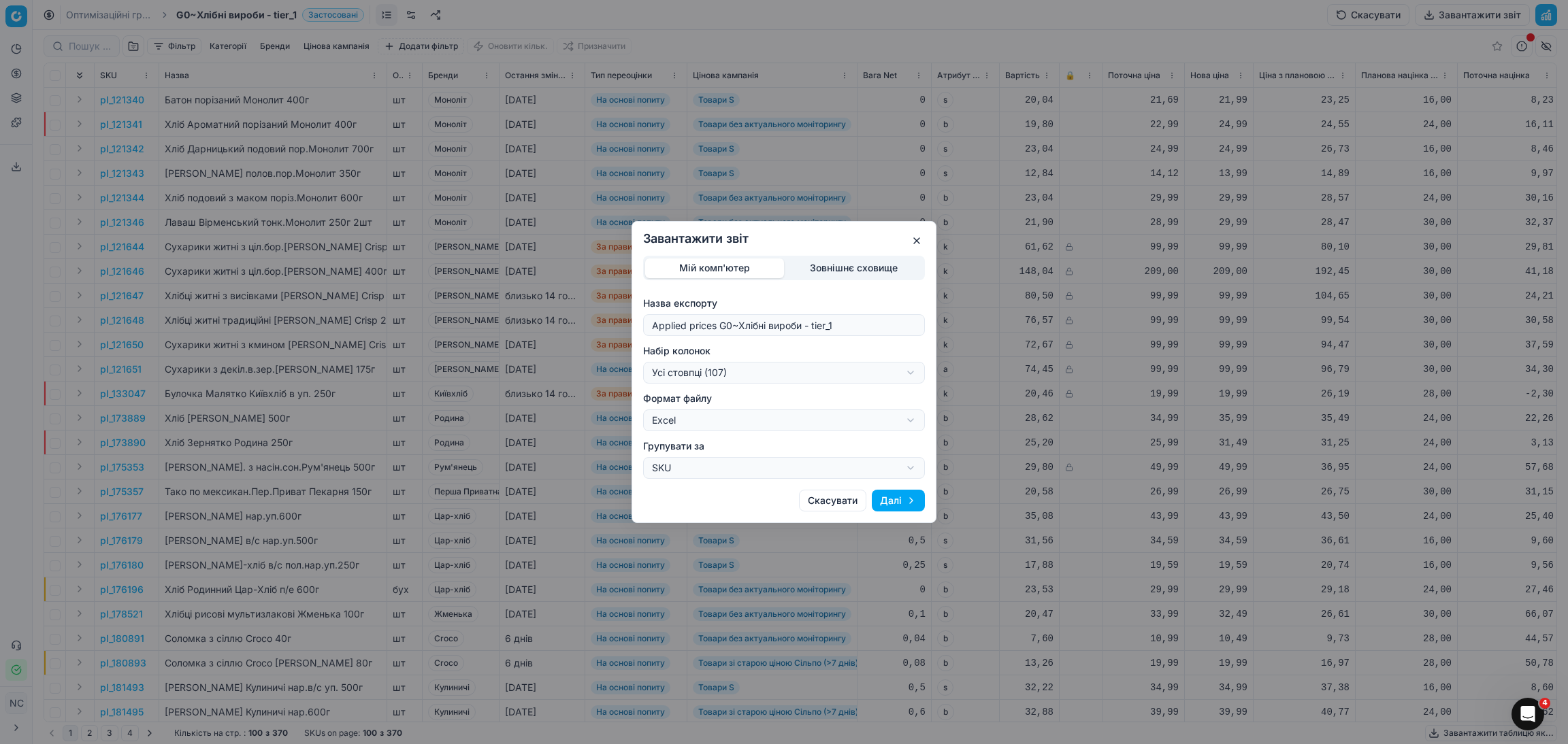
click at [914, 374] on div "Завантажити звіт Мій комп'ютер Зовнішнє сховище Назва експорту Applied prices G…" at bounding box center [784, 372] width 1568 height 744
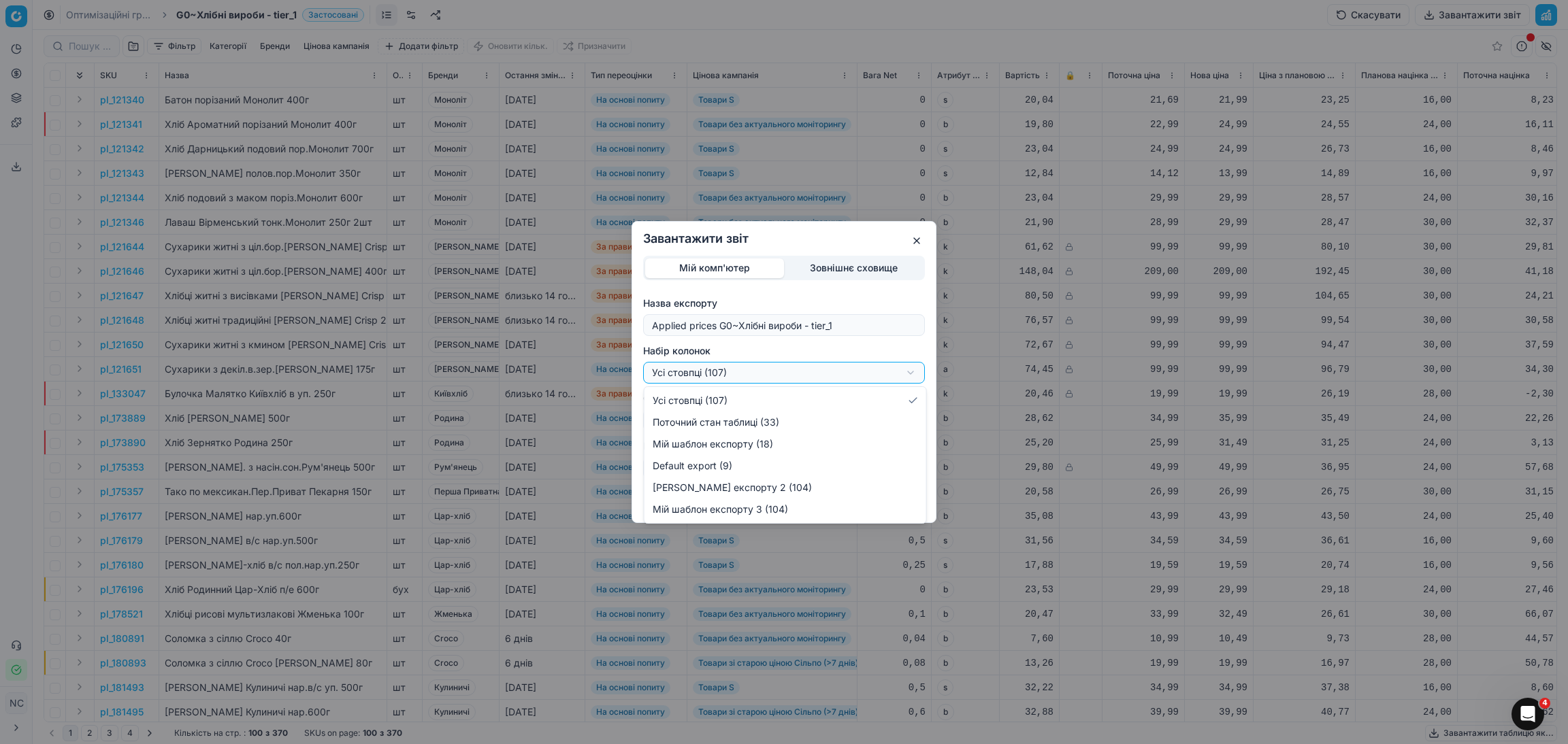
select select "custom"
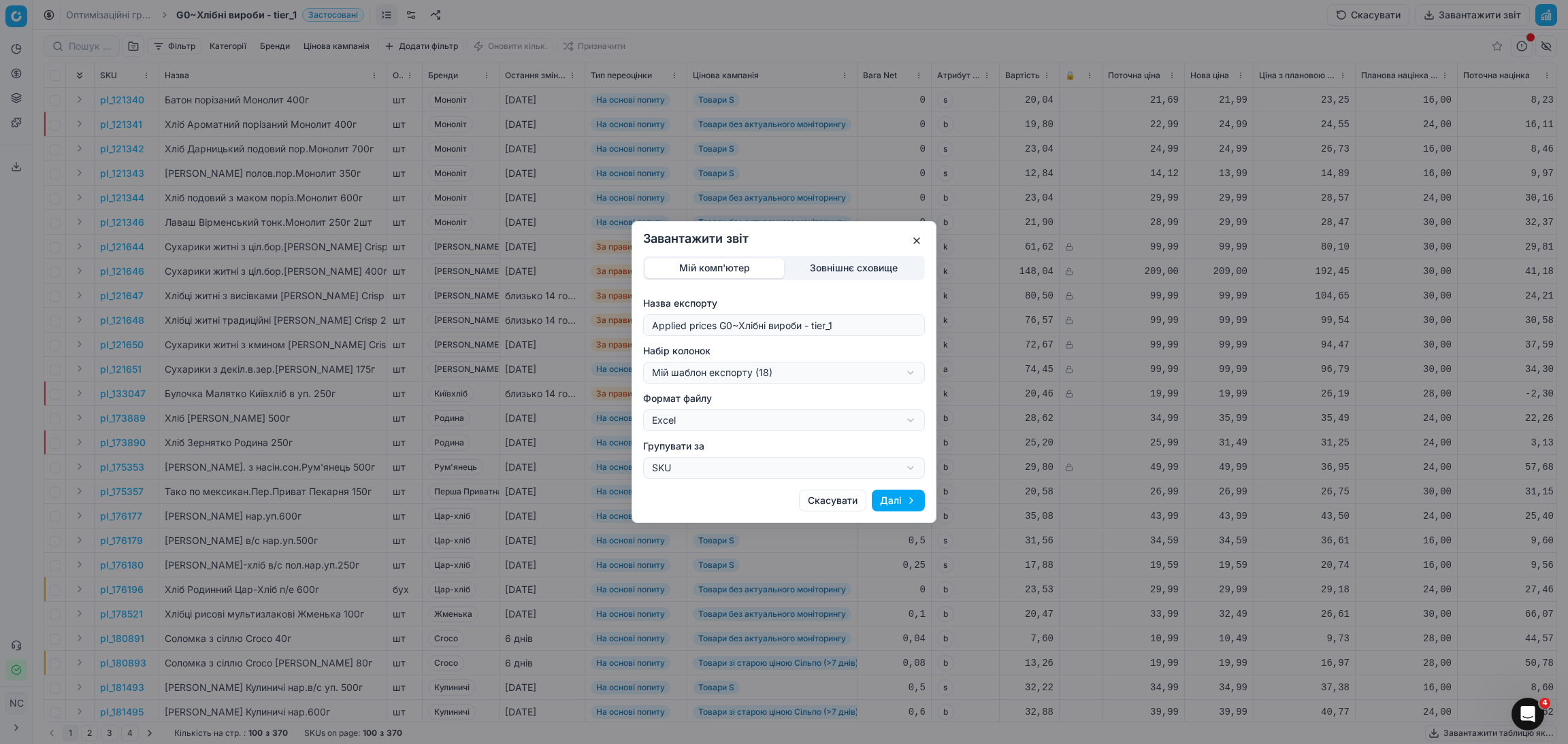
click at [889, 502] on button "Далі" at bounding box center [898, 500] width 53 height 22
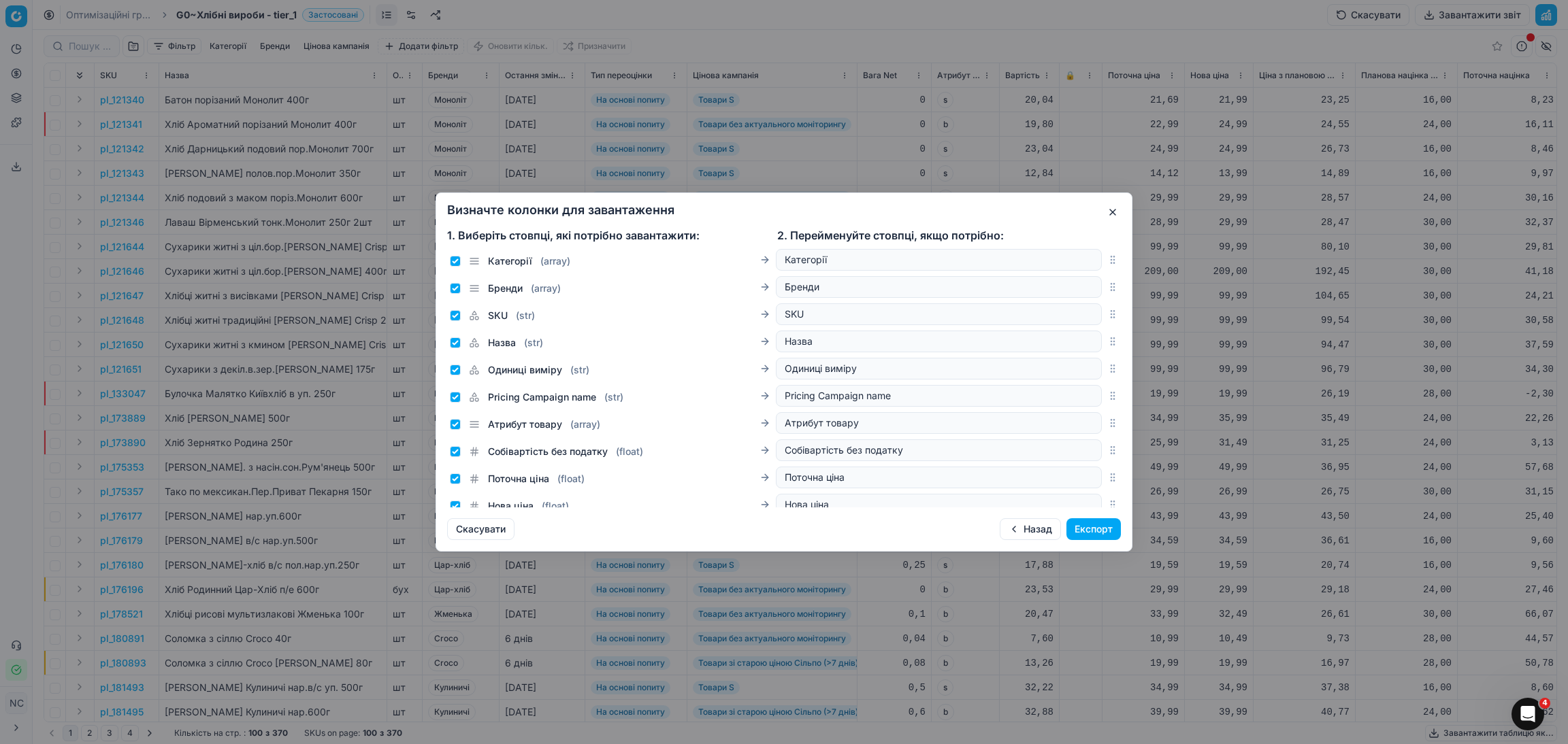
click at [1094, 527] on button "Експорт" at bounding box center [1094, 529] width 55 height 22
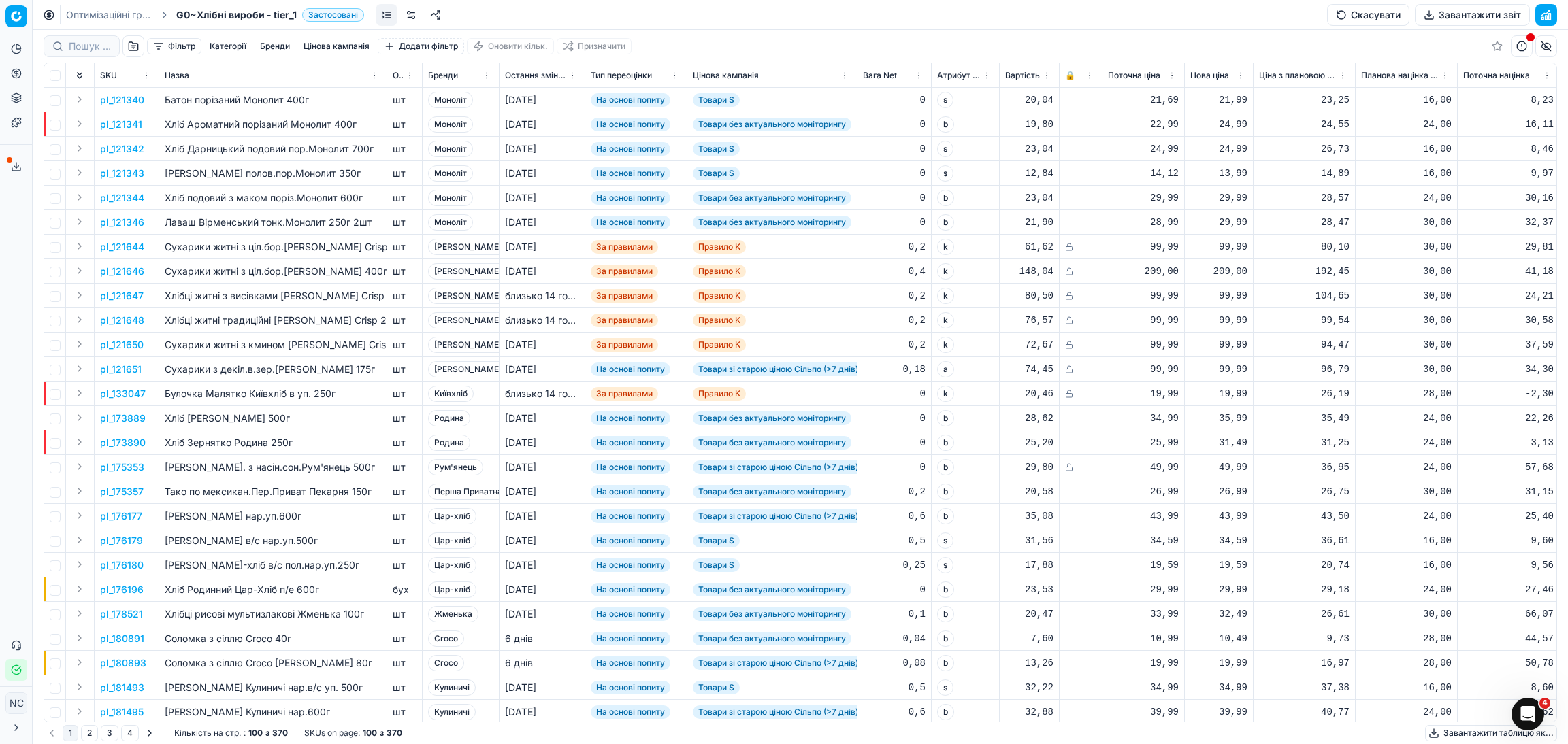
click at [14, 171] on icon at bounding box center [16, 169] width 8 height 2
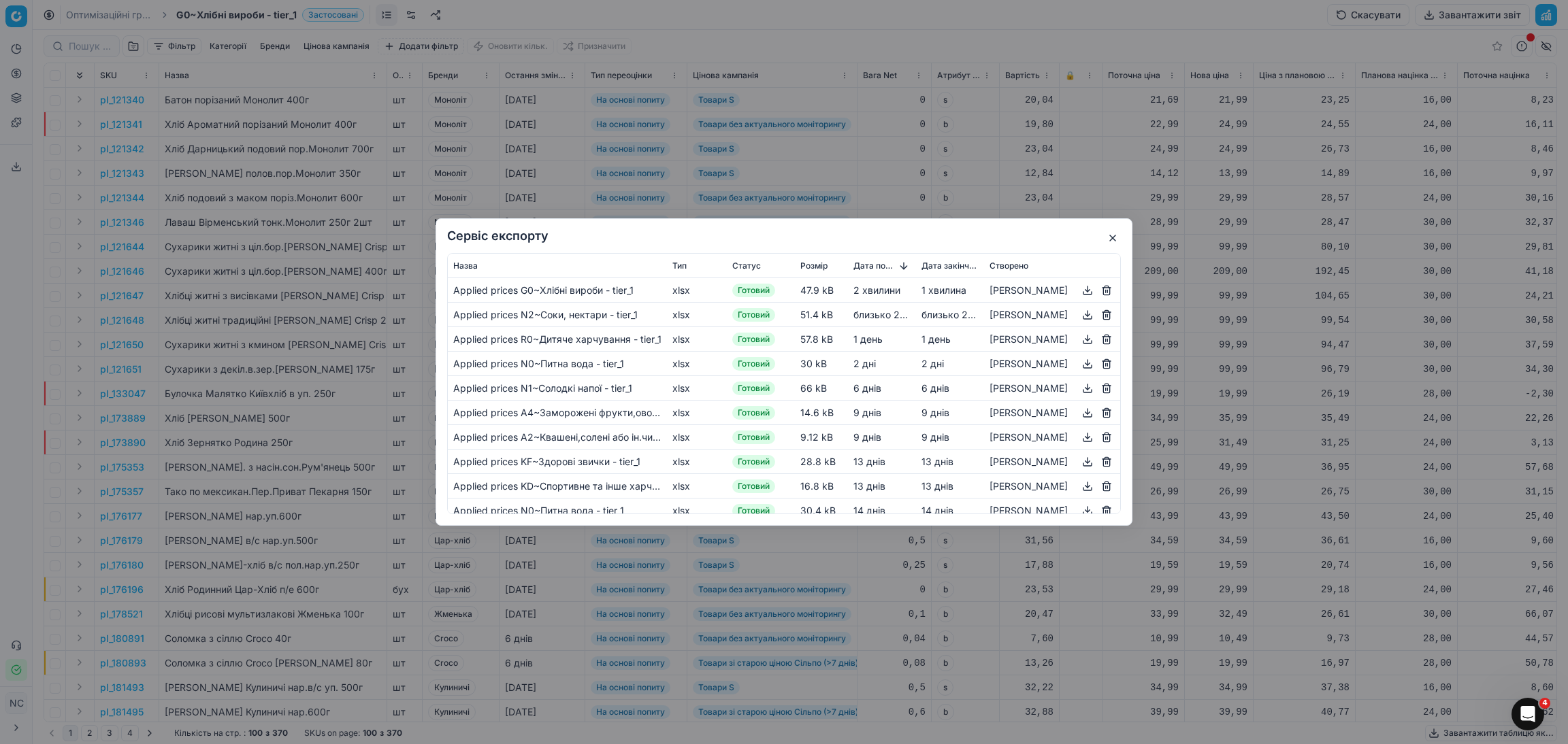
click at [1089, 291] on button "button" at bounding box center [1087, 291] width 16 height 16
click at [1113, 242] on button "button" at bounding box center [1112, 238] width 16 height 16
